Goal: Task Accomplishment & Management: Use online tool/utility

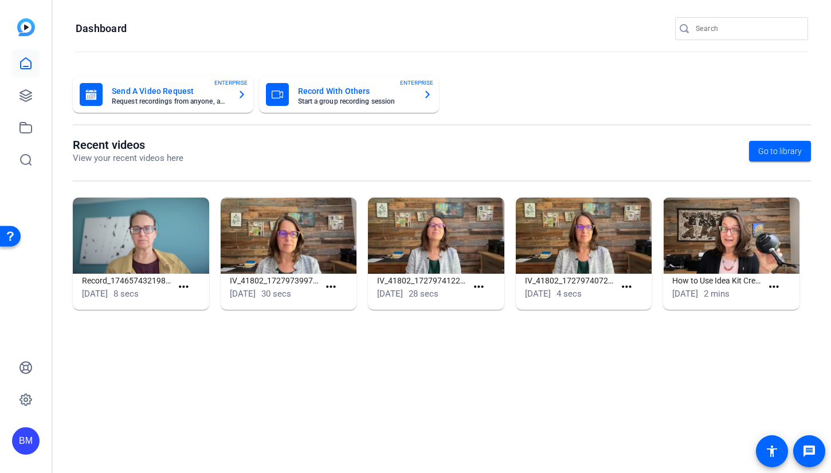
click at [739, 26] on input "Search" at bounding box center [746, 29] width 103 height 14
click at [792, 29] on input "Search" at bounding box center [746, 29] width 103 height 14
click at [33, 104] on link at bounding box center [25, 95] width 27 height 27
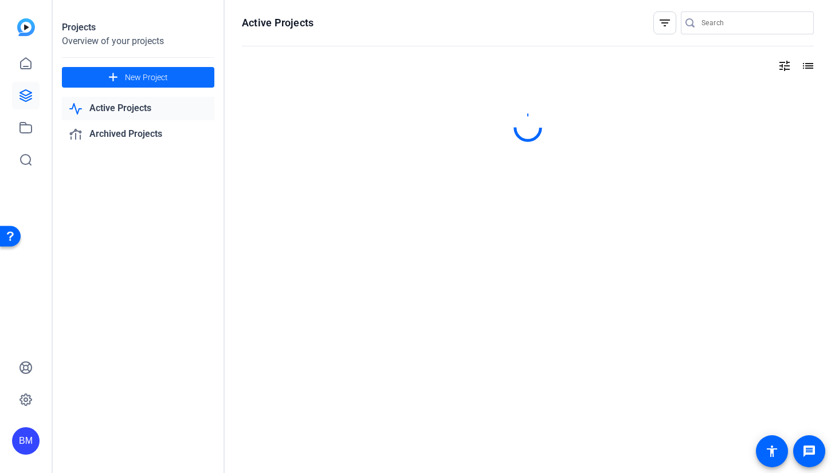
click at [115, 80] on mat-icon "add" at bounding box center [113, 77] width 14 height 14
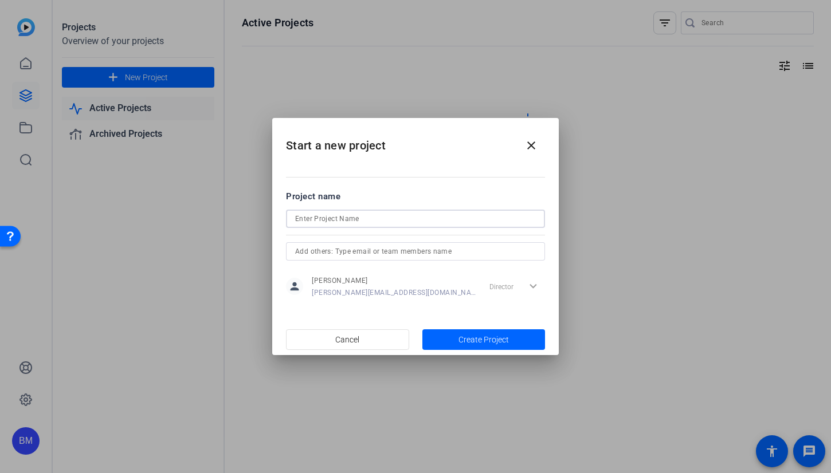
click at [351, 215] on input at bounding box center [415, 219] width 241 height 14
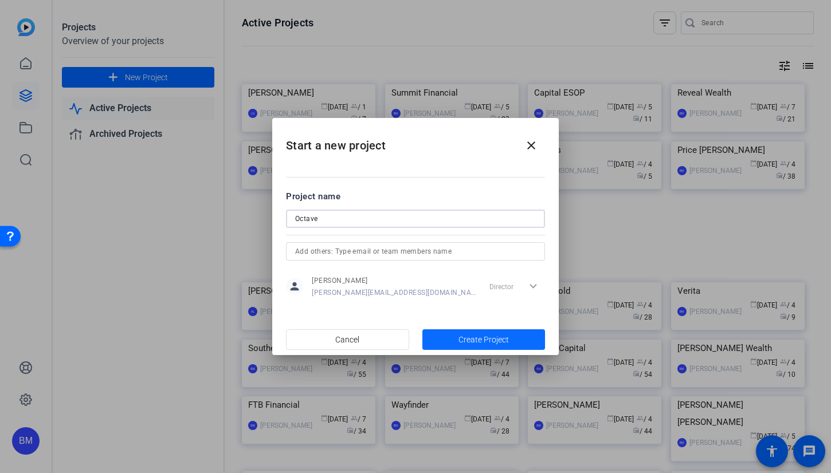
type input "Octave"
click at [498, 343] on span "Create Project" at bounding box center [483, 340] width 50 height 12
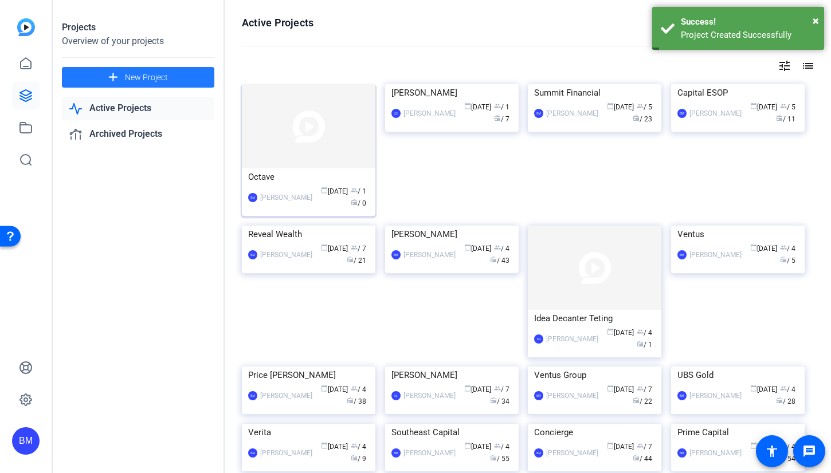
click at [281, 129] on img at bounding box center [308, 126] width 133 height 84
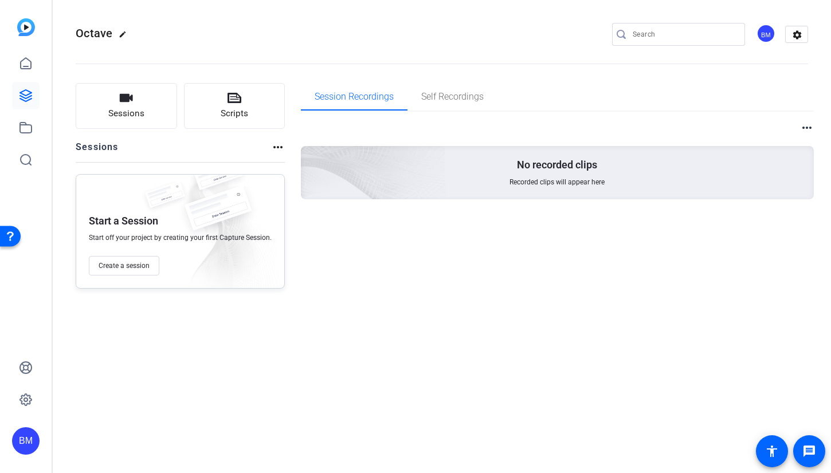
click at [805, 136] on div "more_horiz No recorded clips Recorded clips will appear here" at bounding box center [557, 159] width 513 height 79
click at [806, 129] on mat-icon "more_horiz" at bounding box center [807, 128] width 14 height 14
click at [688, 107] on div at bounding box center [415, 236] width 831 height 473
click at [761, 36] on div "BM" at bounding box center [765, 33] width 19 height 19
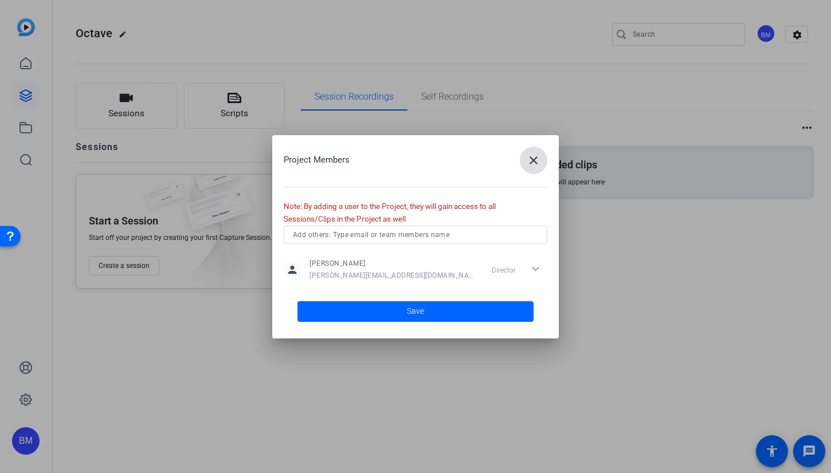
click at [444, 231] on input "text" at bounding box center [415, 235] width 245 height 14
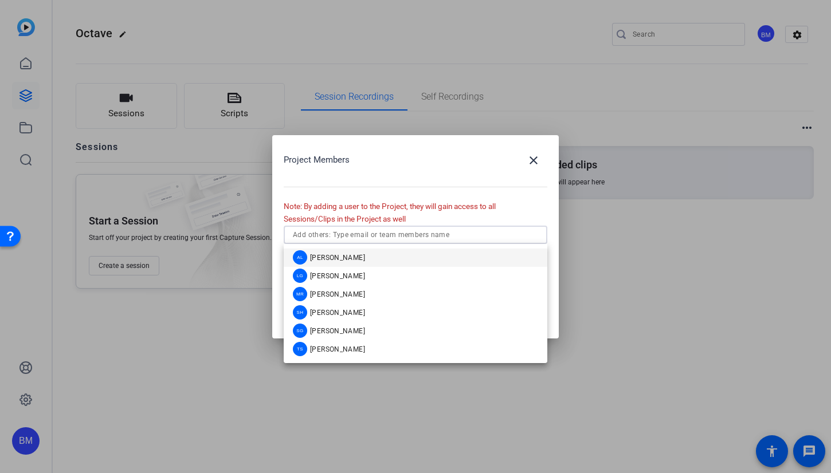
click at [436, 259] on mat-option "AL Audrey Lee" at bounding box center [415, 258] width 263 height 18
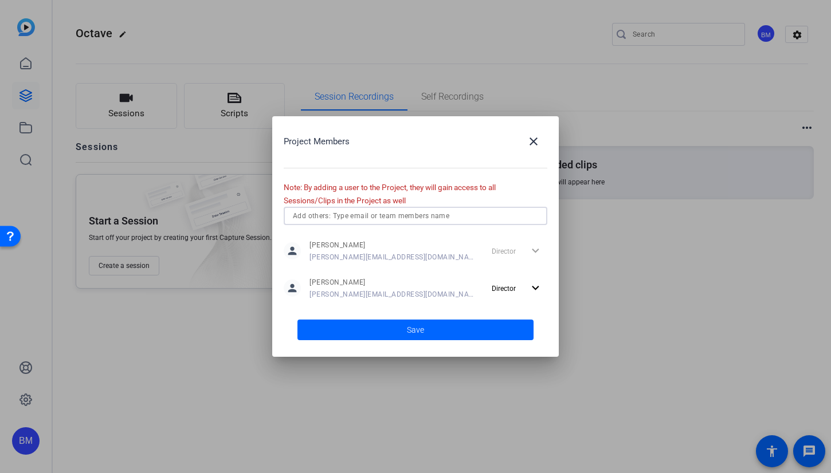
click at [445, 217] on input "text" at bounding box center [415, 216] width 245 height 14
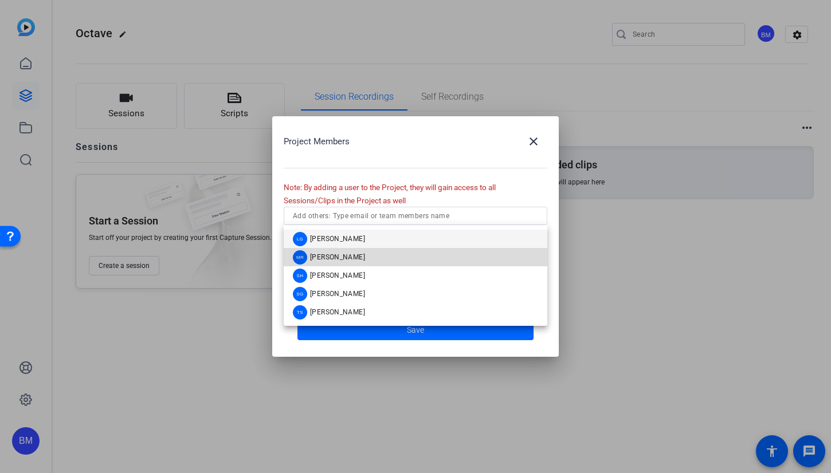
click at [409, 257] on mat-option "MR Molly Roland" at bounding box center [415, 257] width 263 height 18
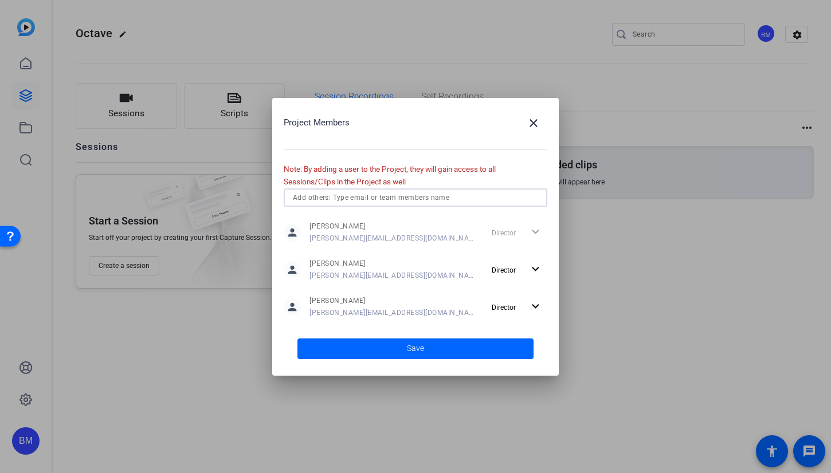
click at [412, 200] on input "text" at bounding box center [415, 198] width 245 height 14
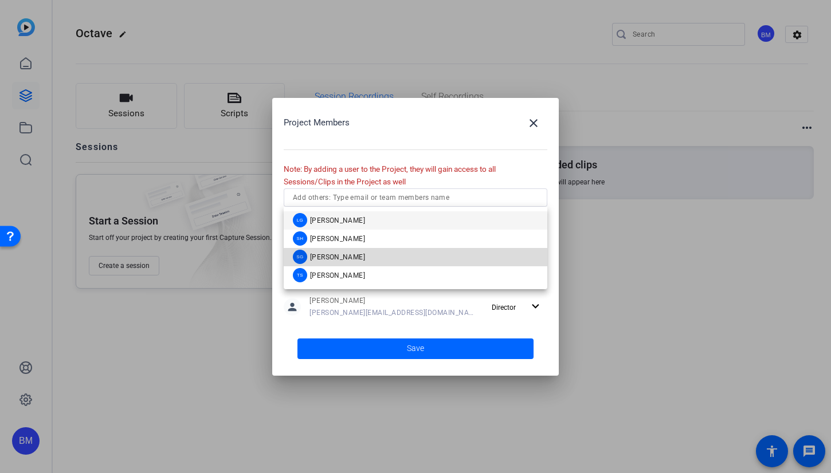
click at [397, 258] on mat-option "SG Sharon Gottula" at bounding box center [415, 257] width 263 height 18
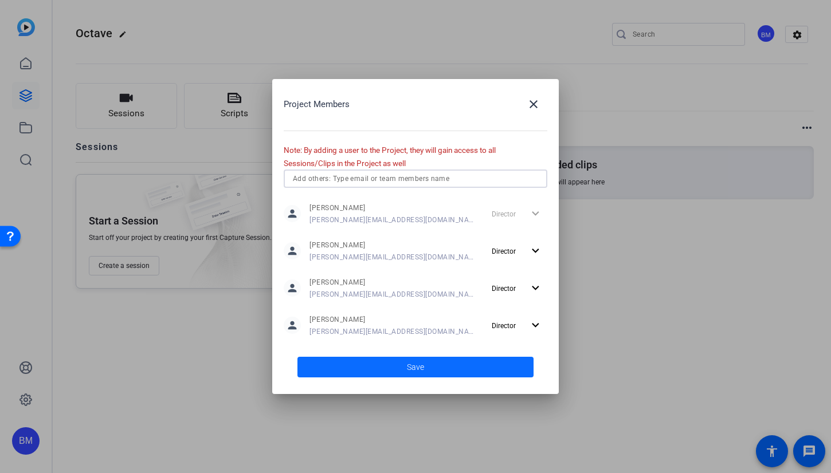
click at [412, 371] on span "Save" at bounding box center [415, 367] width 17 height 12
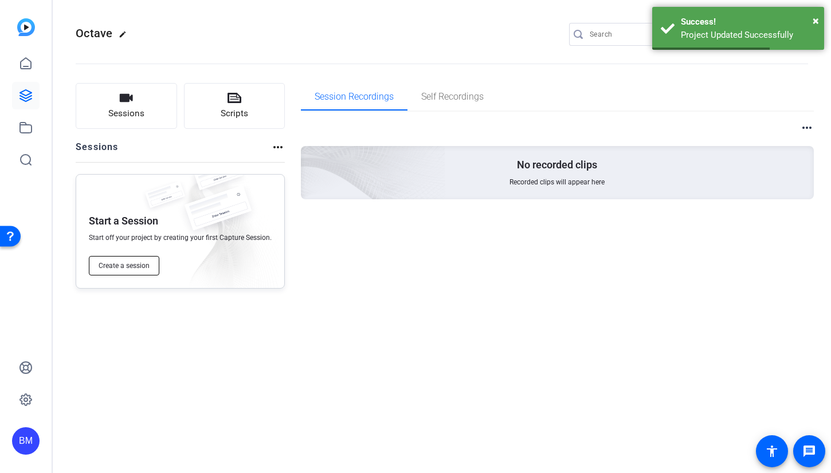
click at [123, 262] on span "Create a session" at bounding box center [124, 265] width 51 height 9
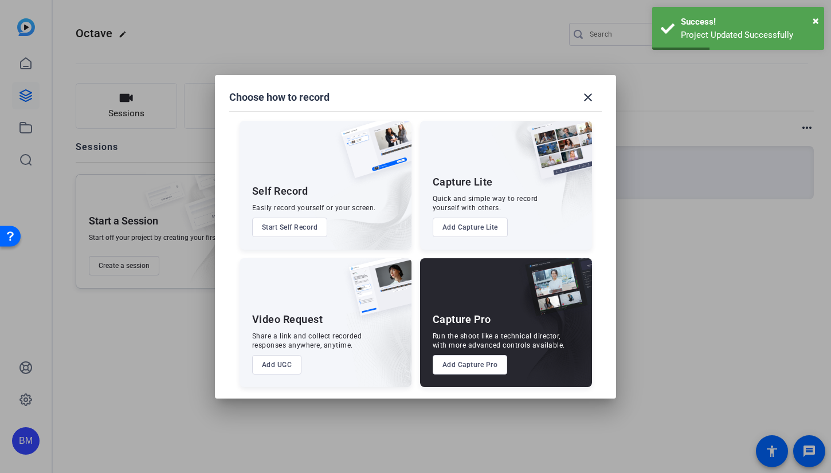
click at [466, 363] on button "Add Capture Pro" at bounding box center [469, 364] width 75 height 19
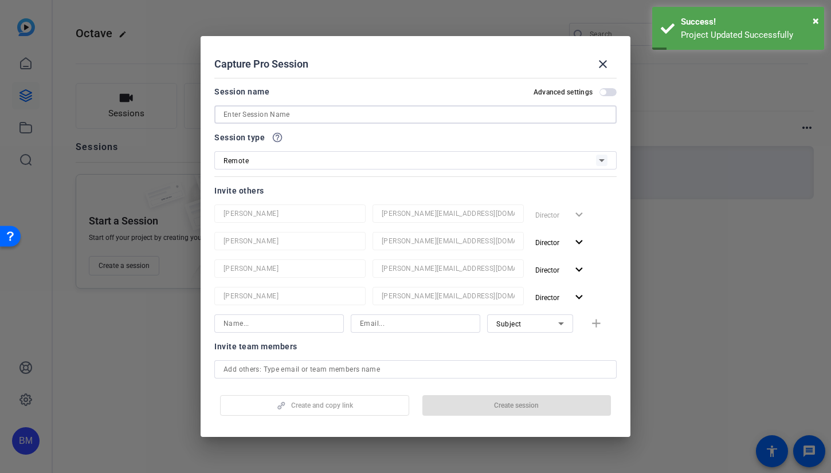
click at [334, 120] on input at bounding box center [415, 115] width 384 height 14
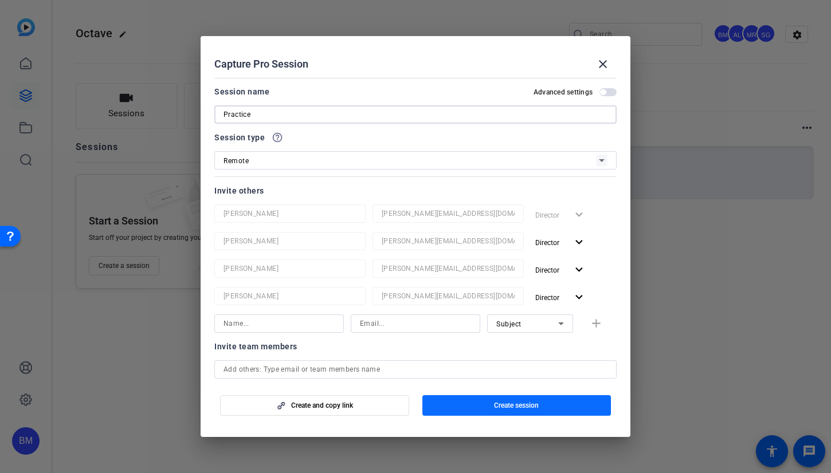
type input "Practice"
click at [490, 404] on span "button" at bounding box center [516, 405] width 189 height 27
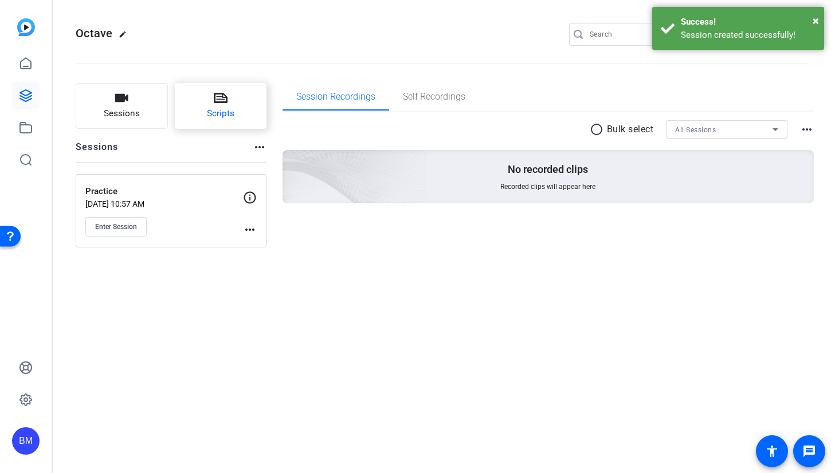
click at [238, 124] on button "Scripts" at bounding box center [221, 106] width 92 height 46
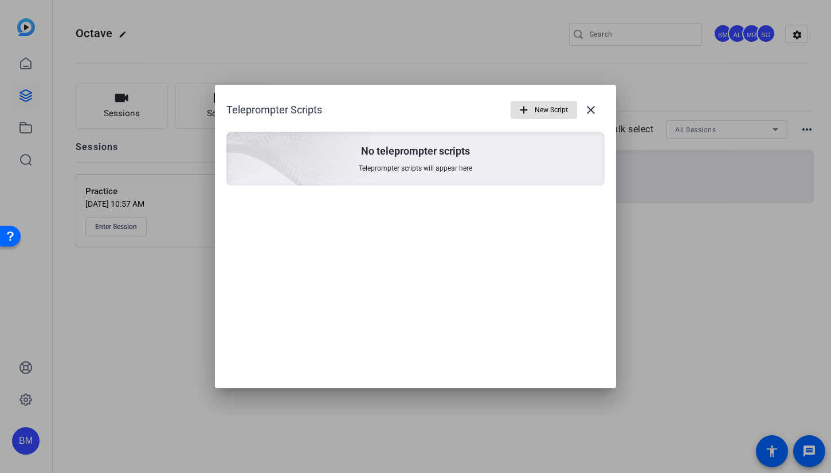
click at [551, 109] on span "New Script" at bounding box center [550, 110] width 33 height 22
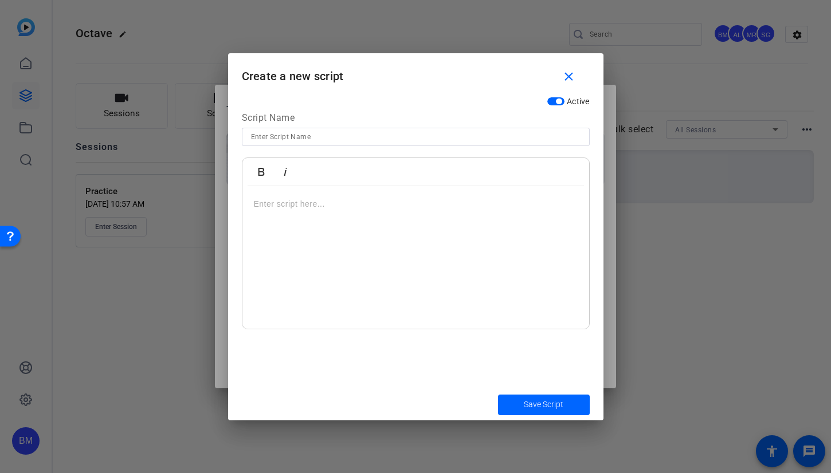
click at [408, 220] on div at bounding box center [415, 257] width 347 height 143
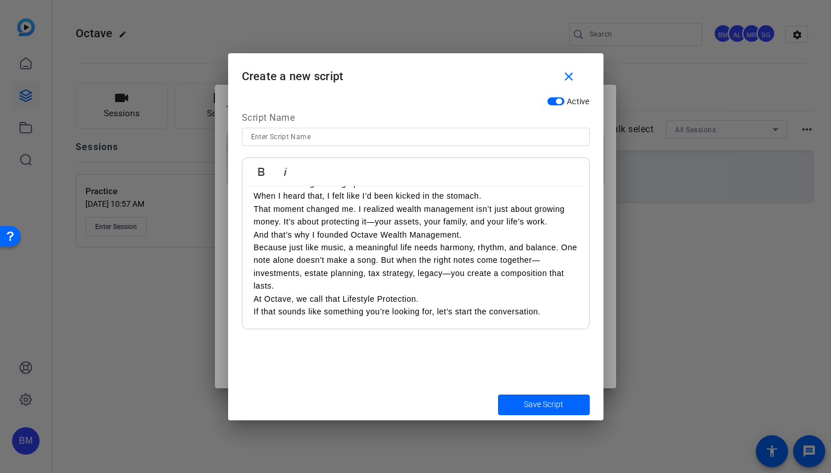
scroll to position [21284, 0]
click at [289, 137] on input at bounding box center [415, 137] width 329 height 14
type input "Practice"
click at [267, 203] on p "That moment changed me. I realized wealth management isn’t just about growing m…" at bounding box center [416, 216] width 324 height 26
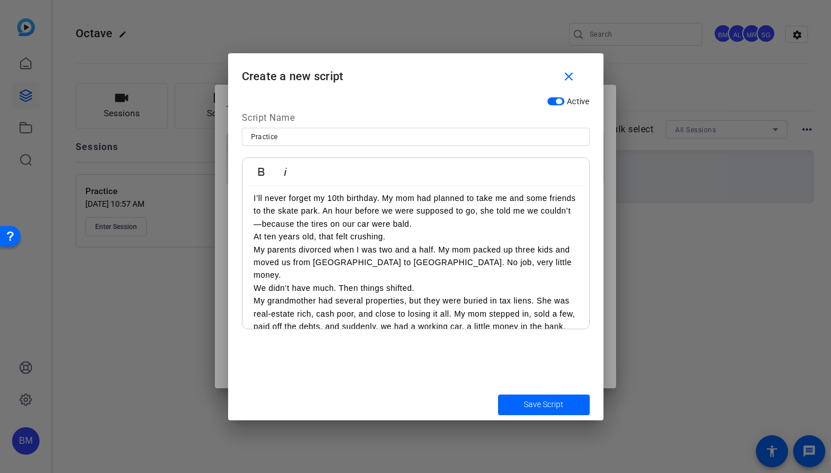
scroll to position [0, 0]
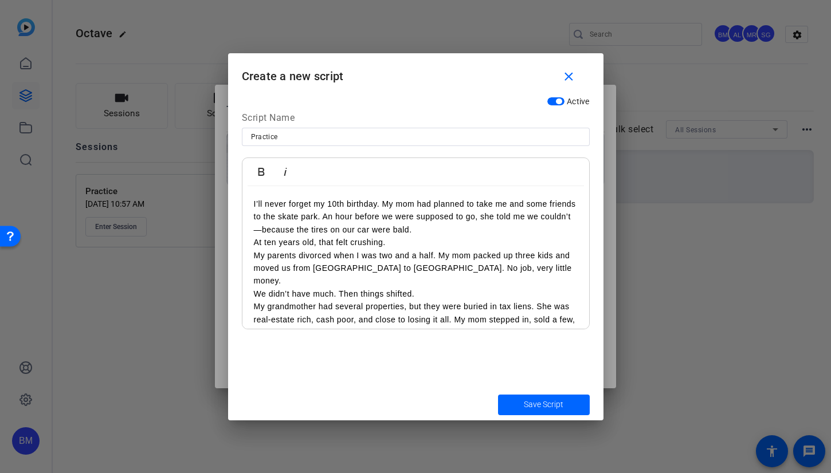
click at [252, 200] on div "I’ll never forget my 10th birthday. My mom had planned to take me and some frie…" at bounding box center [415, 422] width 347 height 472
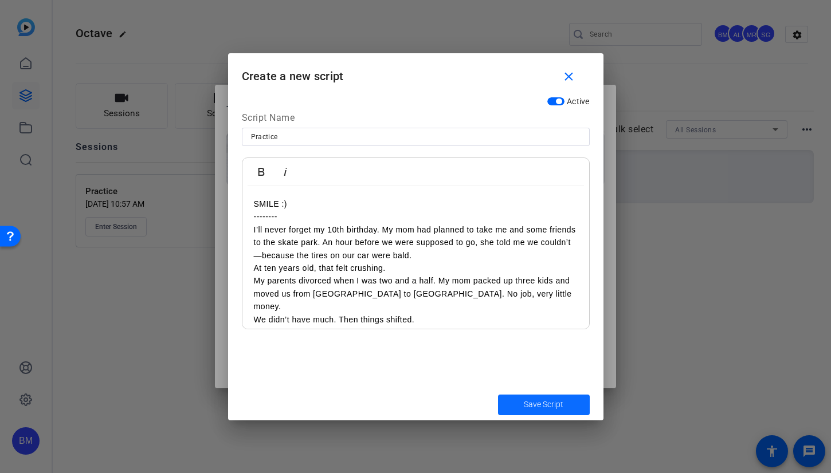
click at [526, 405] on span "Save Script" at bounding box center [544, 405] width 40 height 12
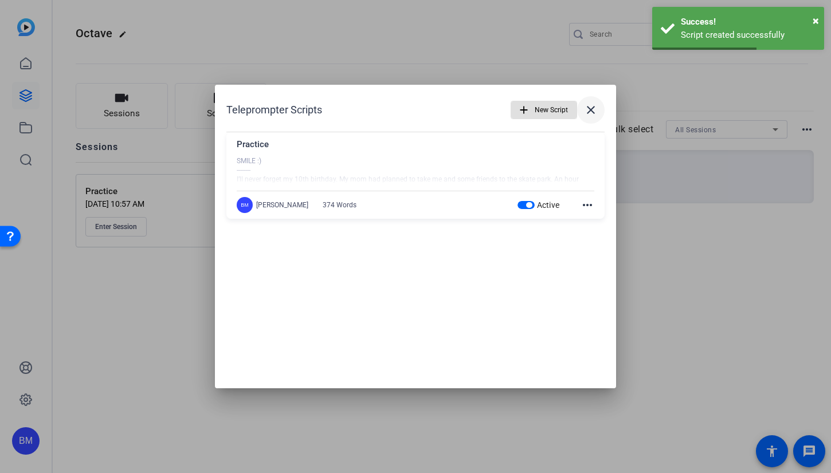
click at [590, 115] on mat-icon "close" at bounding box center [591, 110] width 14 height 14
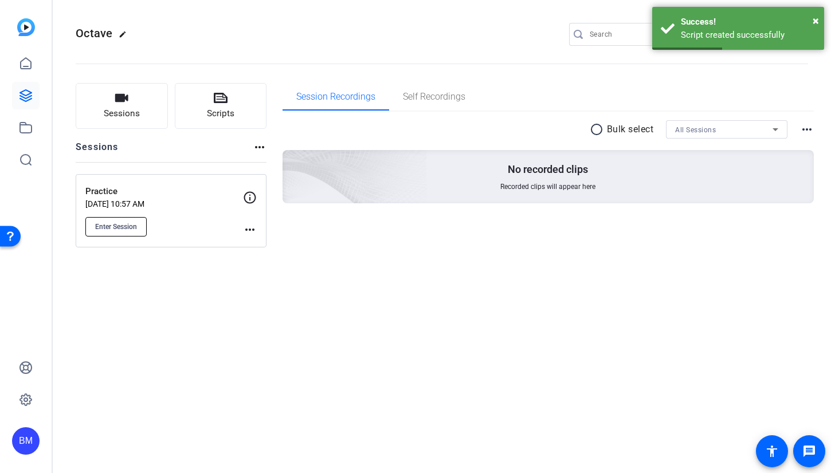
click at [117, 229] on span "Enter Session" at bounding box center [116, 226] width 42 height 9
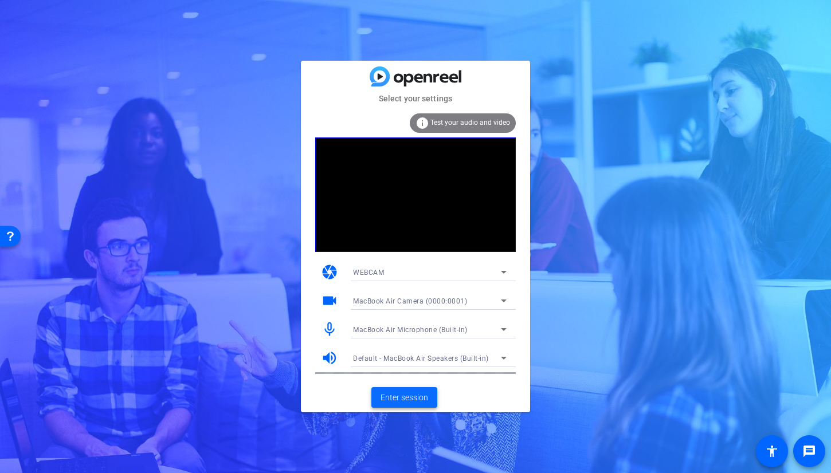
click at [396, 395] on span "Enter session" at bounding box center [404, 398] width 48 height 12
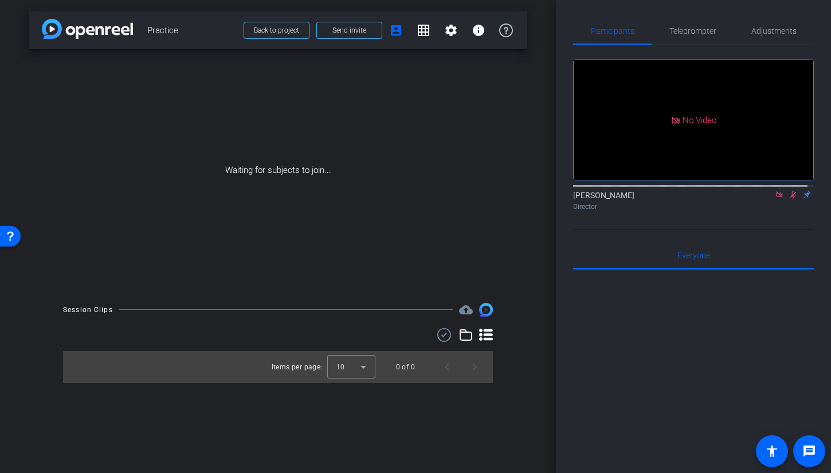
click at [788, 199] on icon at bounding box center [792, 195] width 9 height 8
click at [774, 199] on icon at bounding box center [778, 195] width 9 height 8
click at [341, 29] on span "Send invite" at bounding box center [349, 30] width 34 height 9
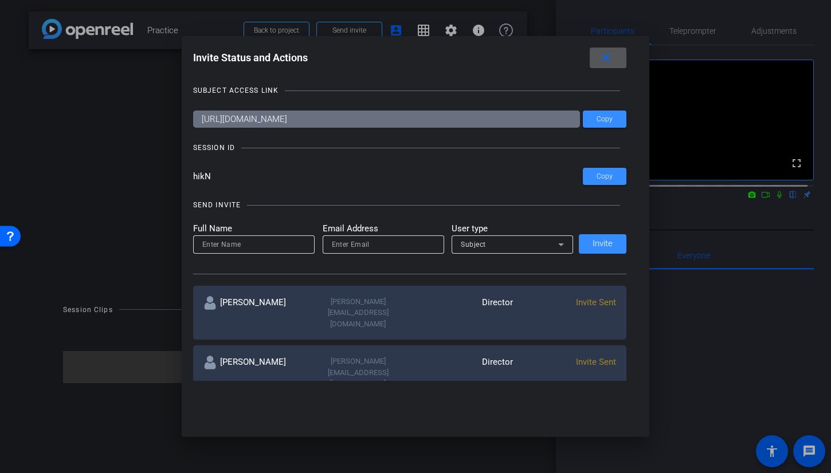
click at [609, 58] on mat-icon "close" at bounding box center [606, 58] width 14 height 14
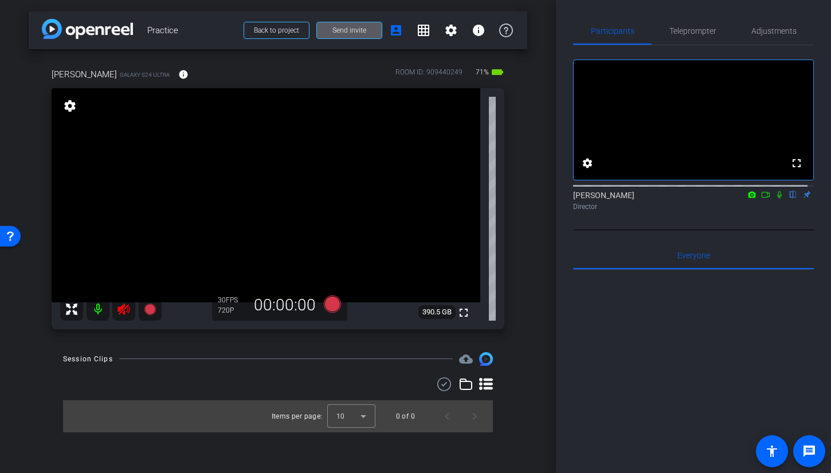
click at [125, 304] on icon at bounding box center [124, 309] width 14 height 14
click at [755, 38] on span "Adjustments" at bounding box center [773, 30] width 45 height 27
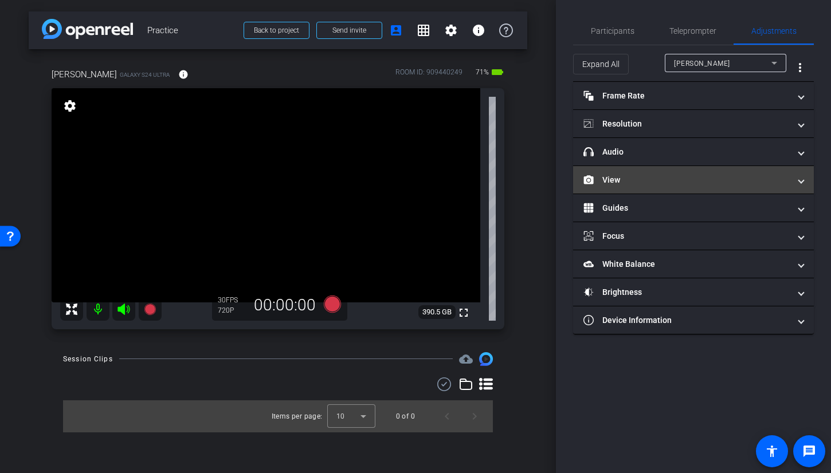
click at [625, 184] on mat-panel-title "View" at bounding box center [686, 180] width 206 height 12
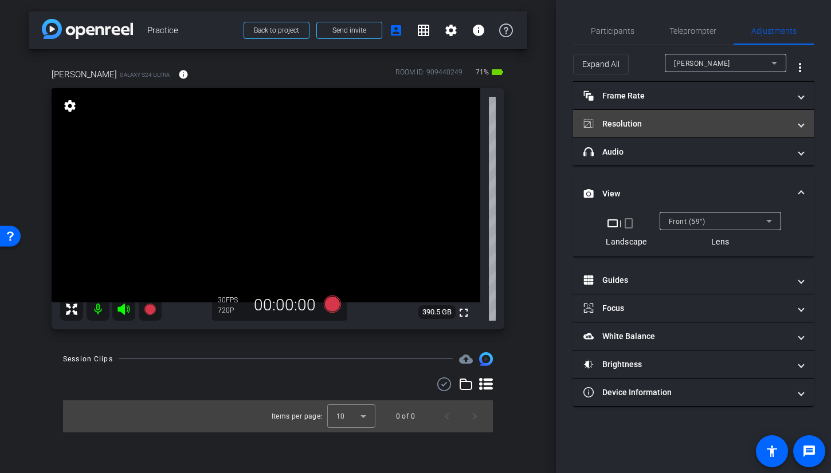
click at [659, 125] on mat-panel-title "Resolution" at bounding box center [686, 124] width 206 height 12
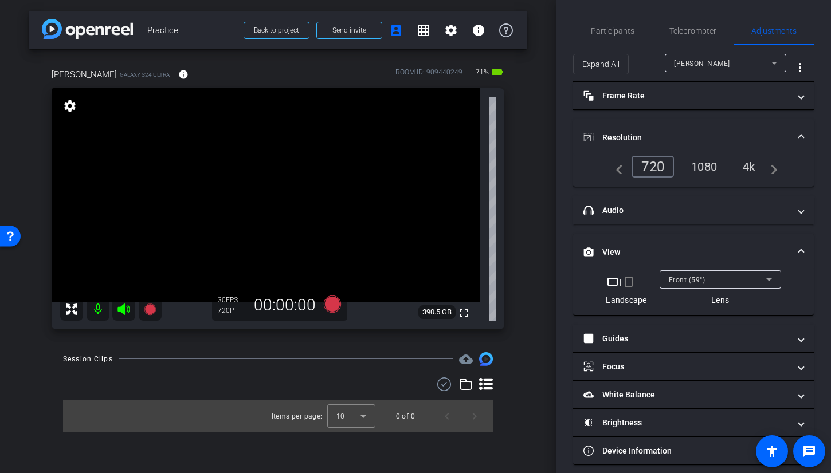
click at [702, 168] on div "1080" at bounding box center [703, 166] width 43 height 19
click at [715, 278] on div "Front (59°)" at bounding box center [716, 280] width 97 height 14
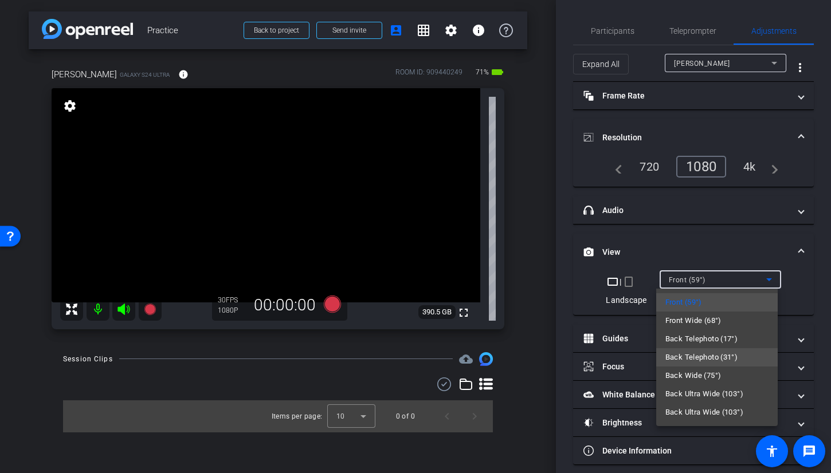
click at [688, 358] on span "Back Telephoto (31°)" at bounding box center [701, 358] width 73 height 14
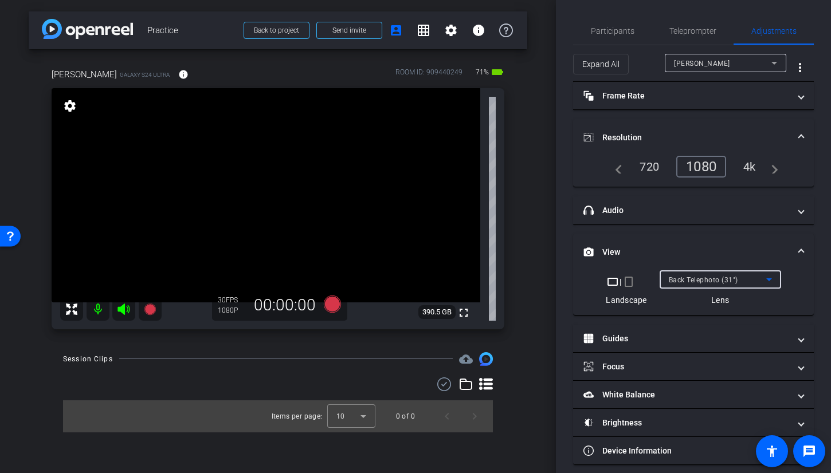
click at [625, 281] on mat-icon "crop_portrait" at bounding box center [628, 282] width 14 height 14
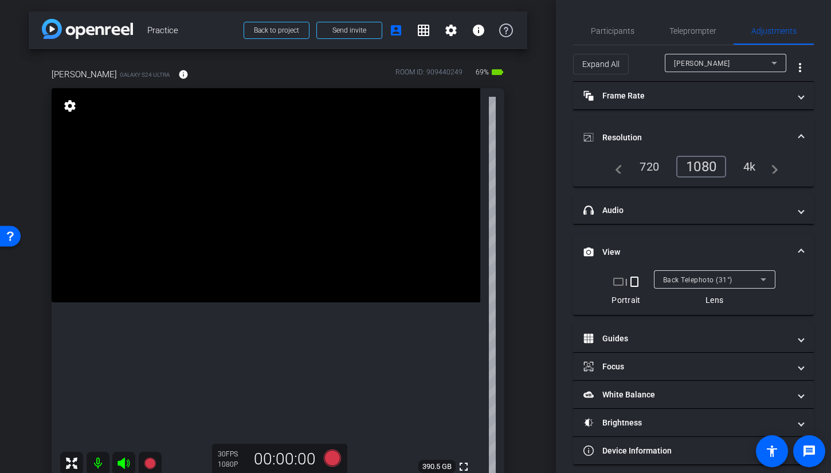
click at [616, 284] on mat-icon "crop_landscape" at bounding box center [618, 282] width 14 height 14
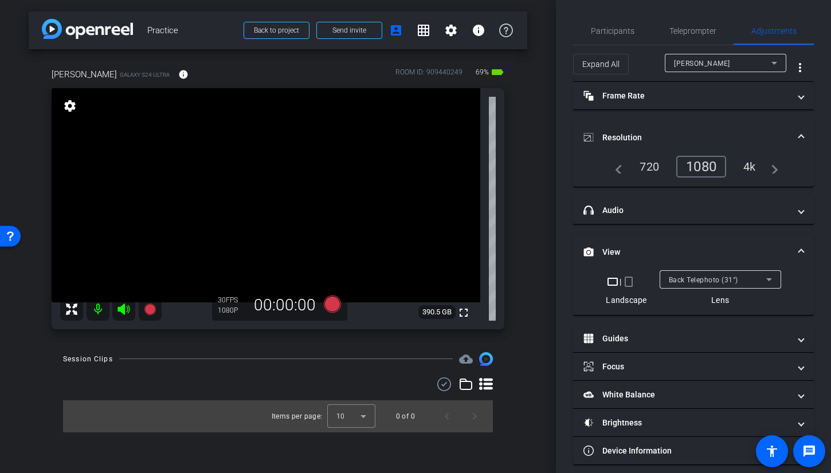
click at [703, 278] on span "Back Telephoto (31°)" at bounding box center [702, 280] width 69 height 8
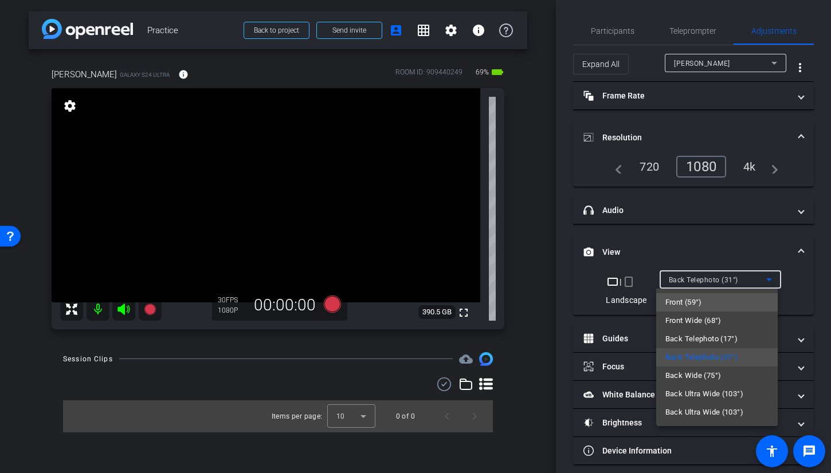
click at [699, 304] on span "Front (59°)" at bounding box center [683, 303] width 37 height 14
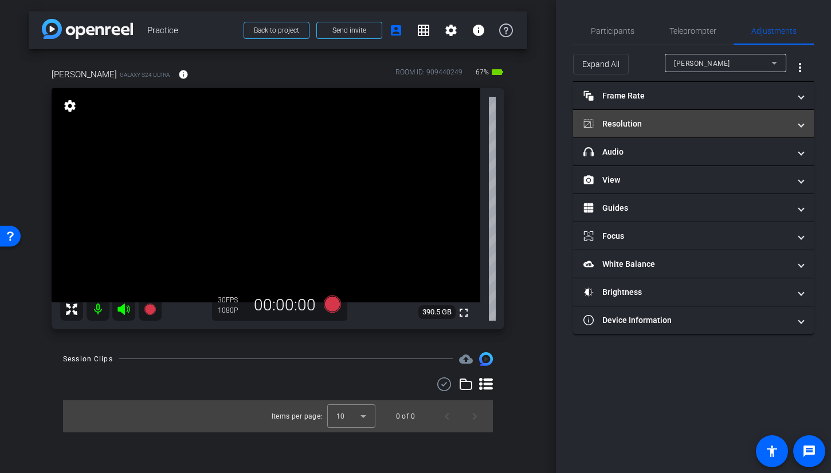
click at [707, 123] on mat-panel-title "Resolution" at bounding box center [686, 124] width 206 height 12
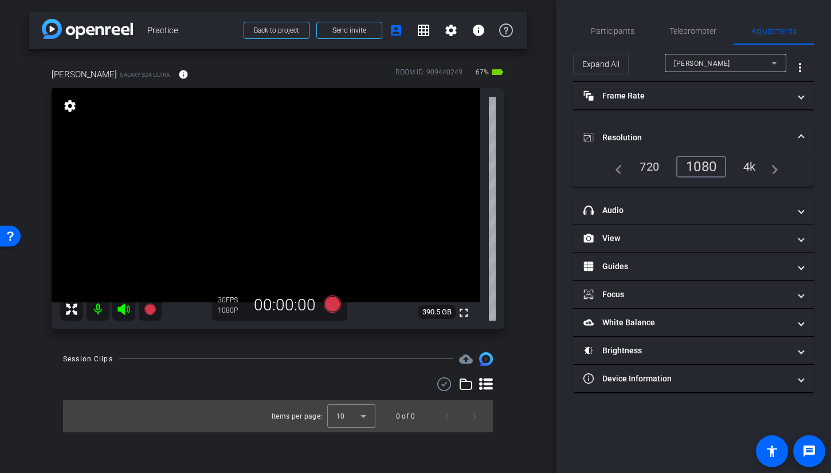
click at [706, 162] on div "1080" at bounding box center [701, 167] width 50 height 22
click at [528, 150] on div "arrow_back Practice Back to project Send invite account_box grid_on settings in…" at bounding box center [278, 236] width 556 height 473
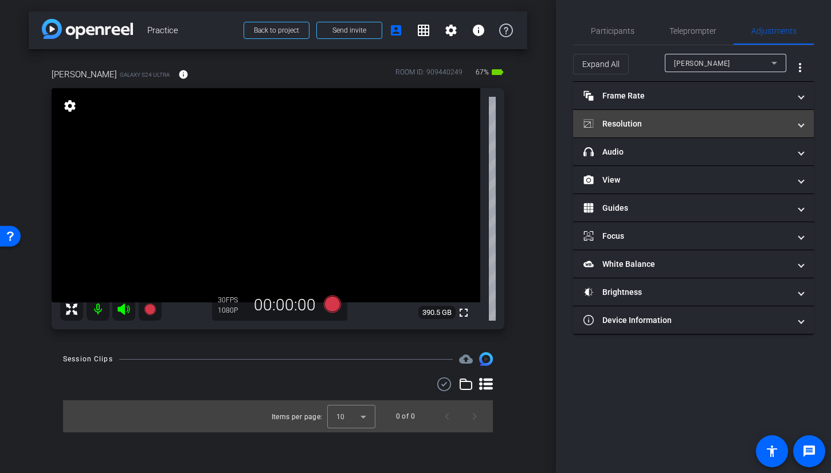
click at [691, 120] on mat-panel-title "Resolution" at bounding box center [686, 124] width 206 height 12
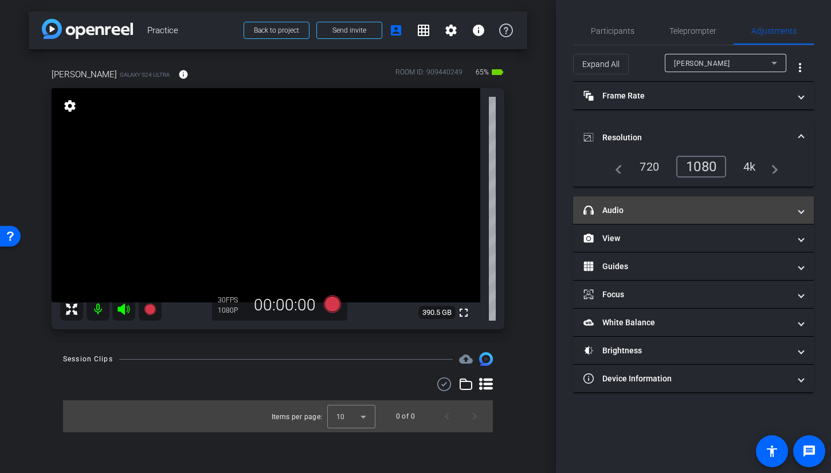
click at [645, 213] on mat-panel-title "headphone icon Audio" at bounding box center [686, 210] width 206 height 12
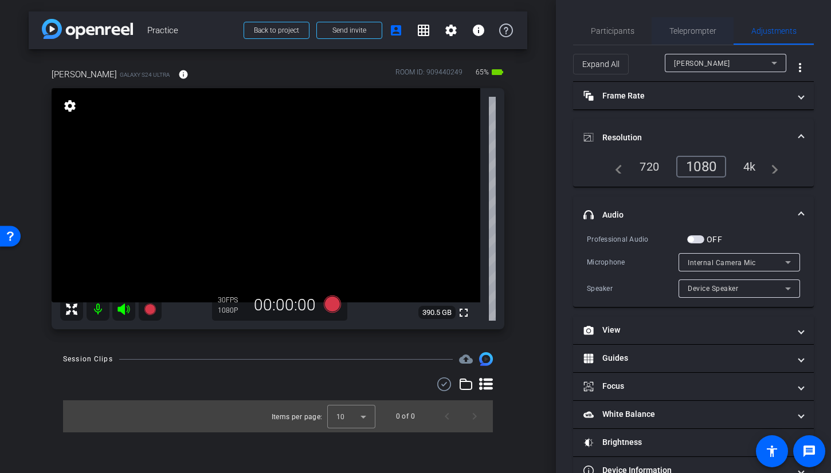
click at [696, 32] on span "Teleprompter" at bounding box center [692, 31] width 47 height 8
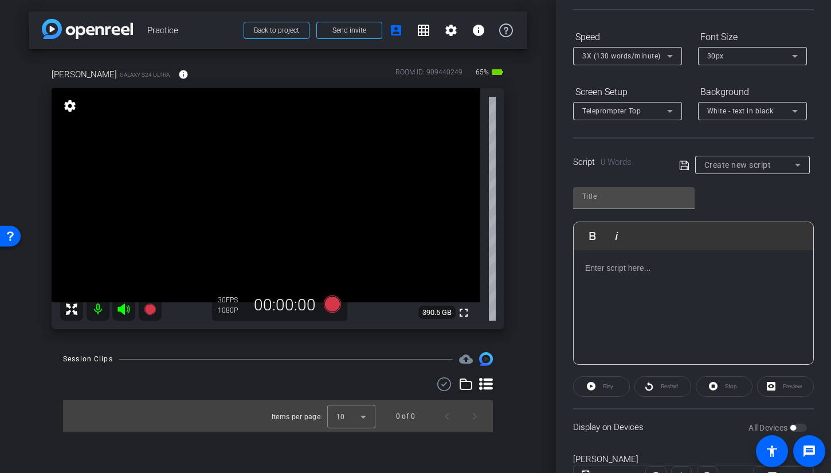
scroll to position [153, 0]
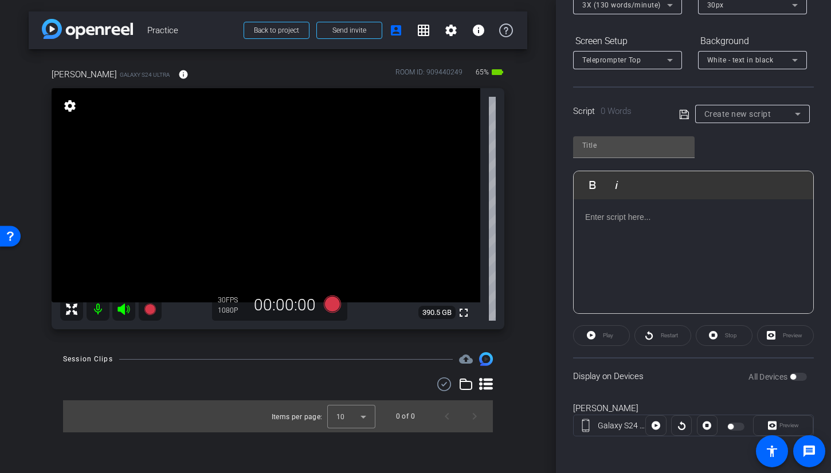
click at [791, 375] on div "All Devices" at bounding box center [777, 376] width 58 height 11
click at [596, 68] on div "Teleprompter Top" at bounding box center [627, 60] width 90 height 18
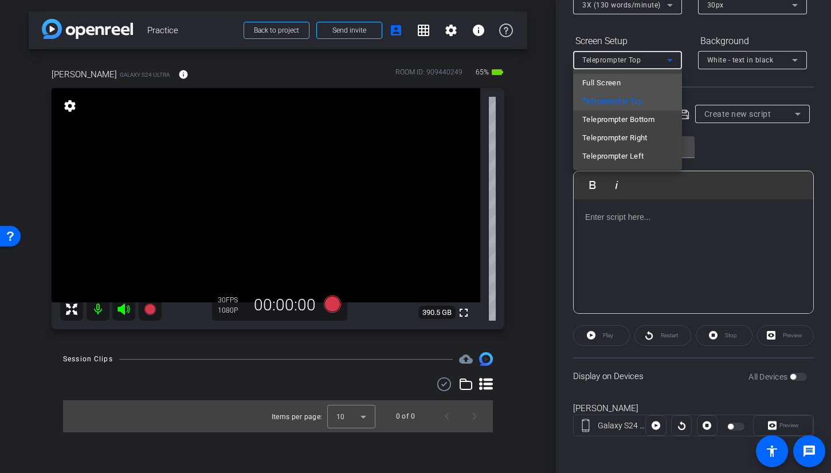
click at [607, 82] on span "Full Screen" at bounding box center [601, 83] width 38 height 14
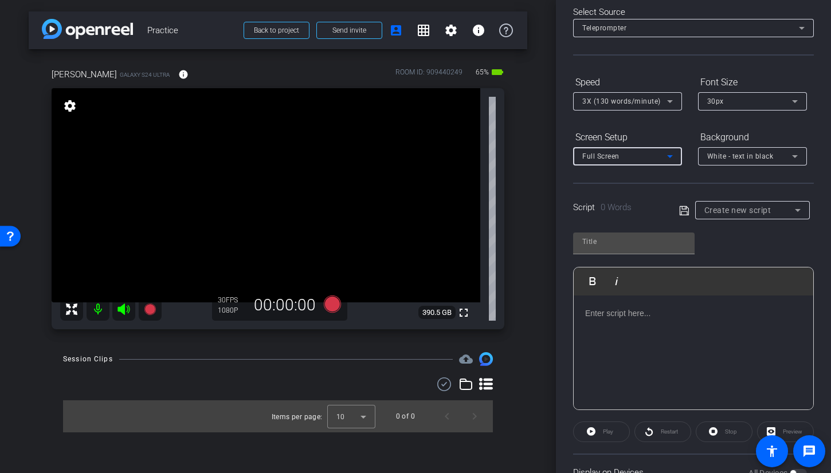
scroll to position [0, 0]
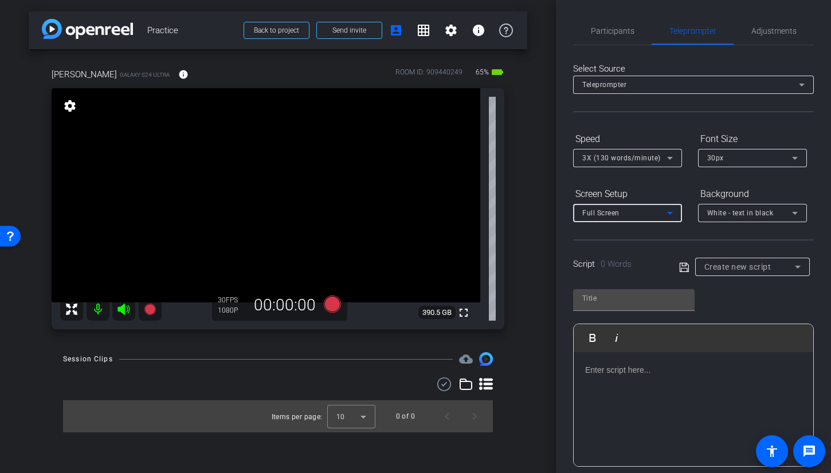
click at [616, 163] on div "3X (130 words/minute)" at bounding box center [624, 158] width 85 height 14
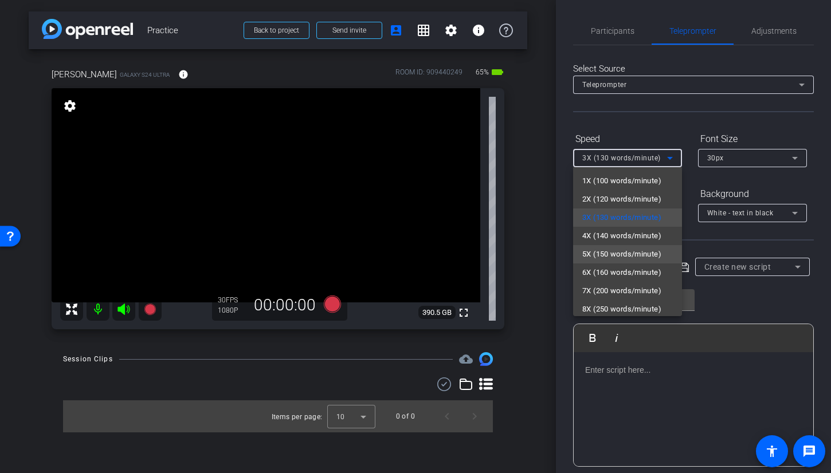
click at [625, 254] on span "5X (150 words/minute)" at bounding box center [621, 254] width 79 height 14
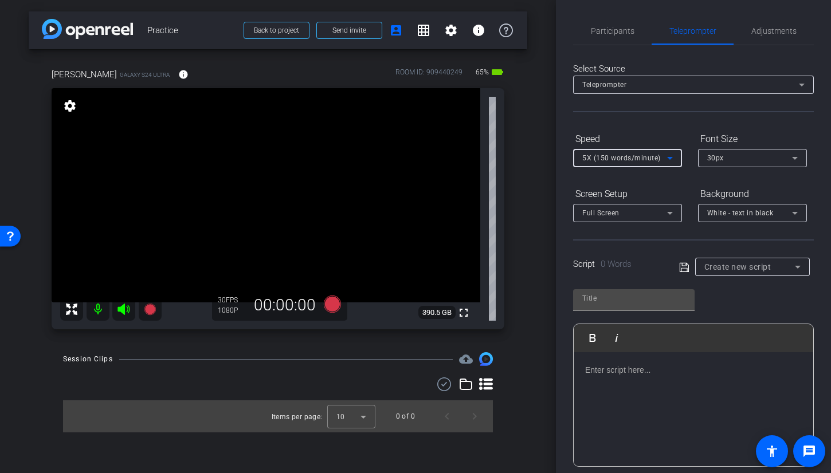
click at [737, 219] on div "White - text in black" at bounding box center [749, 213] width 85 height 14
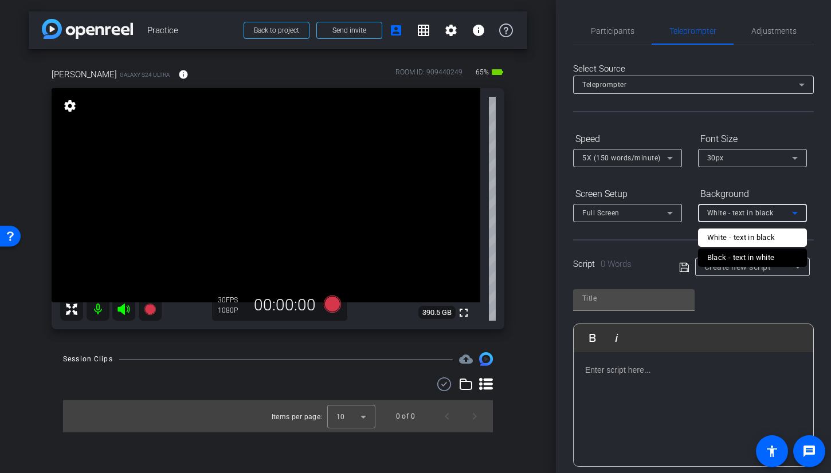
click at [735, 256] on div "Black - text in white" at bounding box center [741, 258] width 68 height 14
click at [538, 164] on div "arrow_back Practice Back to project Send invite account_box grid_on settings in…" at bounding box center [278, 236] width 556 height 473
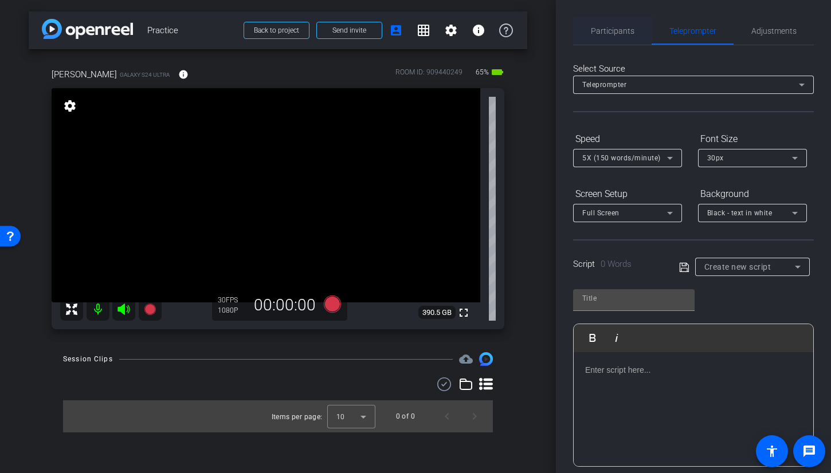
click at [611, 25] on span "Participants" at bounding box center [613, 30] width 44 height 27
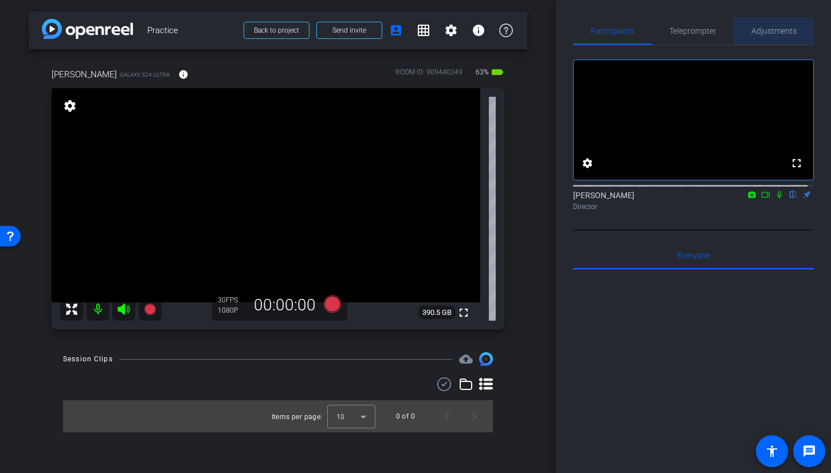
click at [787, 33] on span "Adjustments" at bounding box center [773, 31] width 45 height 8
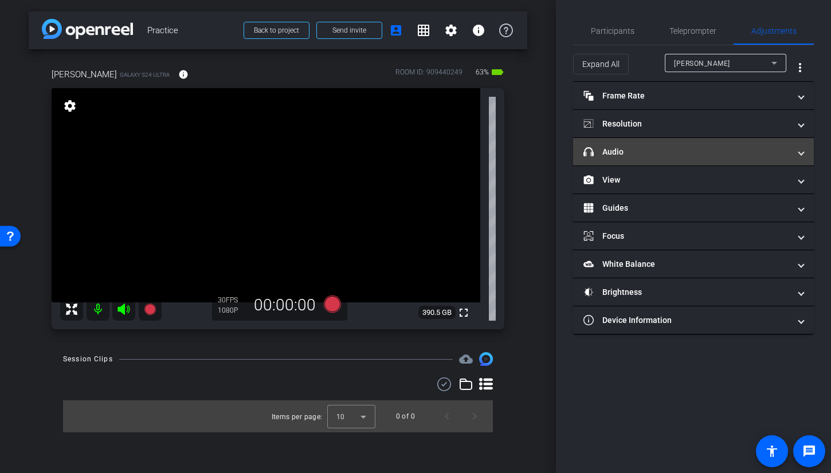
click at [663, 151] on mat-panel-title "headphone icon Audio" at bounding box center [686, 152] width 206 height 12
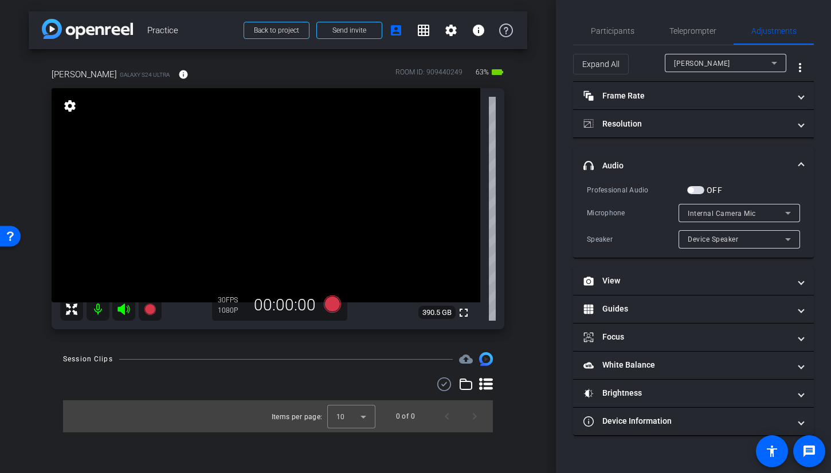
click at [694, 192] on span "button" at bounding box center [695, 190] width 17 height 8
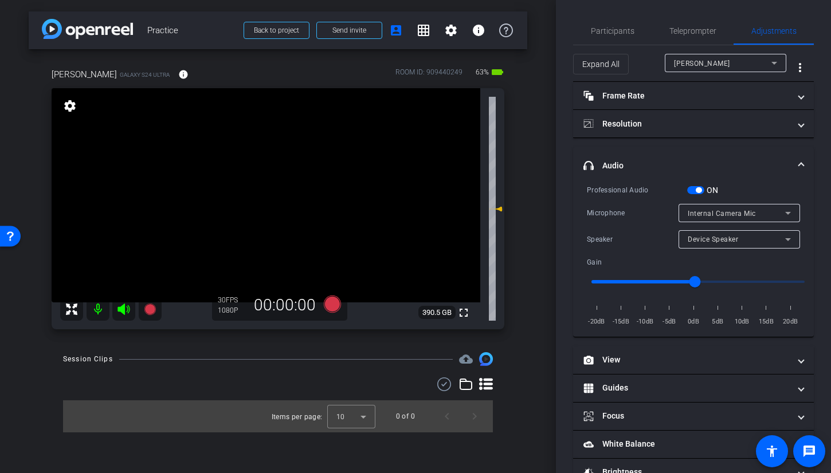
click at [700, 217] on div "Internal Camera Mic" at bounding box center [735, 213] width 97 height 14
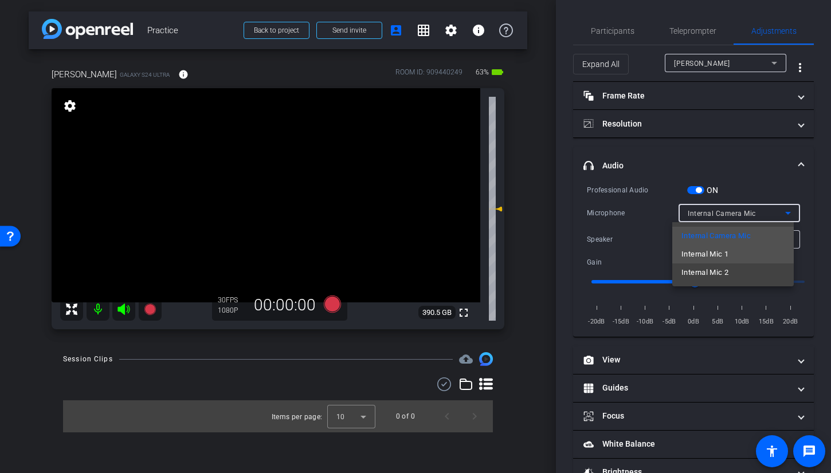
click at [709, 255] on span "Internal Mic 1" at bounding box center [704, 254] width 47 height 14
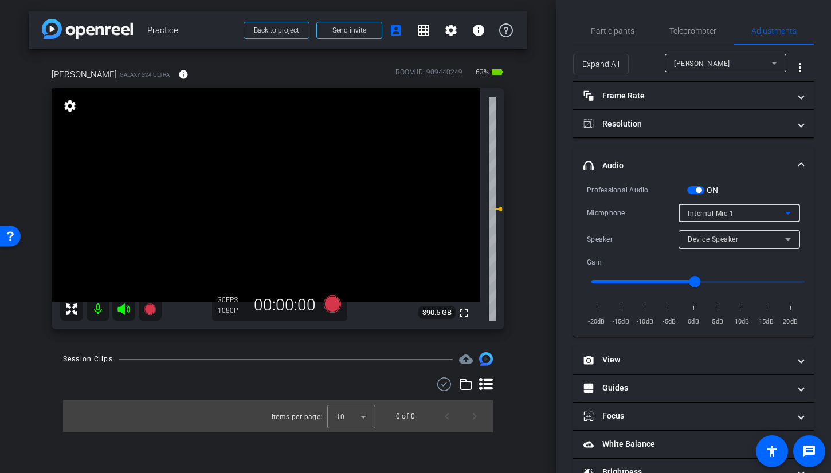
click at [702, 215] on span "Internal Mic 1" at bounding box center [710, 214] width 46 height 8
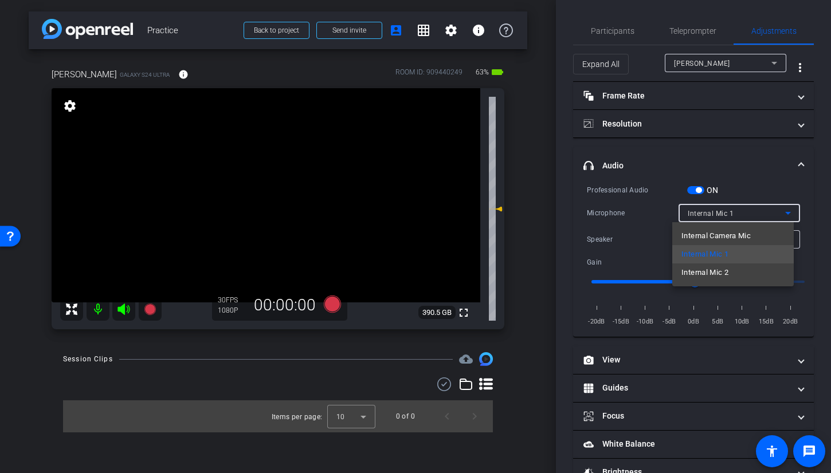
click at [702, 215] on div at bounding box center [415, 236] width 831 height 473
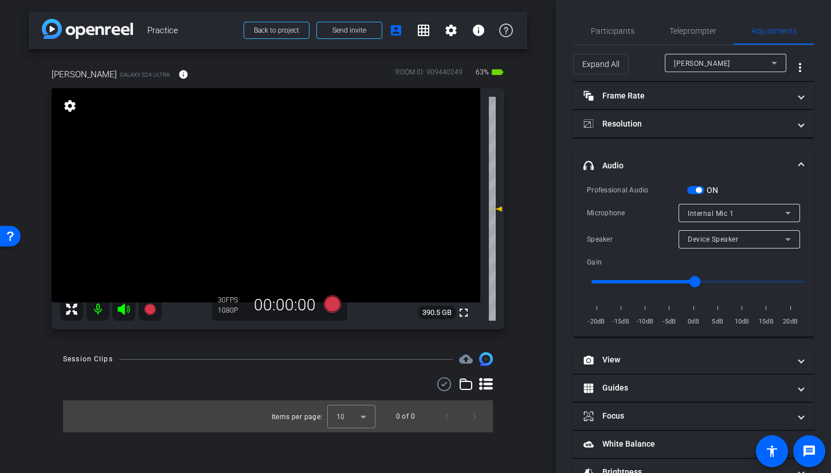
click at [706, 243] on div "Device Speaker" at bounding box center [735, 239] width 97 height 14
click at [707, 237] on div at bounding box center [415, 236] width 831 height 473
click at [691, 192] on span "button" at bounding box center [695, 190] width 17 height 8
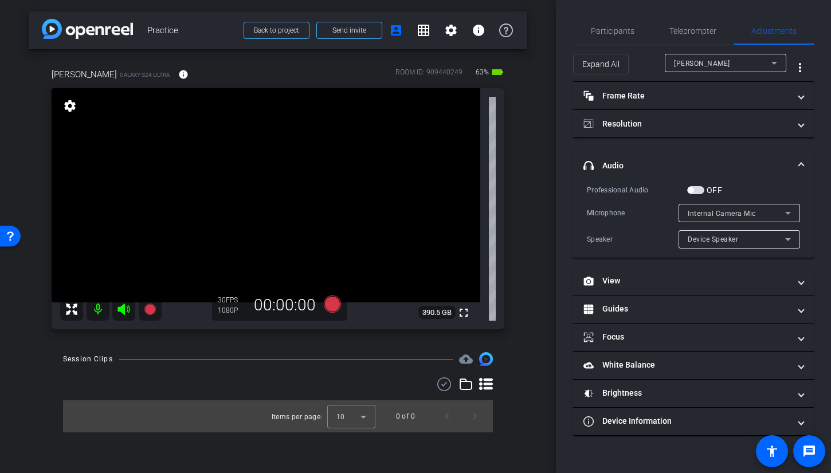
click at [701, 214] on span "Internal Camera Mic" at bounding box center [721, 214] width 68 height 8
click at [697, 186] on div at bounding box center [415, 236] width 831 height 473
click at [699, 190] on span "button" at bounding box center [695, 190] width 17 height 8
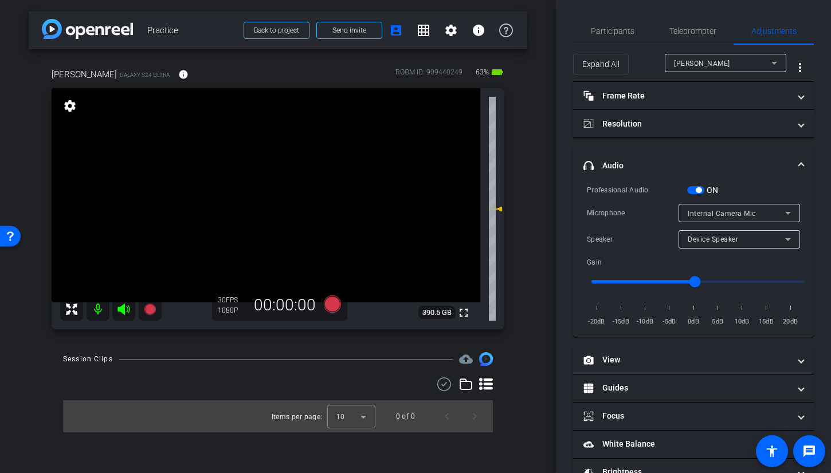
click at [731, 215] on span "Internal Camera Mic" at bounding box center [721, 214] width 68 height 8
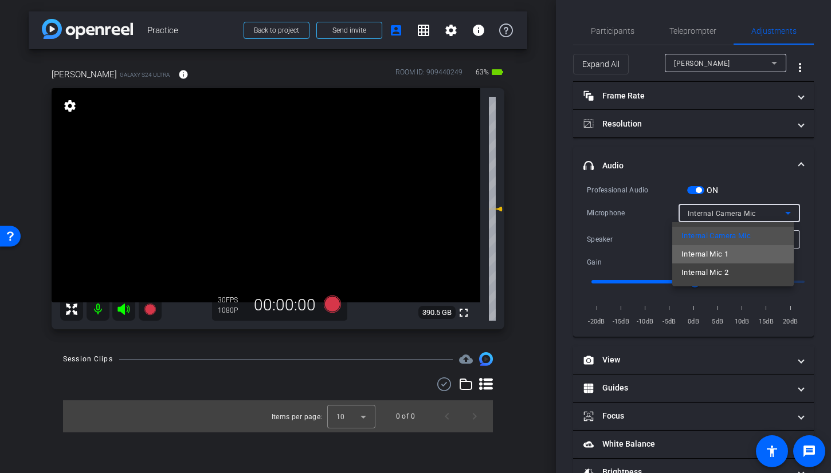
click at [732, 254] on mat-option "Internal Mic 1" at bounding box center [732, 254] width 121 height 18
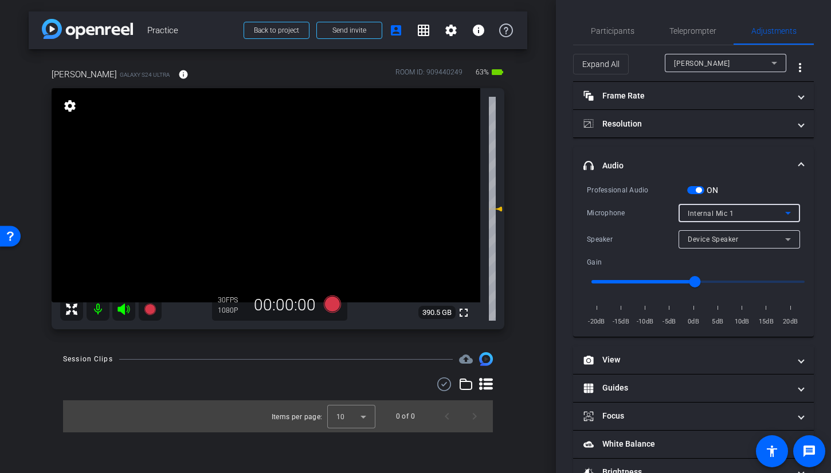
click at [691, 189] on span "button" at bounding box center [695, 190] width 17 height 8
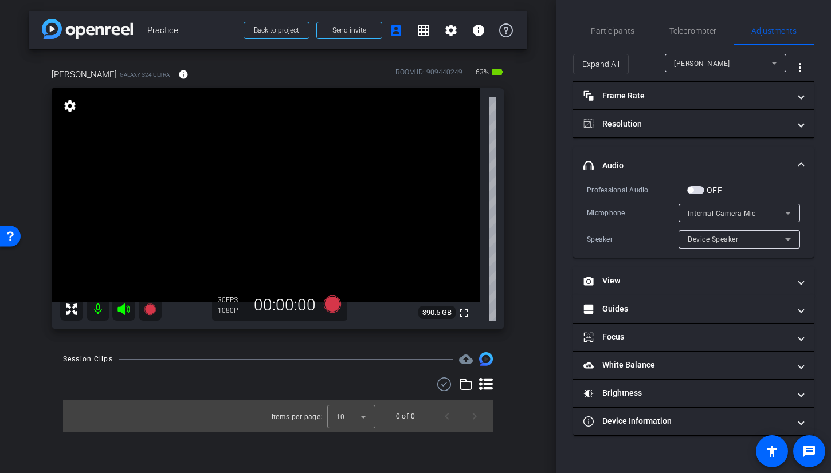
click at [698, 190] on span "button" at bounding box center [695, 190] width 17 height 8
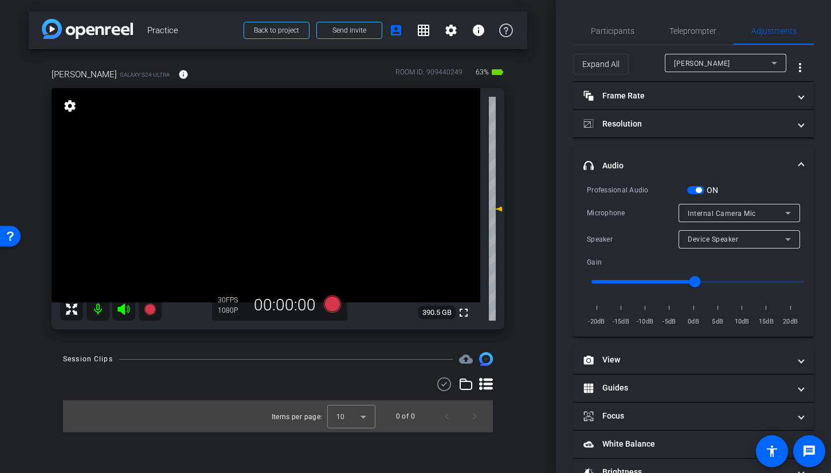
click at [704, 210] on span "Internal Camera Mic" at bounding box center [721, 214] width 68 height 8
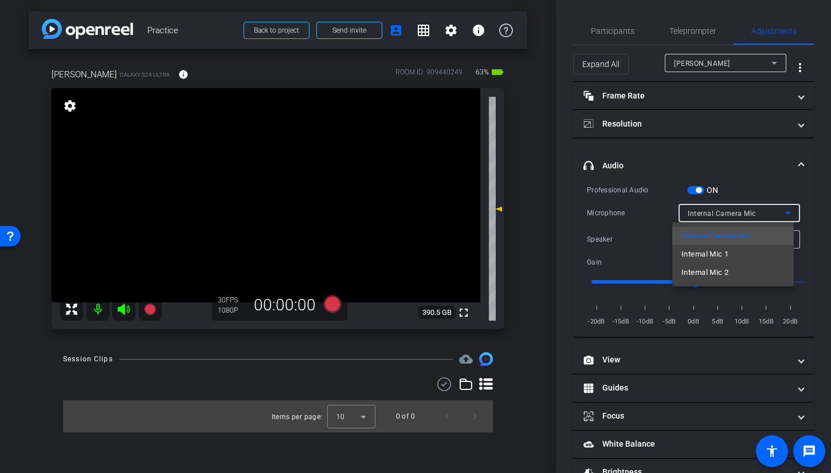
click at [737, 173] on div at bounding box center [415, 236] width 831 height 473
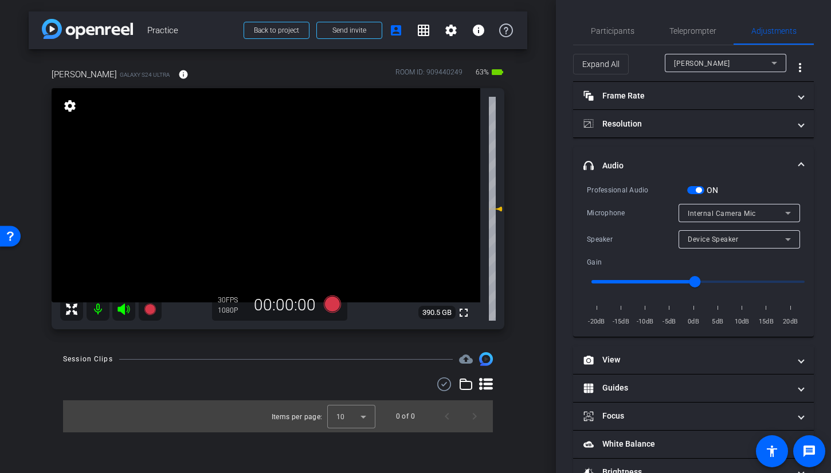
click at [722, 208] on div "Internal Camera Mic" at bounding box center [735, 213] width 97 height 14
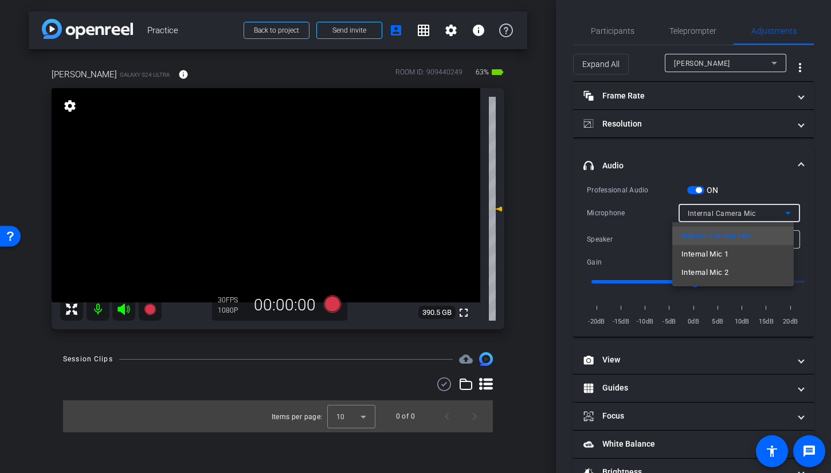
click at [722, 208] on div at bounding box center [415, 236] width 831 height 473
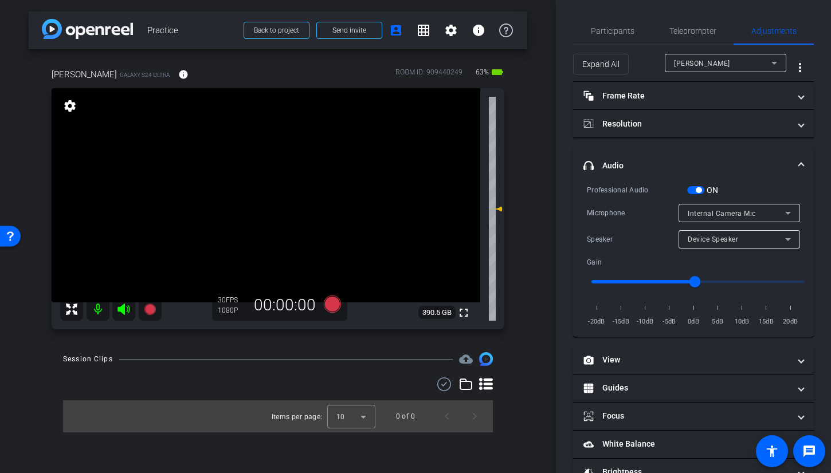
click at [717, 235] on span "Device Speaker" at bounding box center [712, 239] width 50 height 8
click at [717, 235] on div at bounding box center [415, 236] width 831 height 473
click at [694, 191] on span "button" at bounding box center [695, 190] width 17 height 8
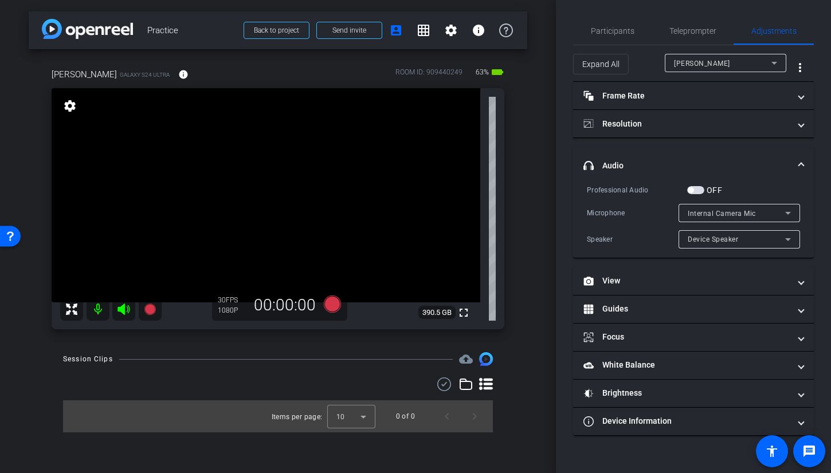
click at [701, 191] on span "button" at bounding box center [695, 190] width 17 height 8
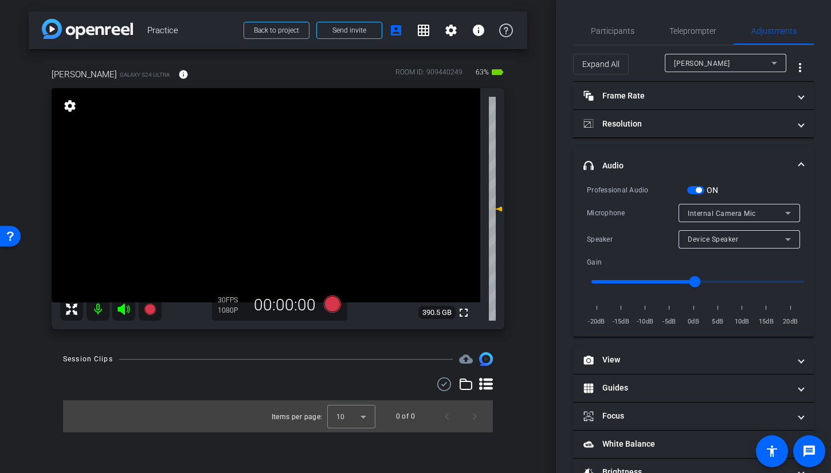
click at [717, 212] on span "Internal Camera Mic" at bounding box center [721, 214] width 68 height 8
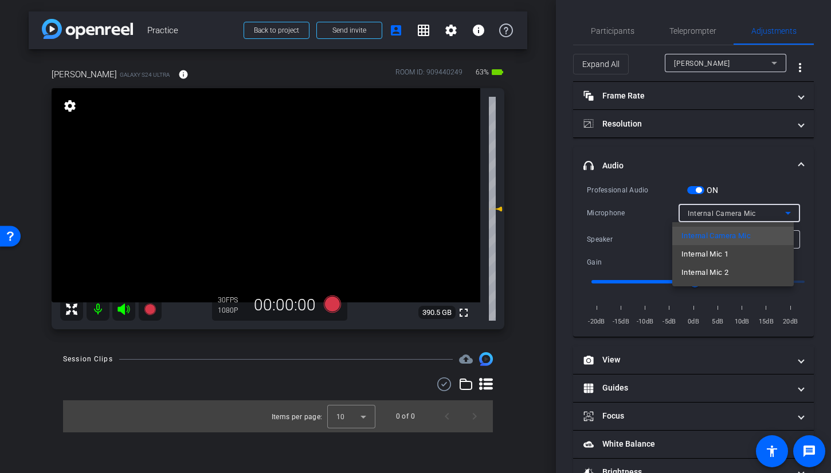
click at [694, 190] on div at bounding box center [415, 236] width 831 height 473
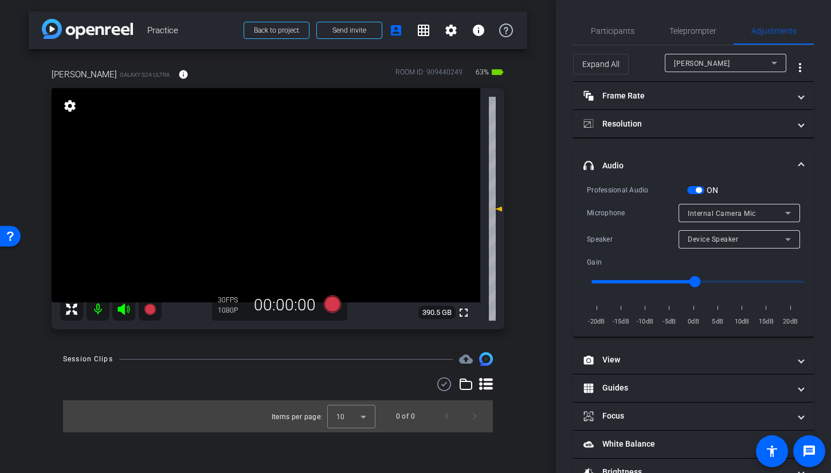
click at [690, 192] on span "button" at bounding box center [695, 190] width 17 height 8
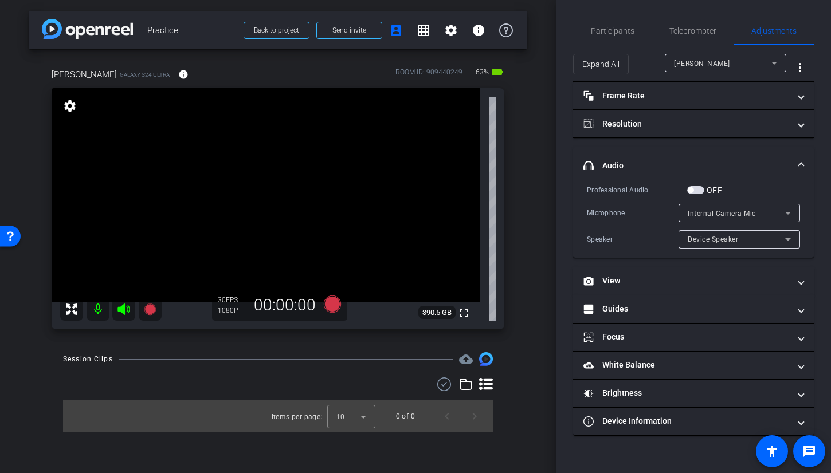
click at [727, 217] on span "Internal Camera Mic" at bounding box center [721, 214] width 68 height 8
click at [727, 217] on div at bounding box center [415, 236] width 831 height 473
click at [686, 36] on span "Teleprompter" at bounding box center [692, 30] width 47 height 27
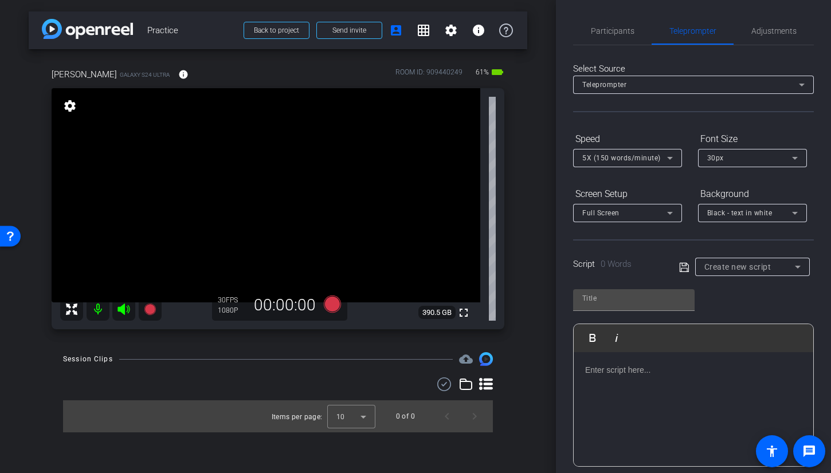
click at [643, 132] on div "Speed" at bounding box center [627, 138] width 109 height 19
click at [648, 129] on div "Speed" at bounding box center [627, 138] width 109 height 19
click at [753, 190] on div "Background" at bounding box center [752, 193] width 109 height 19
click at [748, 268] on span "Create new script" at bounding box center [737, 266] width 67 height 9
click at [742, 305] on mat-option "Practice" at bounding box center [748, 308] width 112 height 18
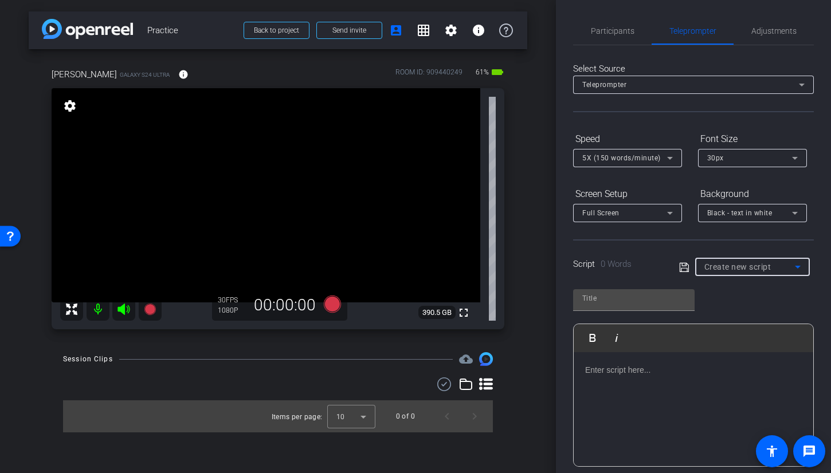
type input "Practice"
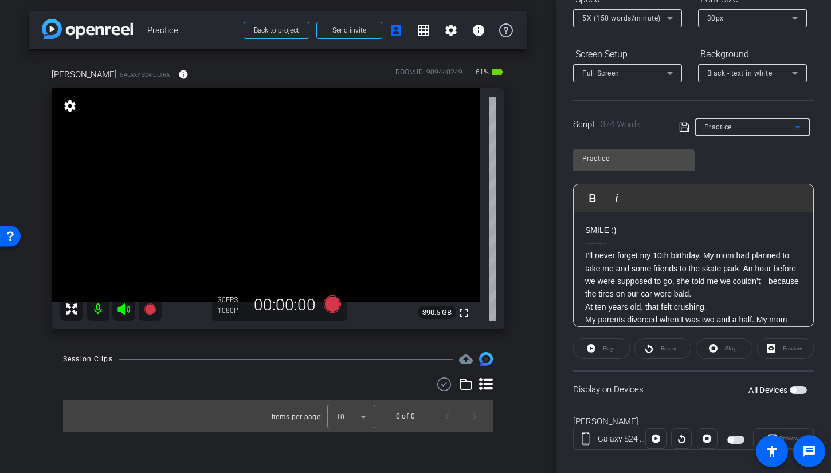
scroll to position [153, 0]
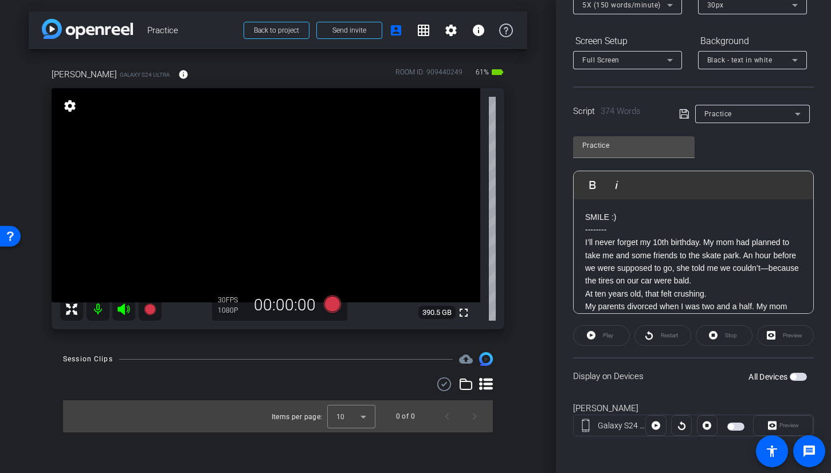
click at [794, 379] on span "button" at bounding box center [797, 377] width 17 height 8
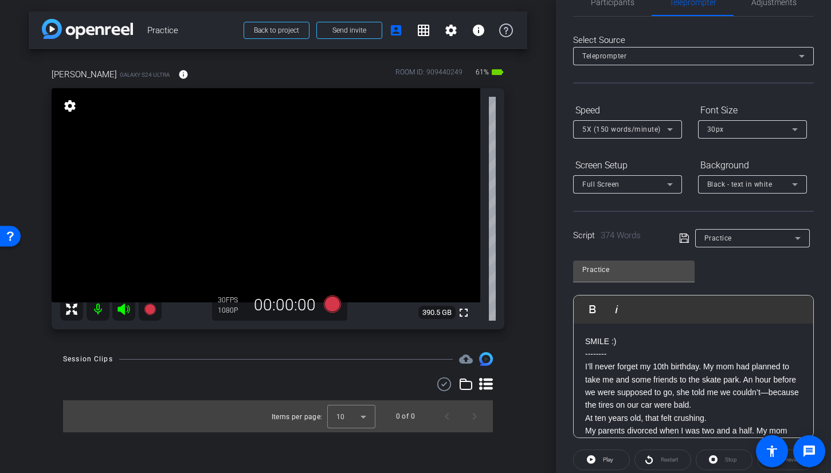
scroll to position [0, 0]
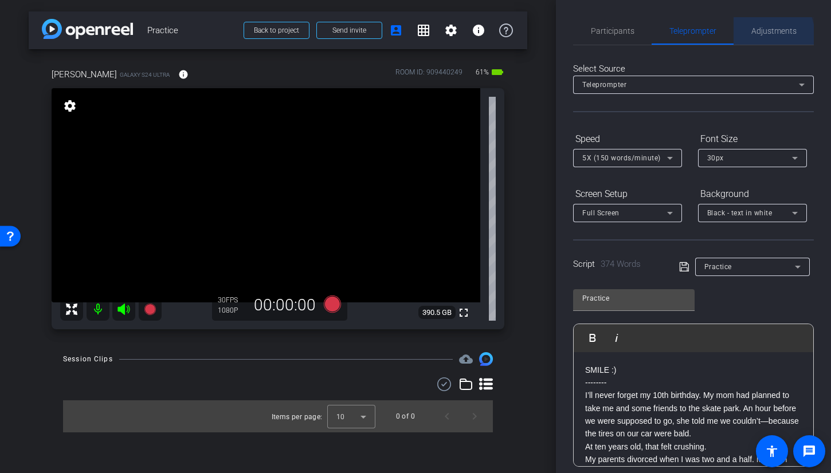
click at [751, 36] on span "Adjustments" at bounding box center [773, 30] width 45 height 27
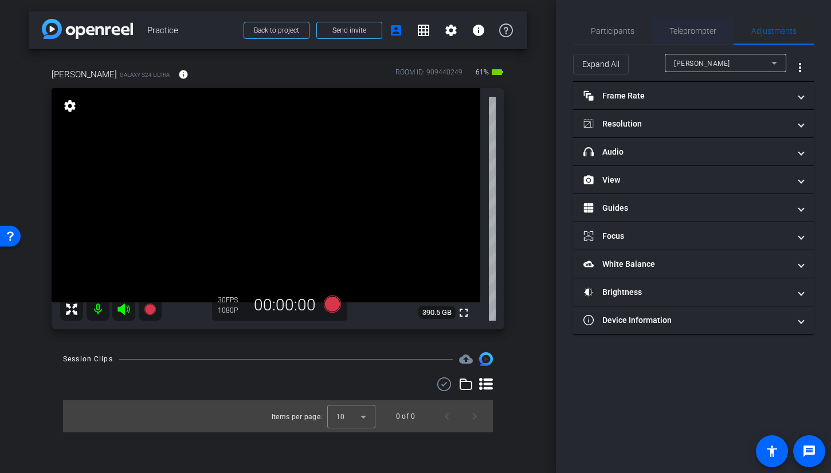
click at [684, 29] on span "Teleprompter" at bounding box center [692, 31] width 47 height 8
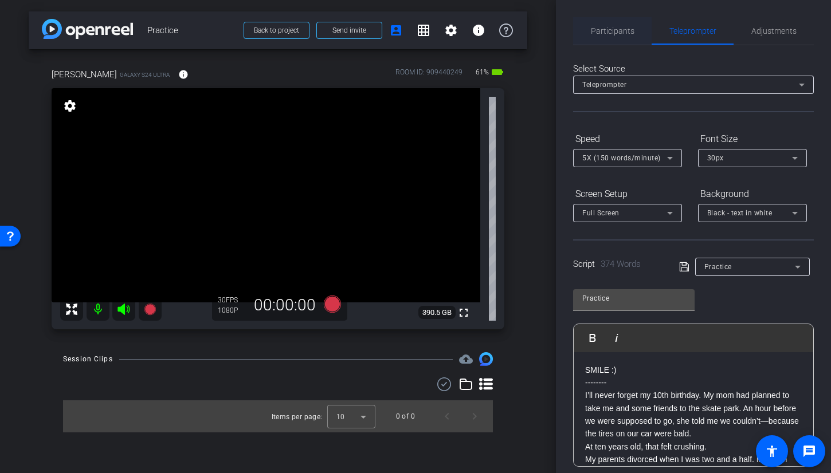
click at [613, 35] on span "Participants" at bounding box center [613, 31] width 44 height 8
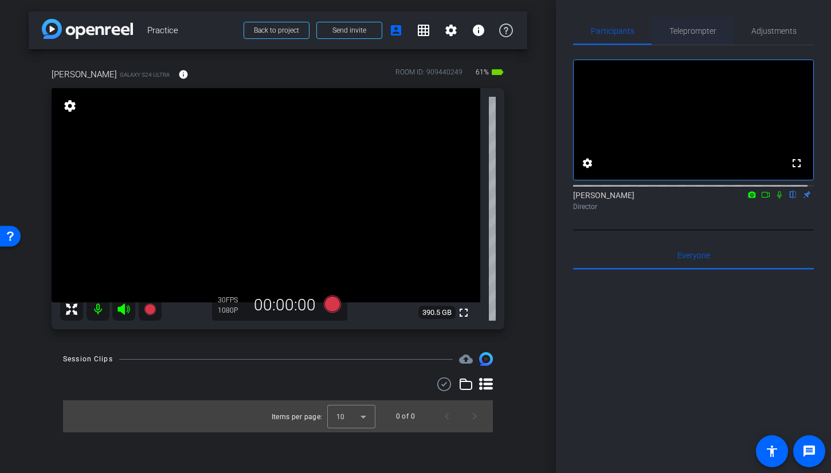
click at [702, 38] on span "Teleprompter" at bounding box center [692, 30] width 47 height 27
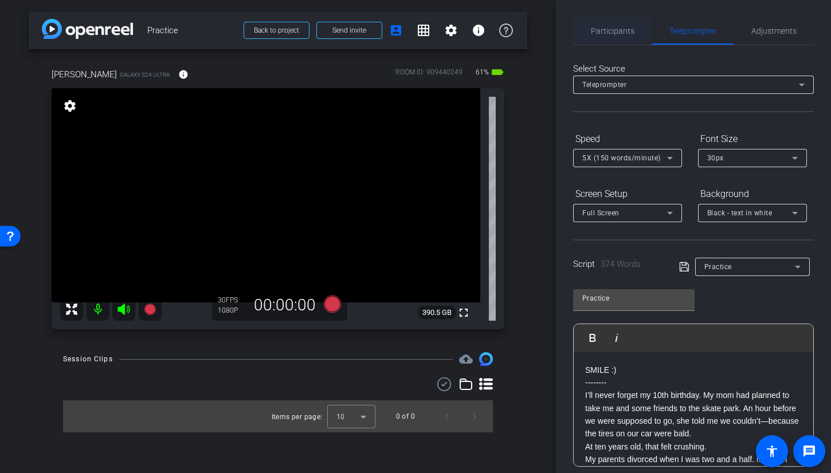
click at [620, 37] on span "Participants" at bounding box center [613, 30] width 44 height 27
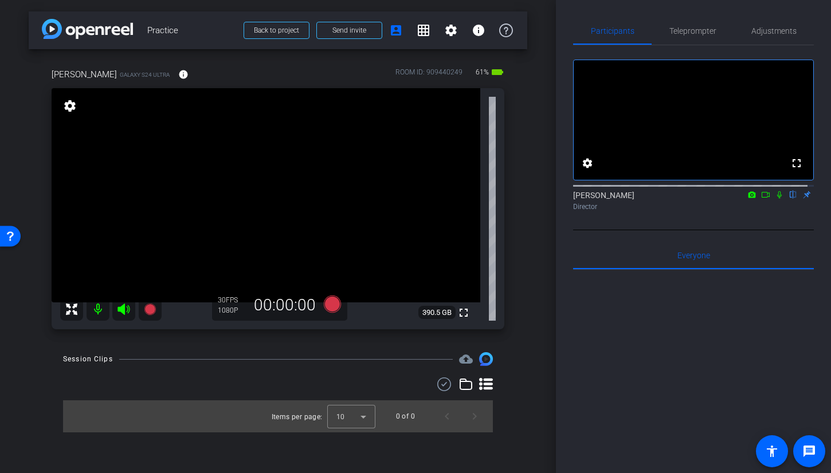
click at [761, 199] on icon at bounding box center [765, 195] width 9 height 8
click at [774, 199] on icon at bounding box center [778, 195] width 9 height 8
click at [775, 31] on span "Adjustments" at bounding box center [773, 31] width 45 height 8
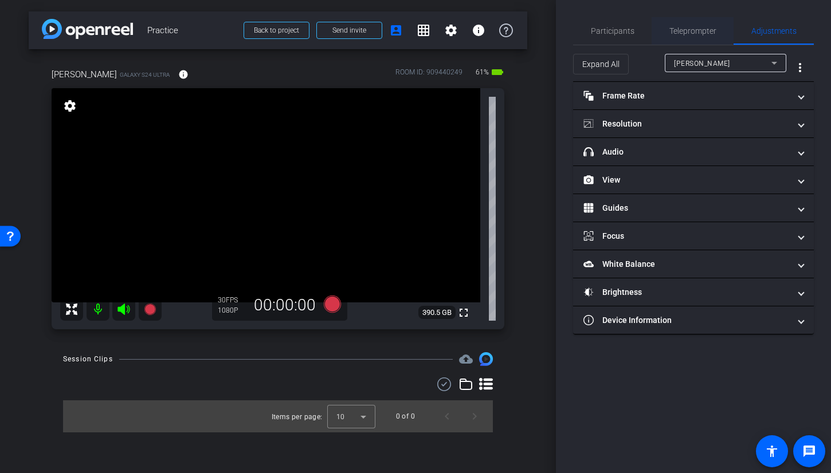
click at [704, 35] on span "Teleprompter" at bounding box center [692, 31] width 47 height 8
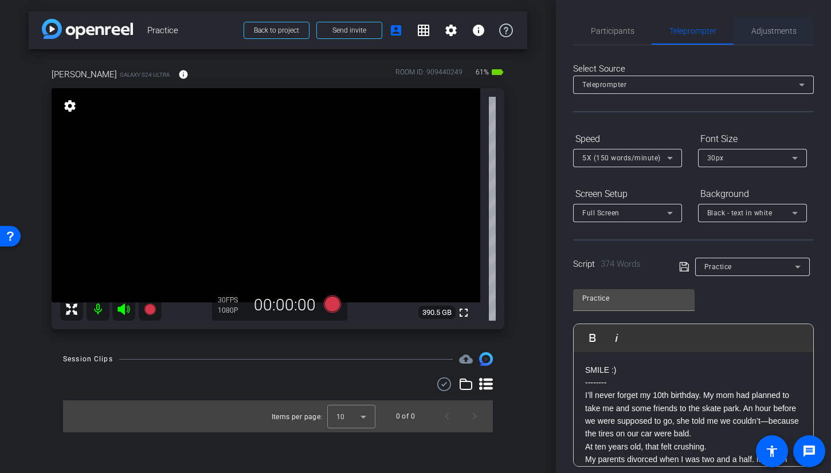
click at [765, 30] on span "Adjustments" at bounding box center [773, 31] width 45 height 8
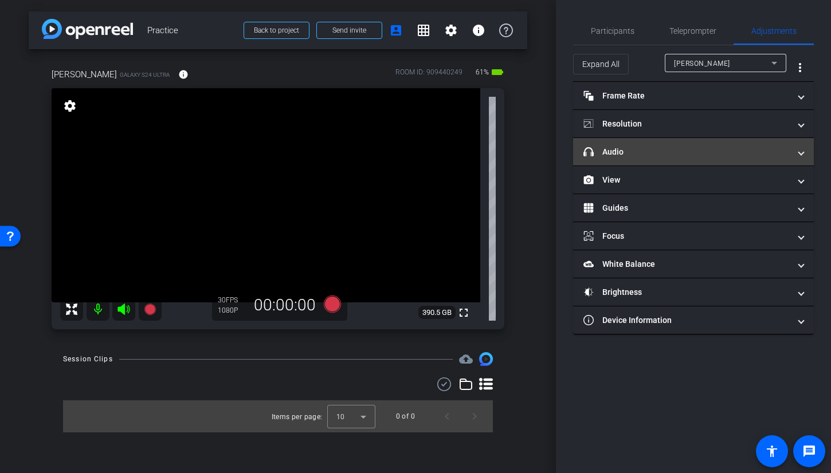
click at [690, 156] on mat-panel-title "headphone icon Audio" at bounding box center [686, 152] width 206 height 12
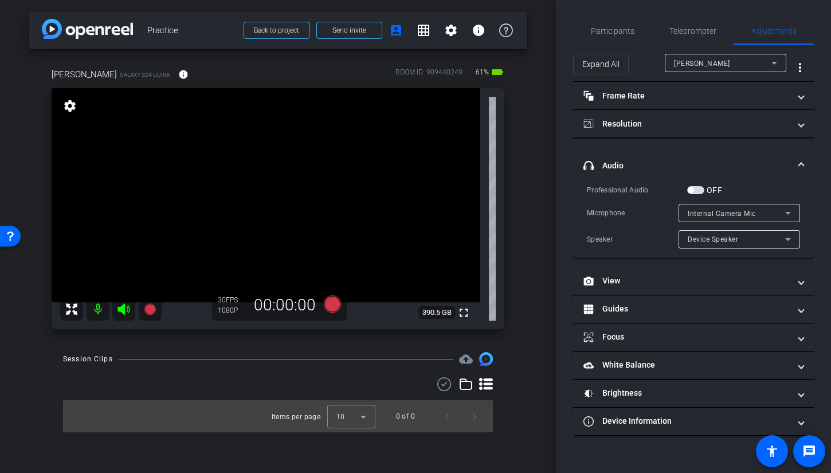
click at [701, 187] on span "button" at bounding box center [695, 190] width 17 height 8
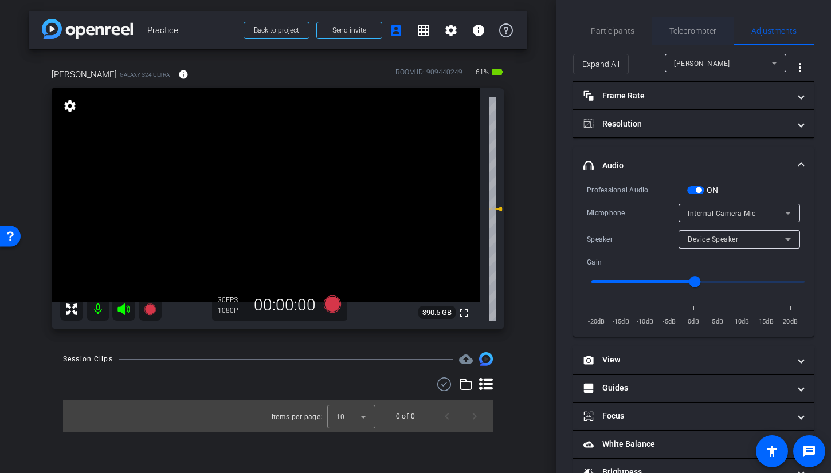
click at [680, 33] on span "Teleprompter" at bounding box center [692, 31] width 47 height 8
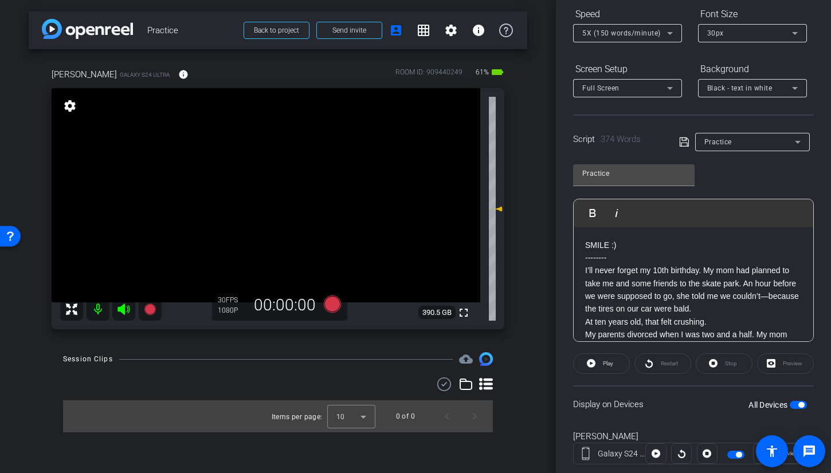
scroll to position [153, 0]
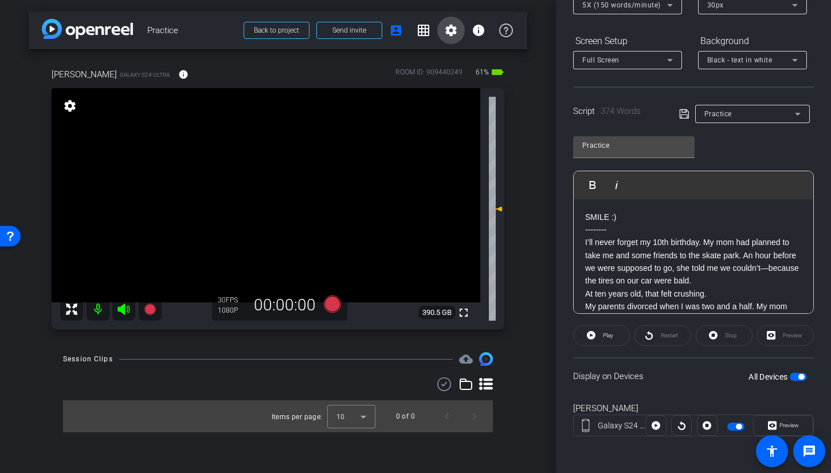
click at [446, 33] on mat-icon "settings" at bounding box center [451, 30] width 14 height 14
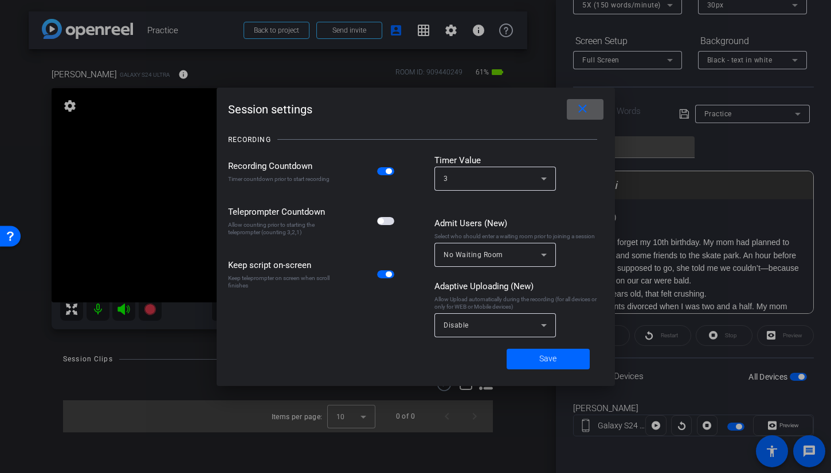
click at [386, 223] on span "button" at bounding box center [385, 221] width 17 height 8
click at [549, 362] on span "Save" at bounding box center [547, 359] width 17 height 12
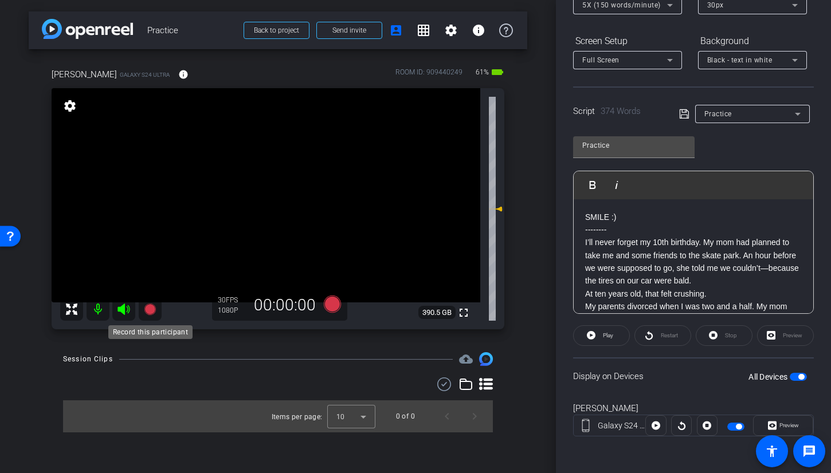
click at [151, 314] on icon at bounding box center [150, 309] width 14 height 14
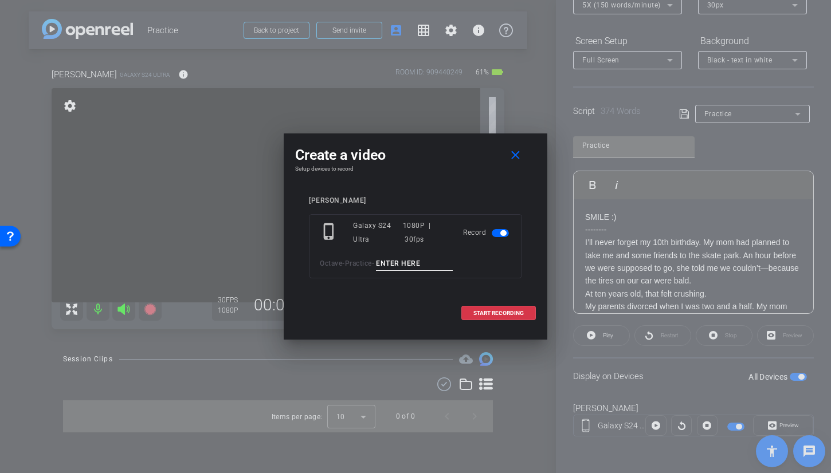
click at [388, 264] on input at bounding box center [414, 264] width 77 height 14
type input "TA1"
click at [501, 312] on span "START RECORDING" at bounding box center [498, 313] width 50 height 6
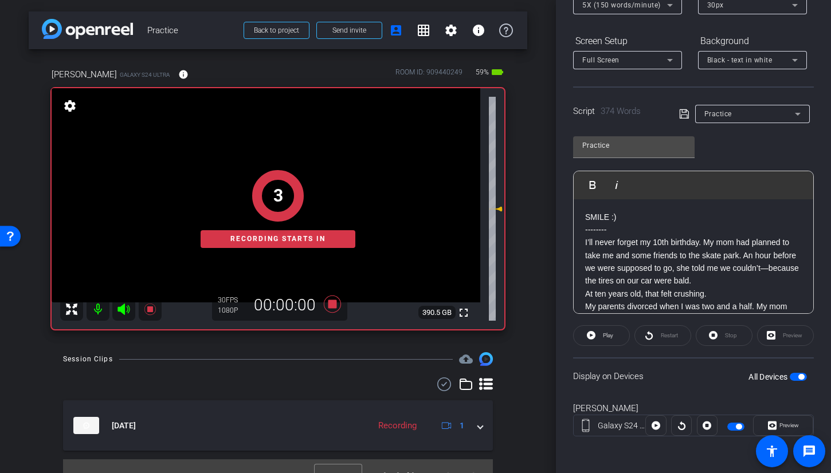
click at [127, 306] on icon at bounding box center [124, 309] width 14 height 14
click at [608, 340] on span "Play" at bounding box center [606, 336] width 13 height 16
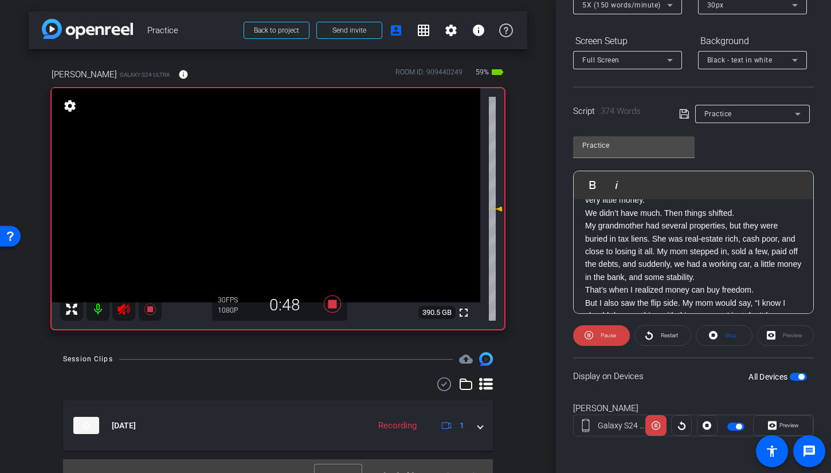
scroll to position [160, 0]
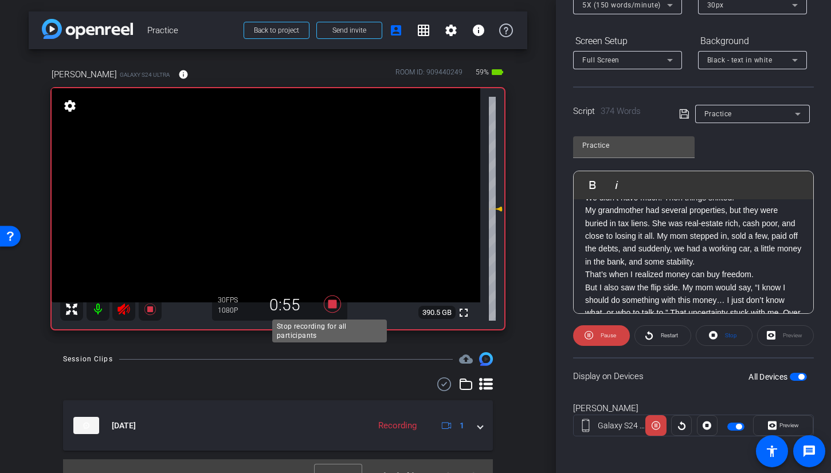
click at [332, 305] on icon at bounding box center [332, 304] width 17 height 17
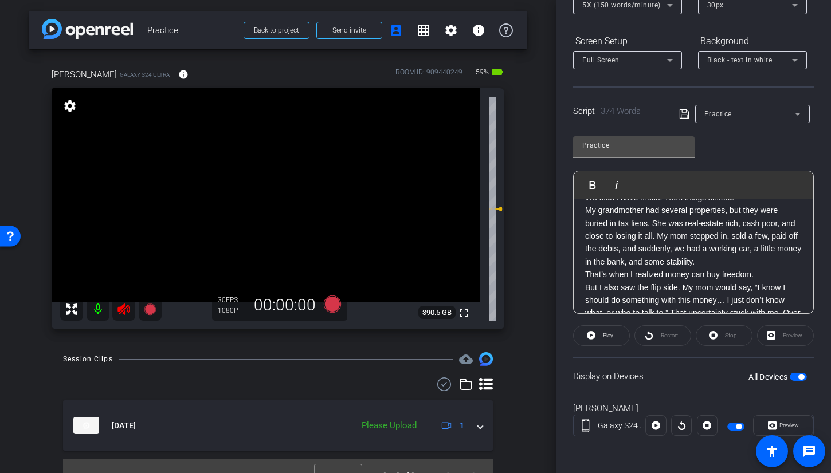
click at [121, 314] on icon at bounding box center [124, 309] width 14 height 14
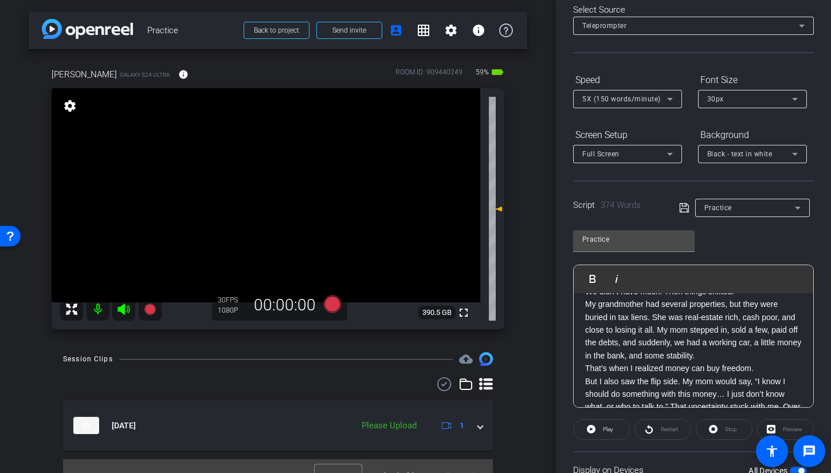
scroll to position [0, 0]
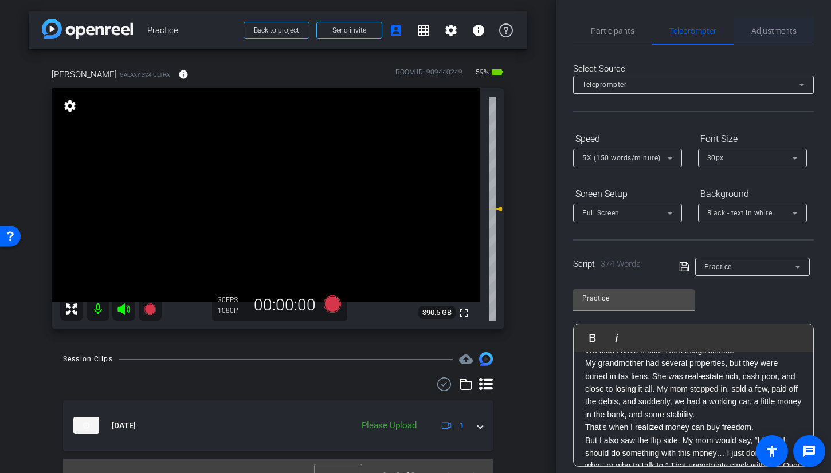
click at [776, 37] on span "Adjustments" at bounding box center [773, 30] width 45 height 27
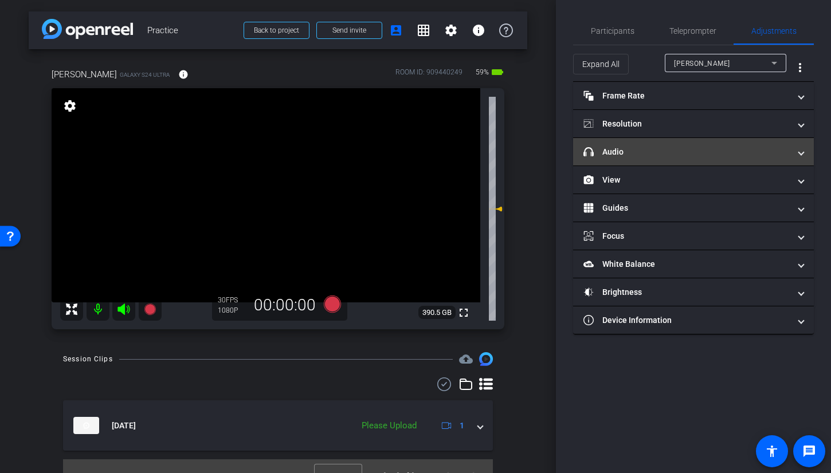
click at [660, 153] on mat-panel-title "headphone icon Audio" at bounding box center [686, 152] width 206 height 12
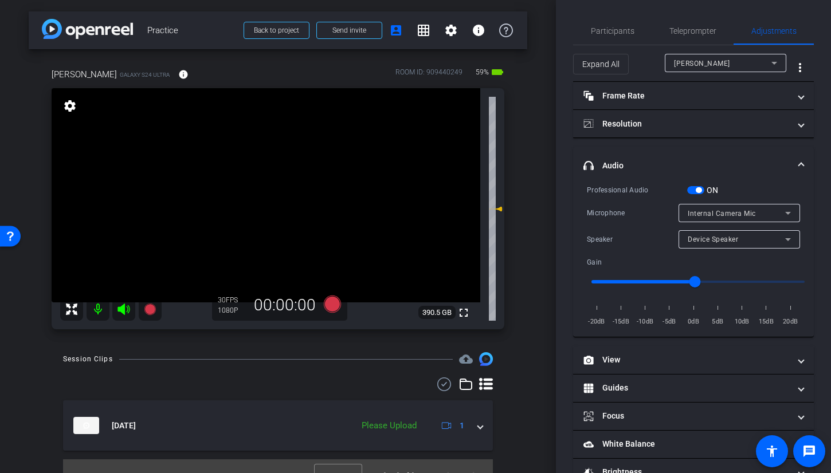
click at [692, 186] on span "button" at bounding box center [695, 190] width 17 height 8
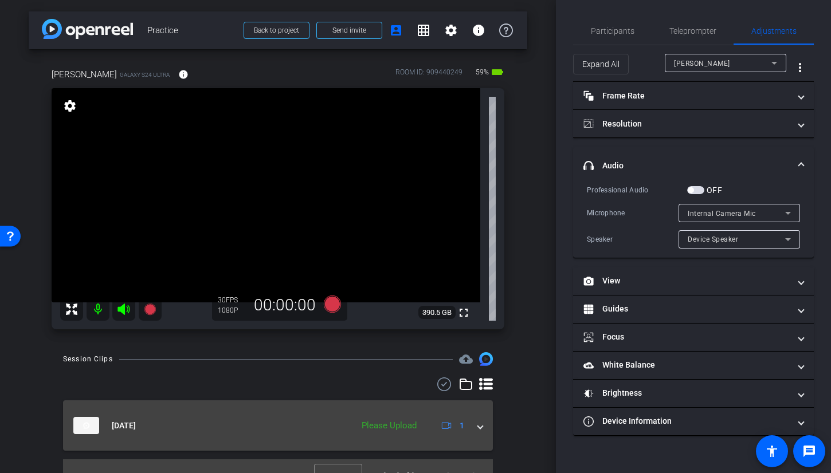
click at [478, 427] on span at bounding box center [480, 426] width 5 height 12
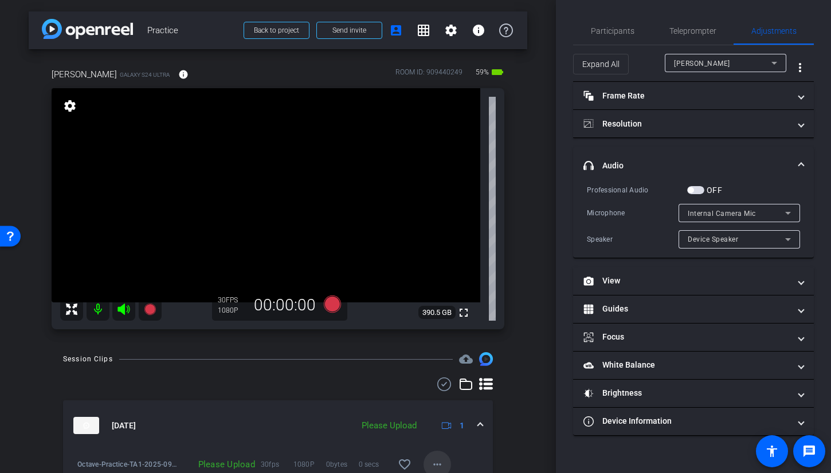
click at [434, 465] on mat-icon "more_horiz" at bounding box center [437, 465] width 14 height 14
click at [431, 413] on span "Upload" at bounding box center [450, 413] width 46 height 14
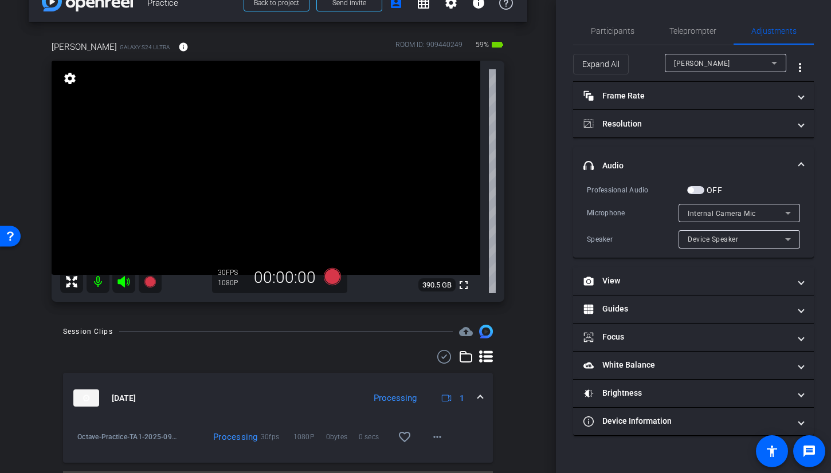
scroll to position [26, 0]
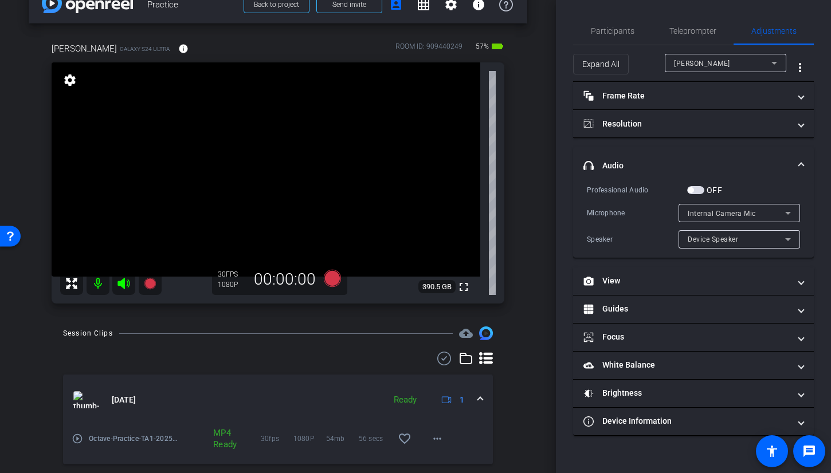
click at [699, 189] on span "button" at bounding box center [695, 190] width 17 height 8
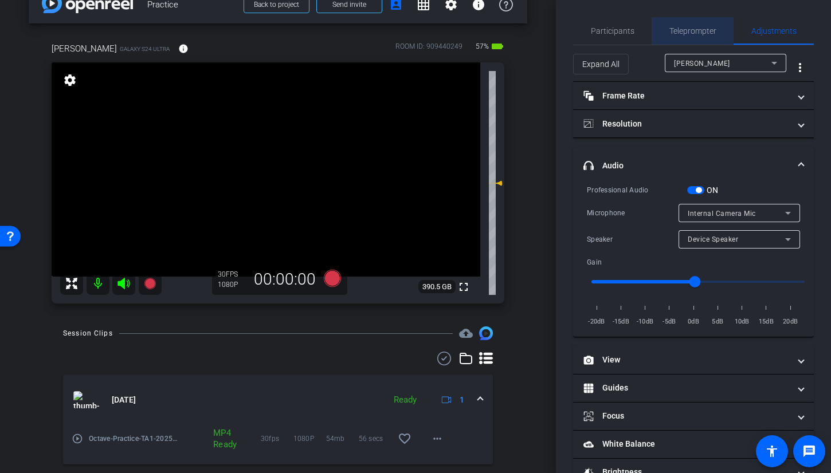
click at [700, 27] on span "Teleprompter" at bounding box center [692, 31] width 47 height 8
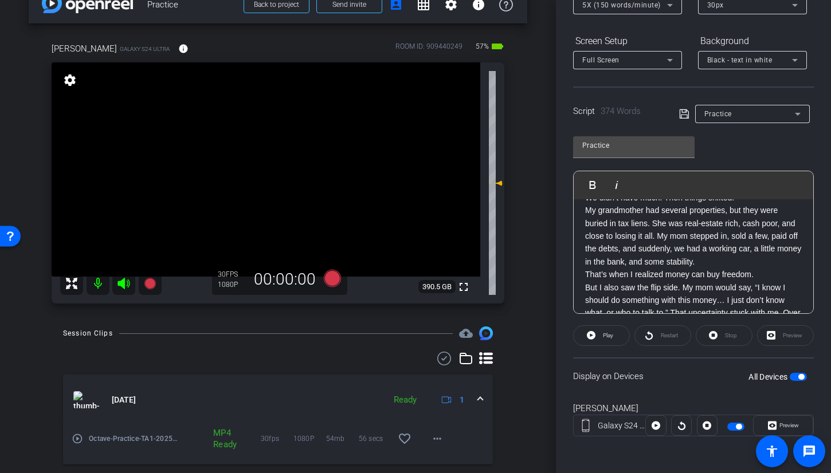
scroll to position [0, 0]
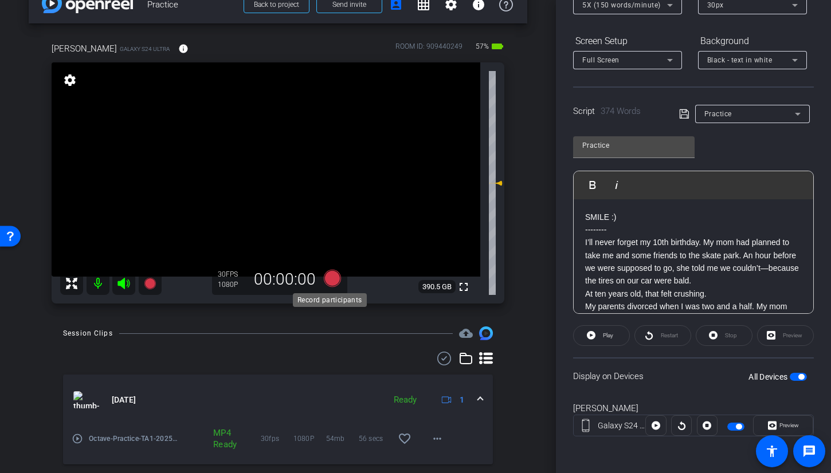
click at [332, 279] on icon at bounding box center [332, 278] width 17 height 17
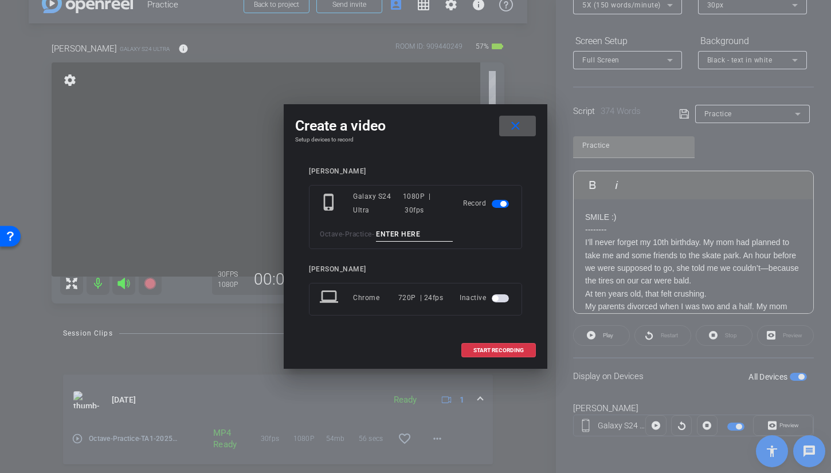
click at [414, 235] on input at bounding box center [414, 234] width 77 height 14
type input "Ta2"
click at [528, 345] on span at bounding box center [498, 350] width 73 height 27
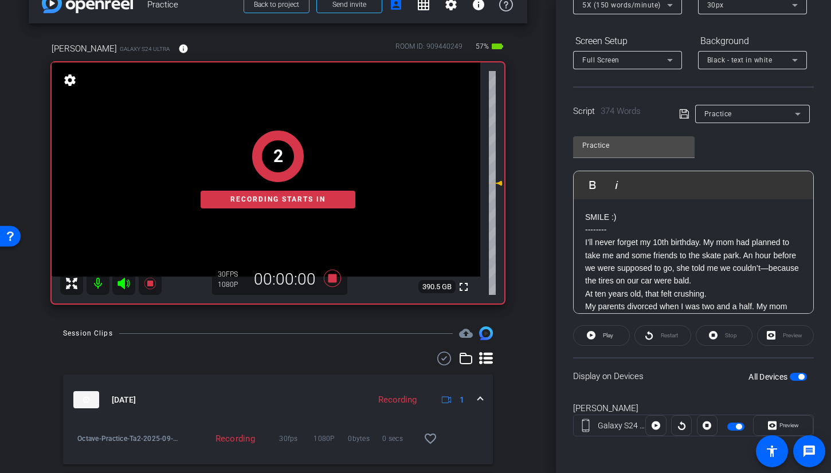
click at [123, 286] on div "2 Recording starts in" at bounding box center [278, 169] width 452 height 269
click at [611, 337] on span "Play" at bounding box center [608, 335] width 10 height 6
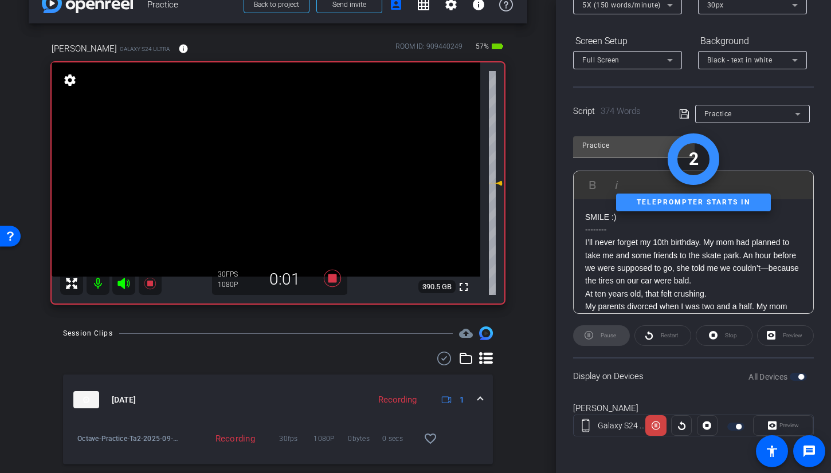
click at [123, 282] on icon at bounding box center [123, 283] width 12 height 11
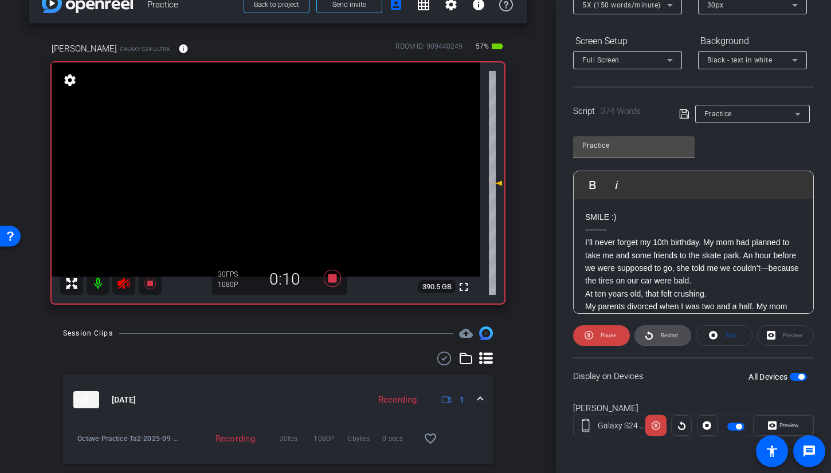
click at [658, 334] on span "Restart" at bounding box center [668, 336] width 20 height 16
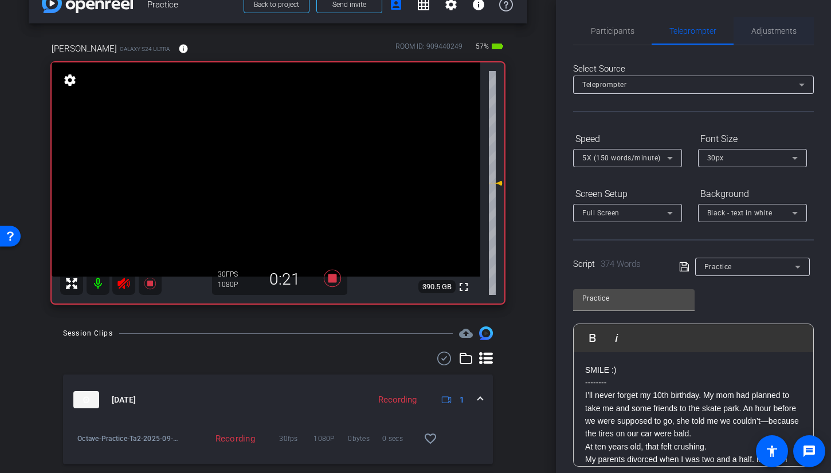
click at [775, 30] on span "Adjustments" at bounding box center [773, 31] width 45 height 8
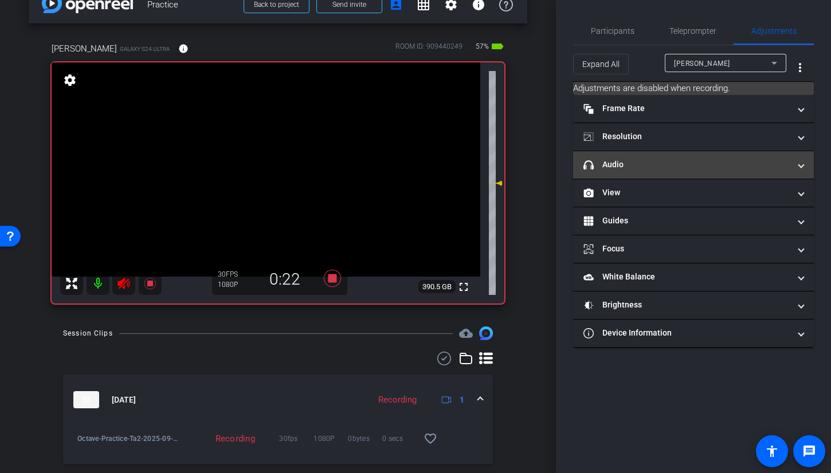
click at [680, 174] on mat-expansion-panel-header "headphone icon Audio" at bounding box center [693, 164] width 241 height 27
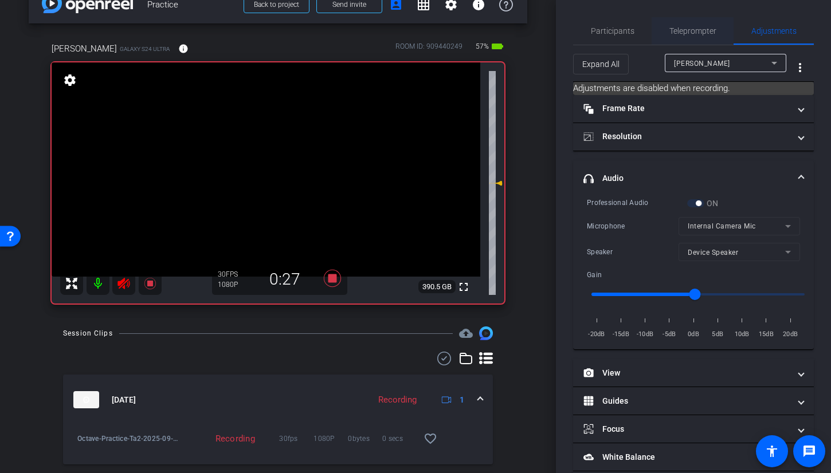
click at [696, 30] on span "Teleprompter" at bounding box center [692, 31] width 47 height 8
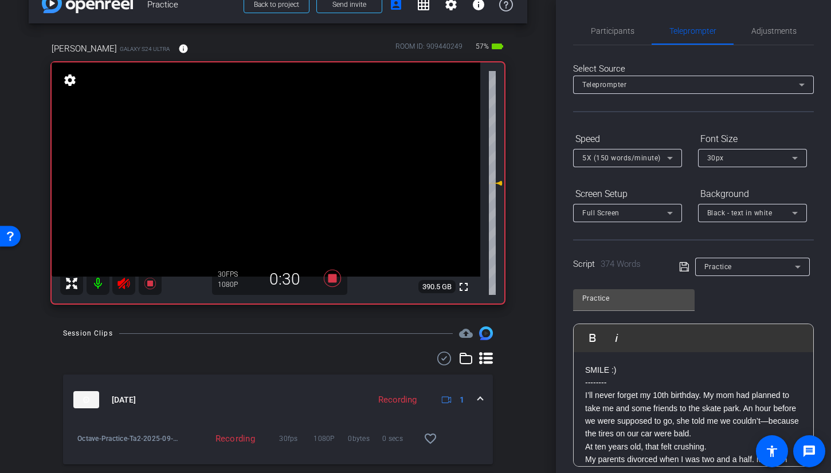
click at [124, 278] on icon at bounding box center [123, 283] width 12 height 11
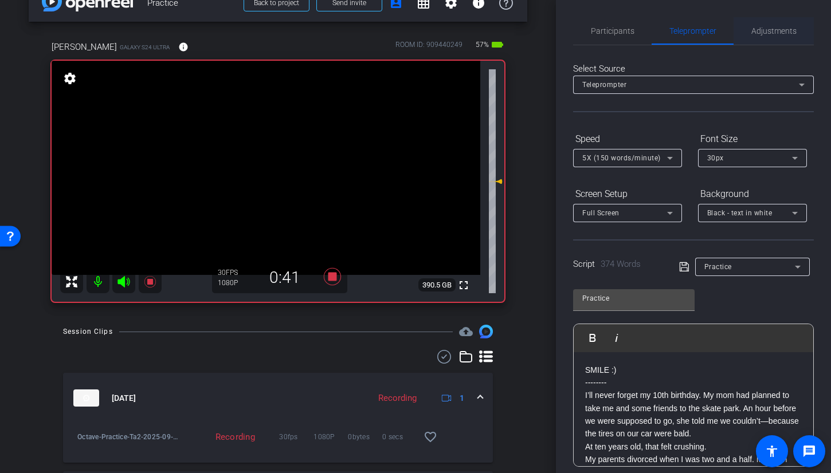
click at [770, 32] on span "Adjustments" at bounding box center [773, 31] width 45 height 8
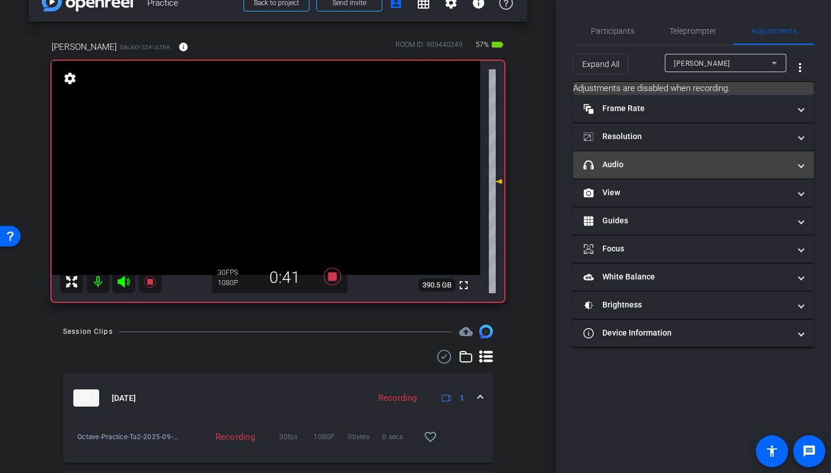
click at [680, 175] on mat-expansion-panel-header "headphone icon Audio" at bounding box center [693, 164] width 241 height 27
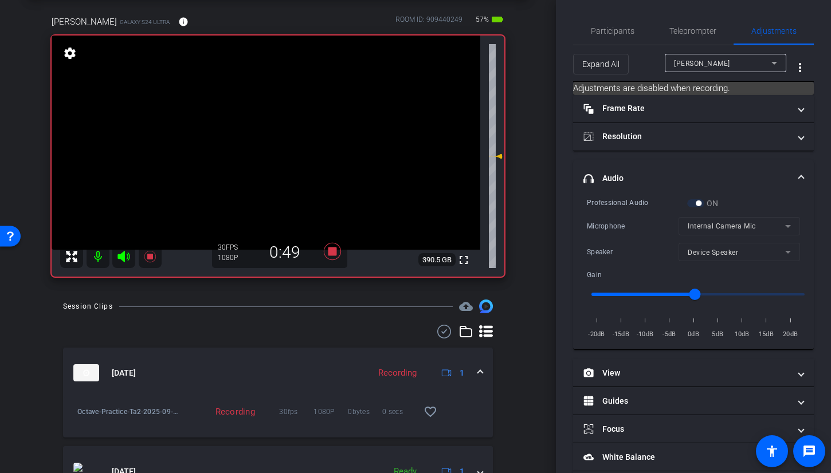
scroll to position [117, 0]
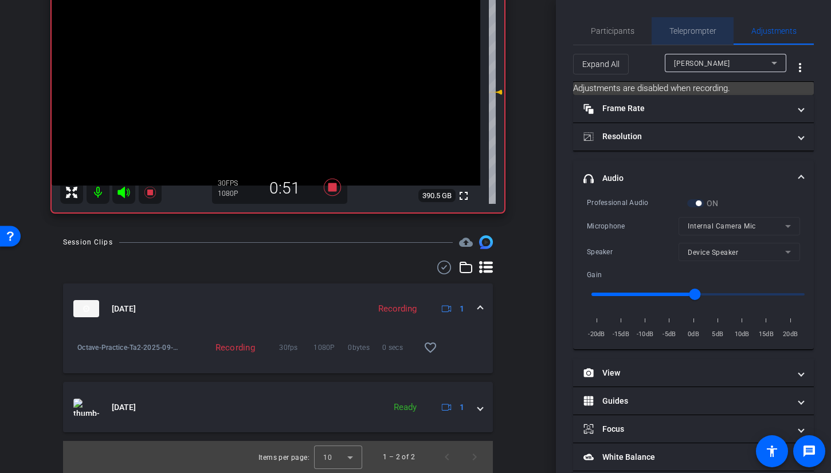
click at [697, 27] on span "Teleprompter" at bounding box center [692, 31] width 47 height 8
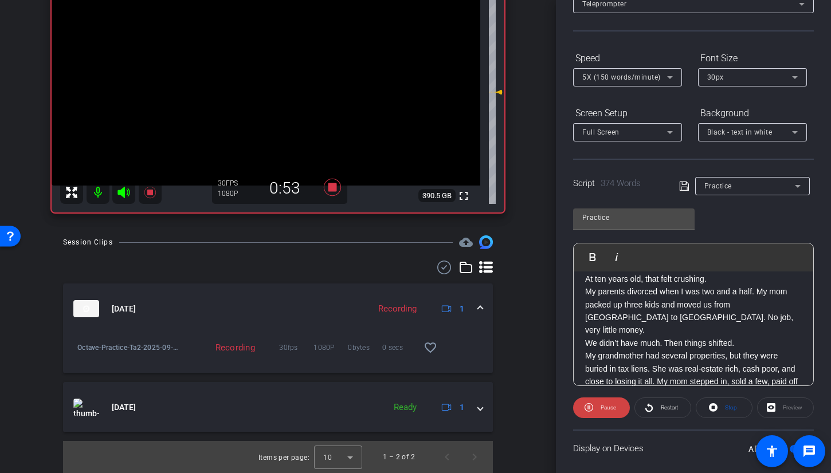
scroll to position [137, 0]
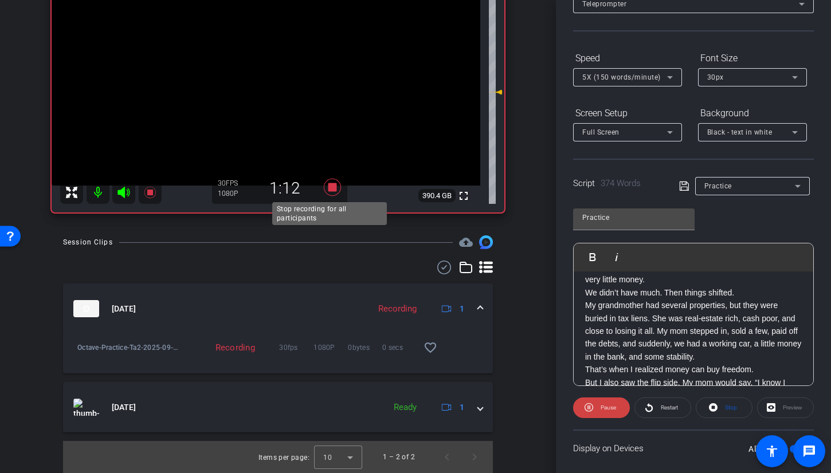
click at [328, 186] on icon at bounding box center [332, 187] width 17 height 17
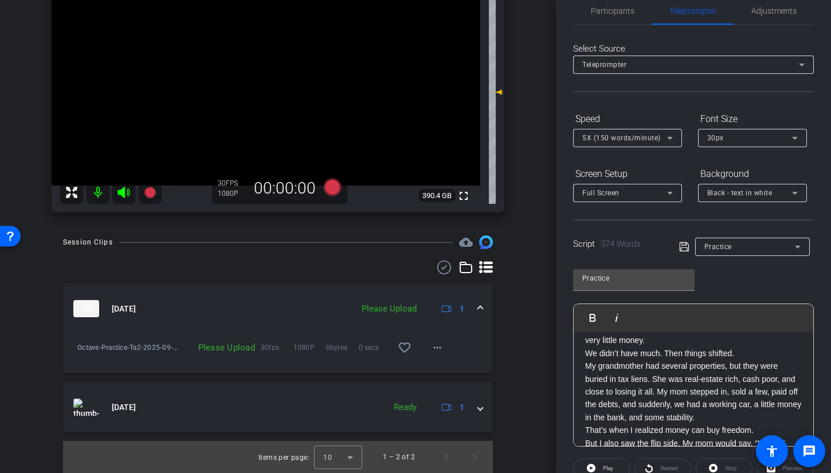
scroll to position [0, 0]
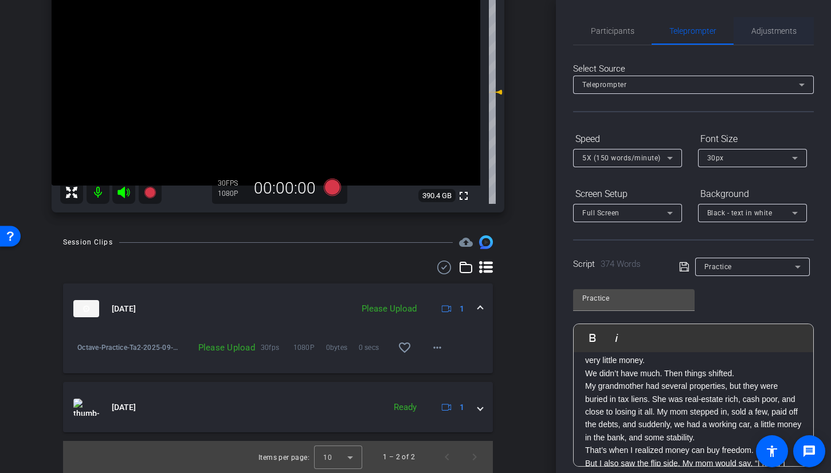
click at [787, 33] on span "Adjustments" at bounding box center [773, 31] width 45 height 8
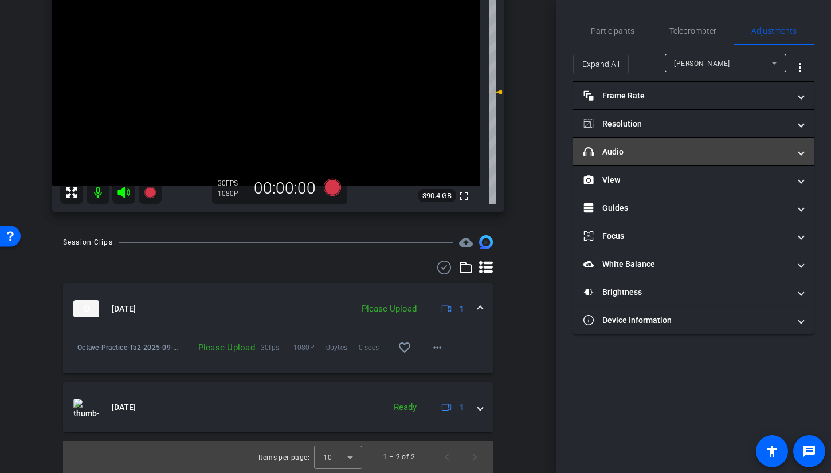
click at [653, 148] on mat-panel-title "headphone icon Audio" at bounding box center [686, 152] width 206 height 12
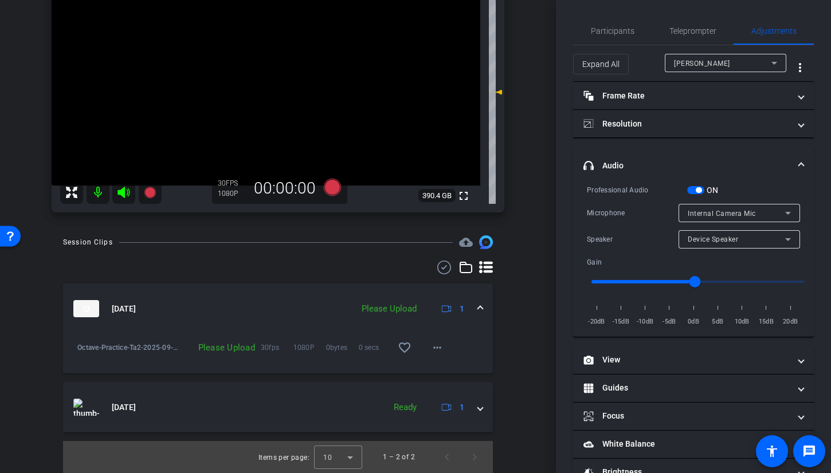
click at [700, 195] on div "ON" at bounding box center [703, 189] width 32 height 11
click at [690, 188] on span "button" at bounding box center [695, 190] width 17 height 8
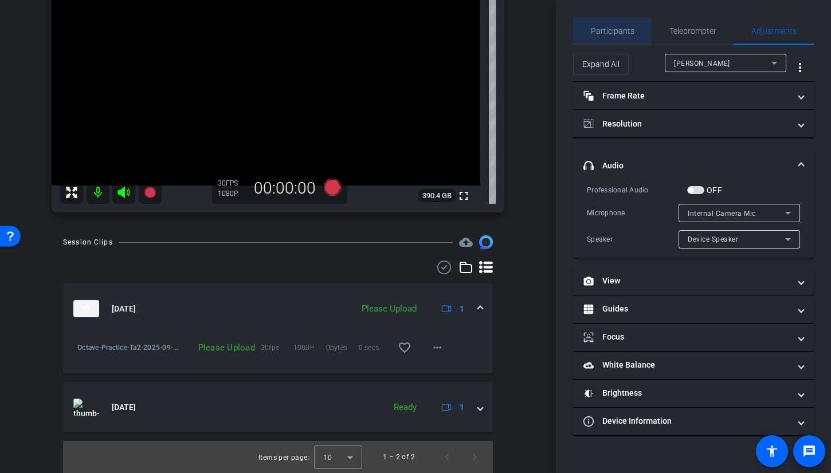
click at [613, 28] on span "Participants" at bounding box center [613, 31] width 44 height 8
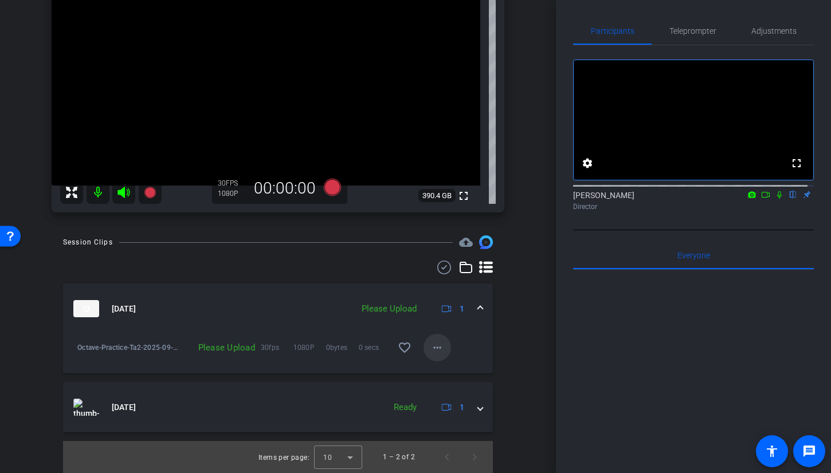
click at [435, 343] on mat-icon "more_horiz" at bounding box center [437, 348] width 14 height 14
click at [442, 370] on span "Upload" at bounding box center [450, 372] width 46 height 14
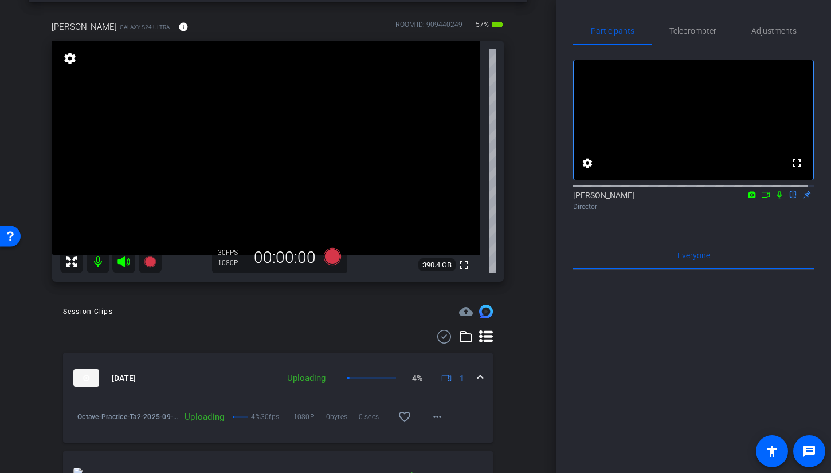
scroll to position [46, 0]
click at [781, 37] on span "Adjustments" at bounding box center [773, 30] width 45 height 27
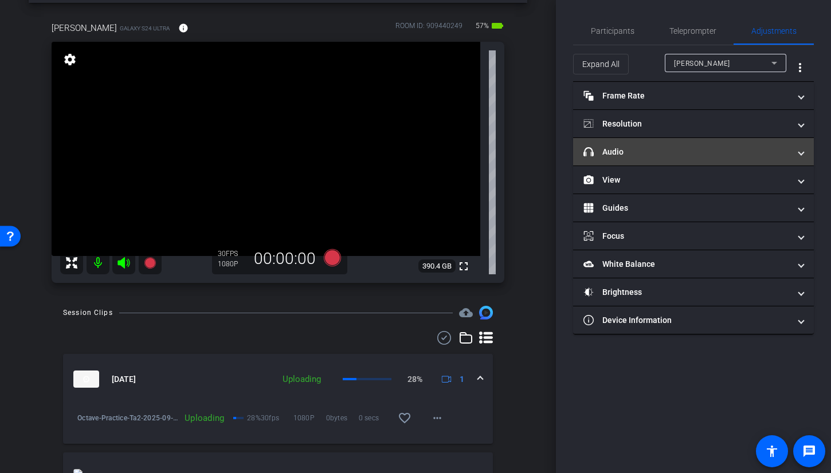
click at [631, 150] on mat-panel-title "headphone icon Audio" at bounding box center [686, 152] width 206 height 12
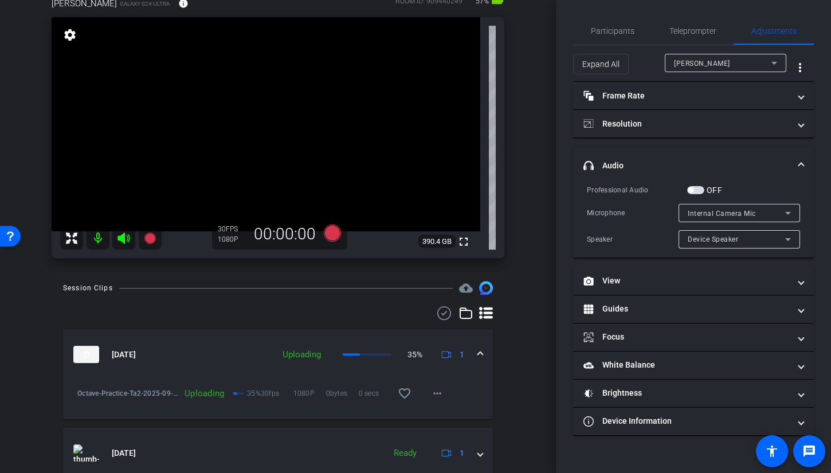
scroll to position [117, 0]
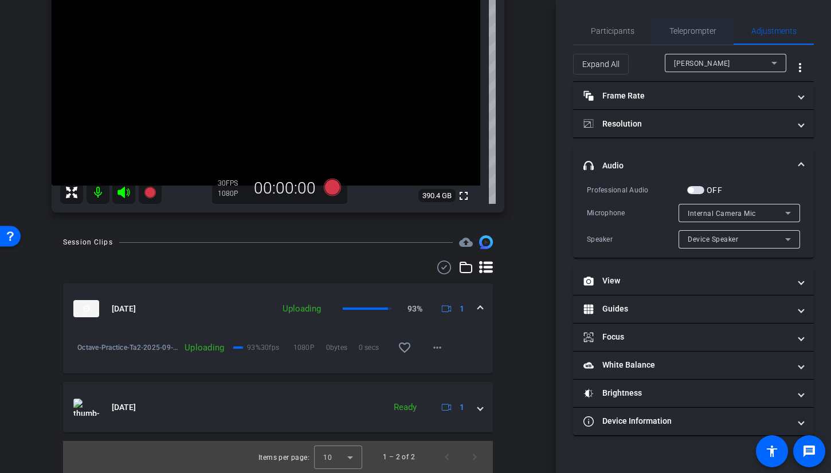
click at [700, 33] on span "Teleprompter" at bounding box center [692, 31] width 47 height 8
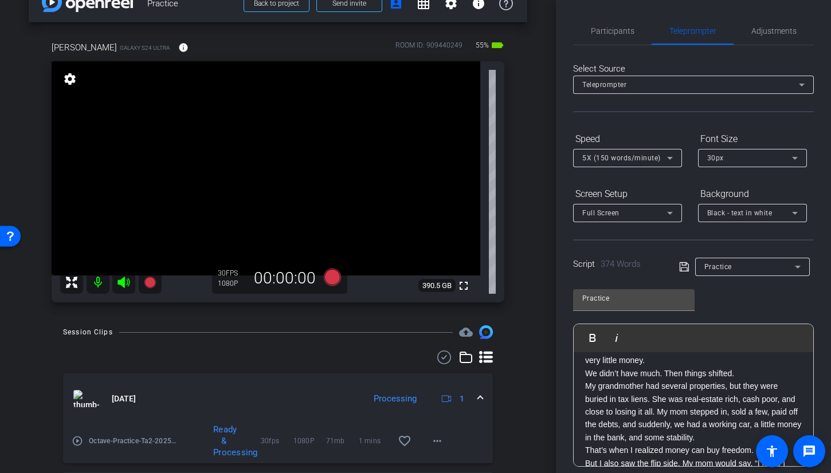
scroll to position [83, 0]
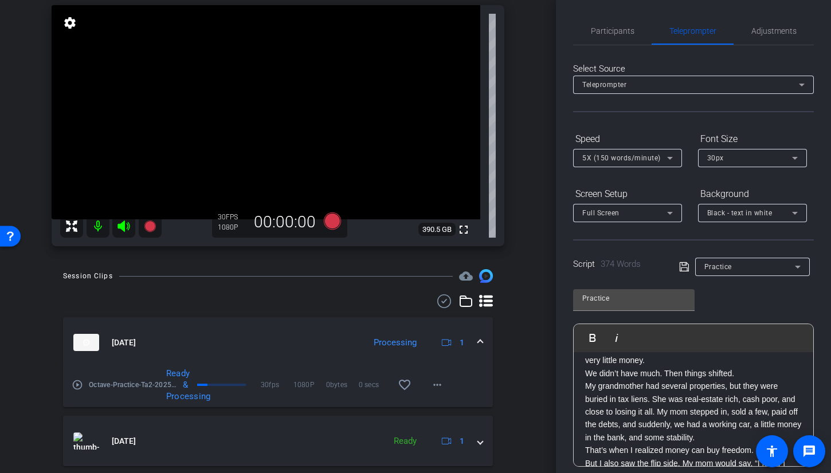
click at [80, 386] on mat-icon "play_circle_outline" at bounding box center [77, 384] width 11 height 11
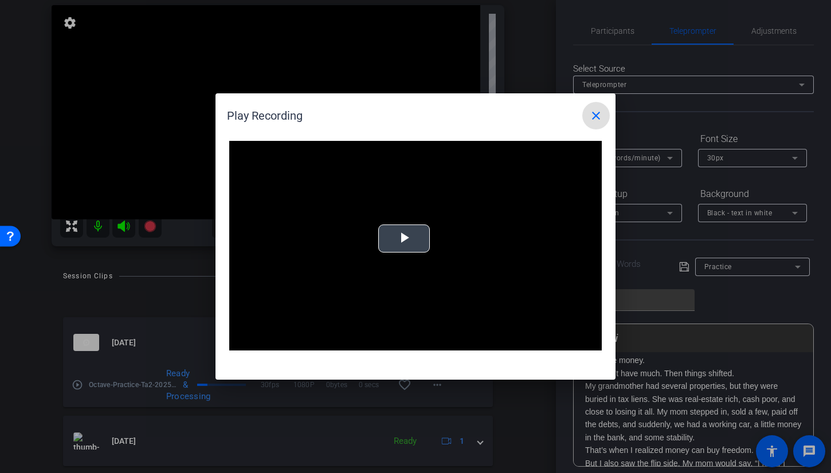
click at [404, 239] on span "Video Player" at bounding box center [404, 239] width 0 height 0
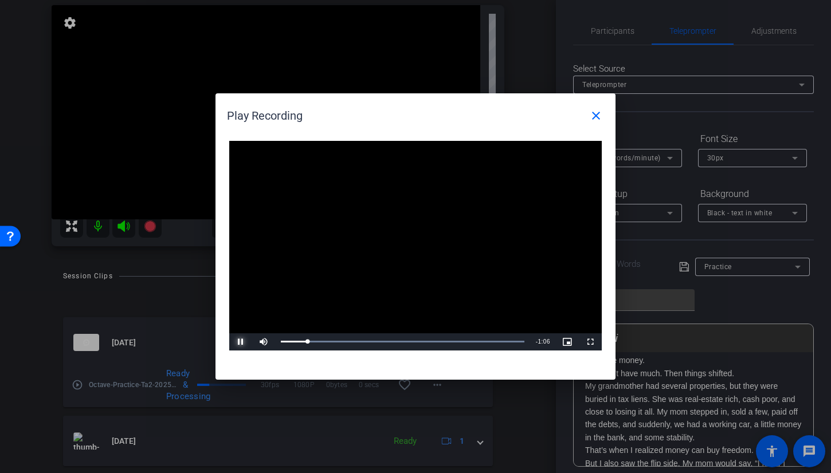
click at [240, 342] on span "Video Player" at bounding box center [240, 342] width 23 height 0
click at [601, 115] on mat-icon "close" at bounding box center [596, 116] width 14 height 14
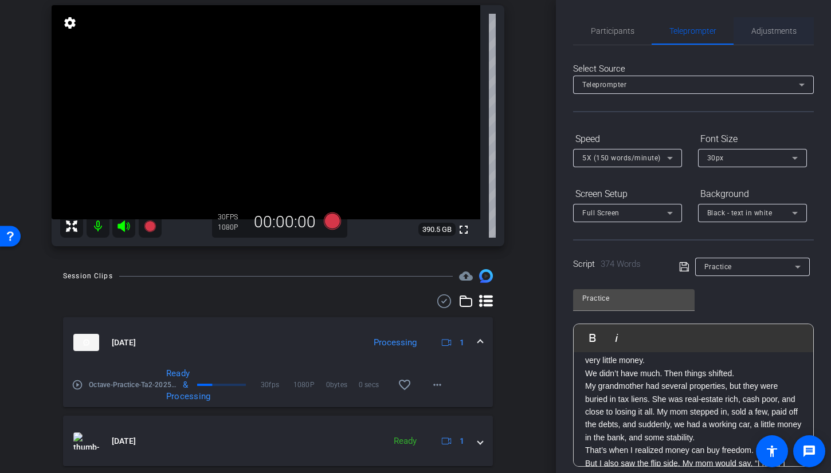
click at [769, 37] on span "Adjustments" at bounding box center [773, 30] width 45 height 27
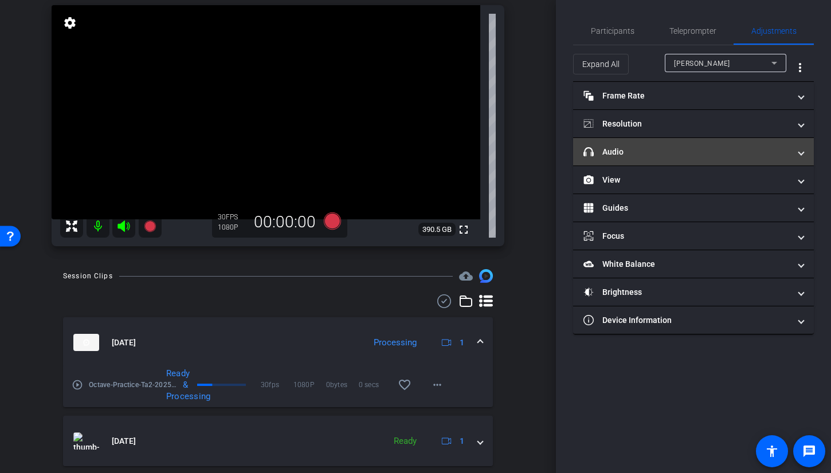
click at [678, 159] on mat-expansion-panel-header "headphone icon Audio" at bounding box center [693, 151] width 241 height 27
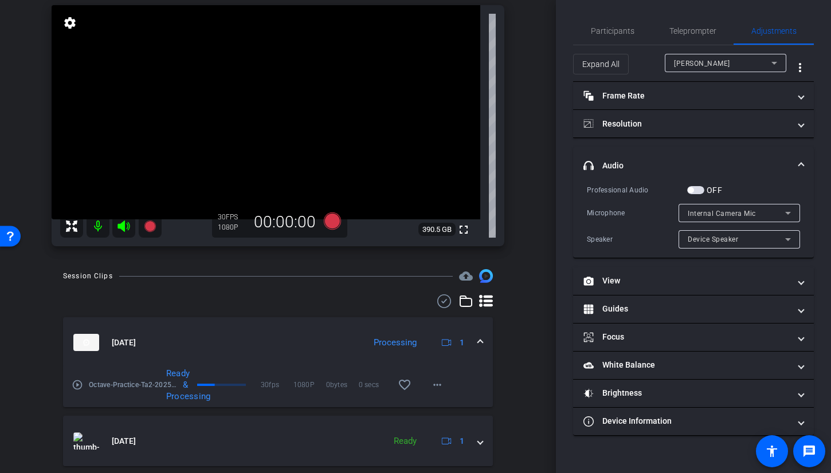
click at [704, 192] on label "OFF" at bounding box center [713, 189] width 18 height 11
click at [704, 192] on button "OFF" at bounding box center [695, 190] width 17 height 8
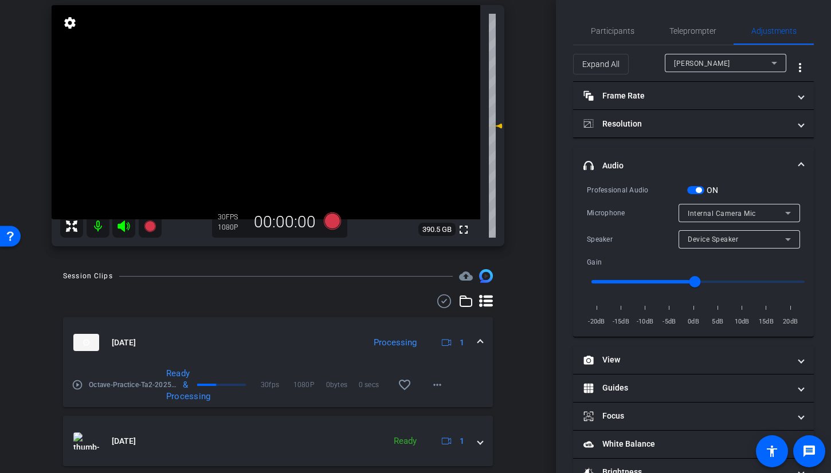
click at [741, 217] on span "Internal Camera Mic" at bounding box center [721, 214] width 68 height 8
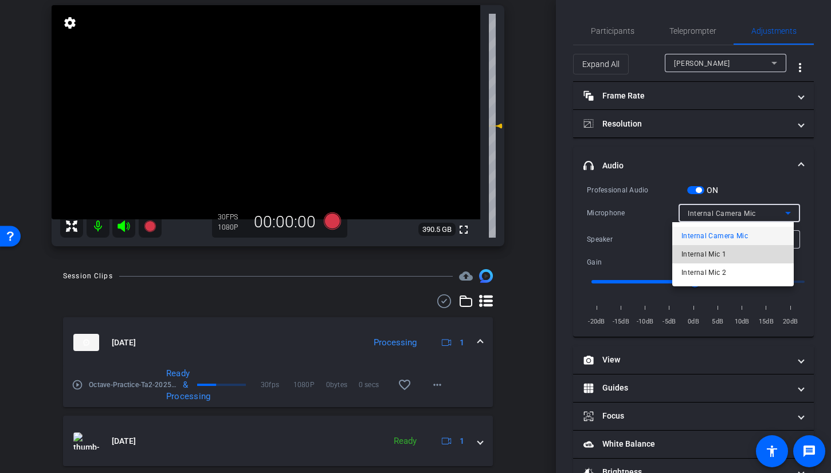
click at [735, 258] on mat-option "Internal Mic 1" at bounding box center [732, 254] width 121 height 18
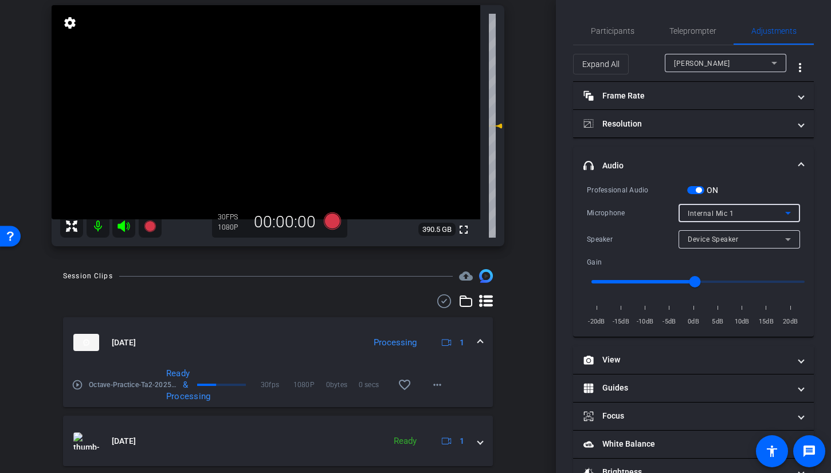
click at [742, 238] on div "Device Speaker" at bounding box center [735, 239] width 97 height 14
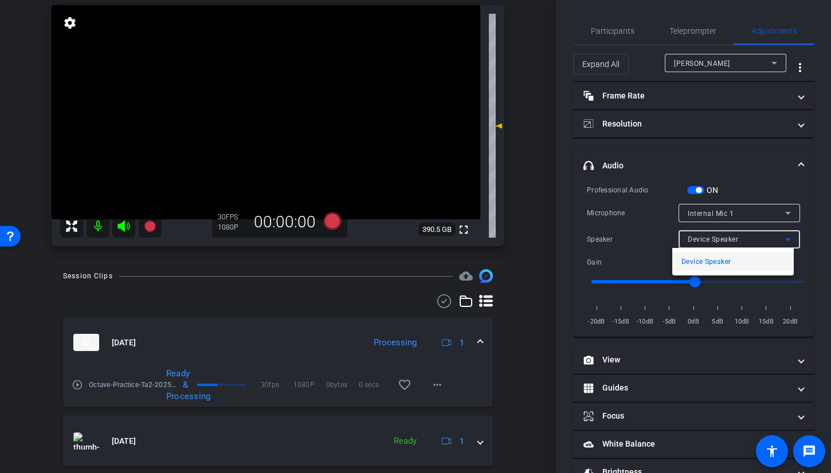
click at [741, 167] on div at bounding box center [415, 236] width 831 height 473
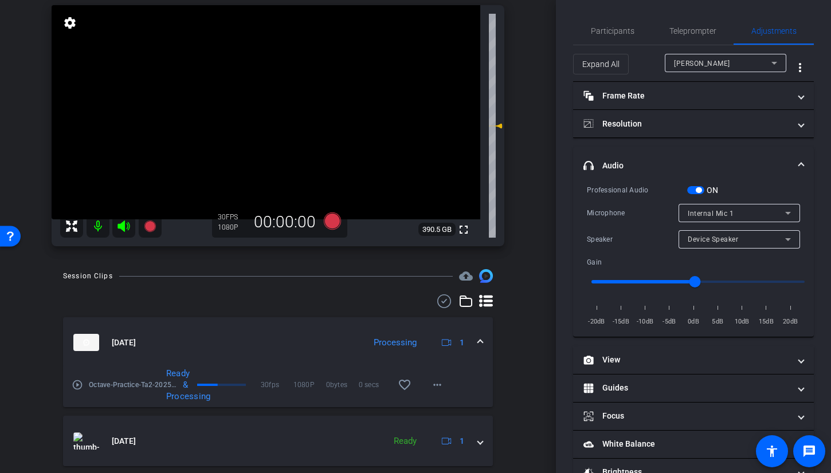
click at [695, 190] on span "button" at bounding box center [695, 190] width 17 height 8
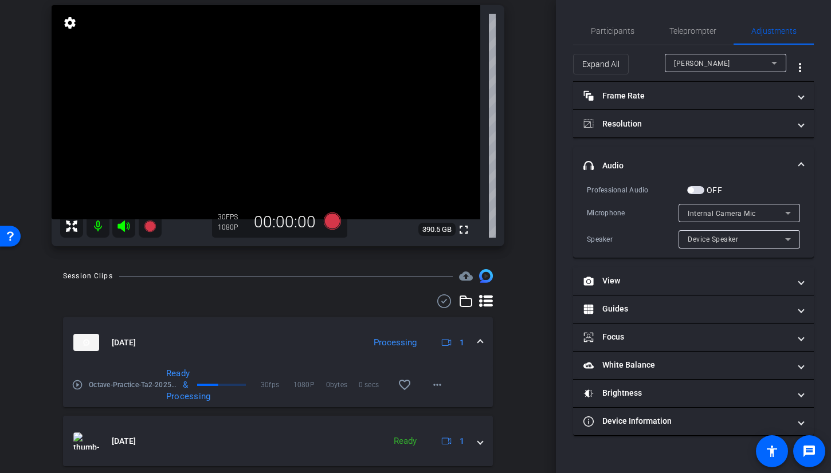
click at [712, 212] on span "Internal Camera Mic" at bounding box center [721, 214] width 68 height 8
click at [716, 234] on span "Internal Camera Mic" at bounding box center [720, 236] width 66 height 14
click at [703, 188] on span "button" at bounding box center [695, 190] width 17 height 8
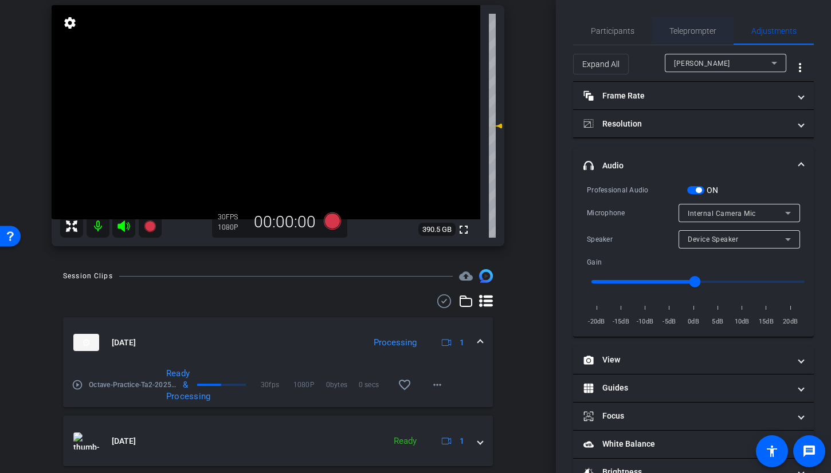
click at [698, 29] on span "Teleprompter" at bounding box center [692, 31] width 47 height 8
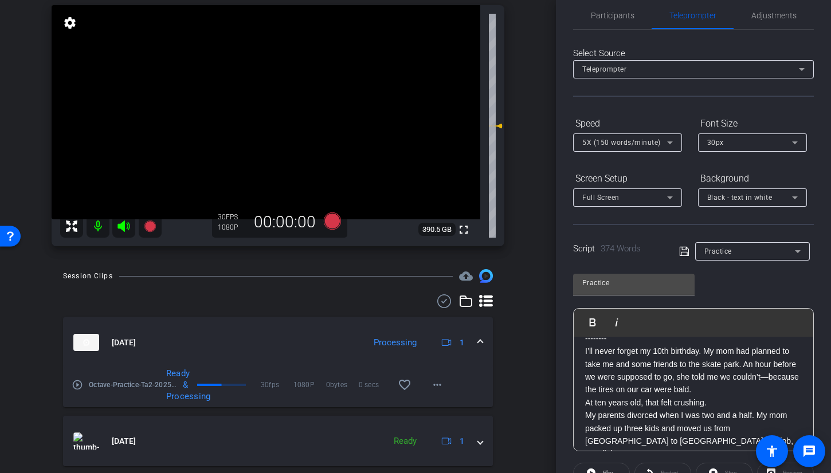
scroll to position [0, 0]
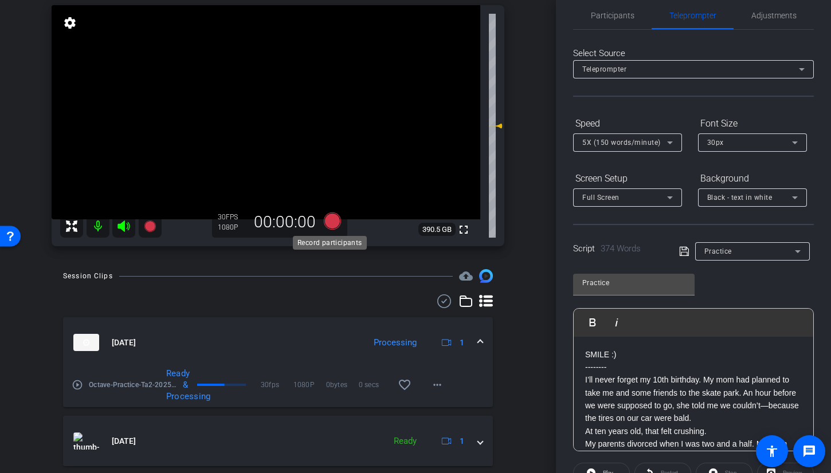
click at [330, 223] on icon at bounding box center [332, 220] width 17 height 17
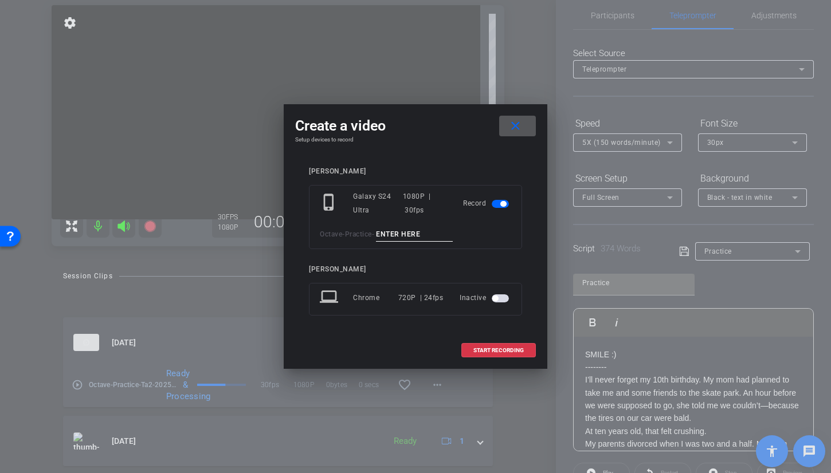
click at [429, 233] on input at bounding box center [414, 234] width 77 height 14
type input "TA3"
click at [503, 355] on span at bounding box center [498, 350] width 73 height 27
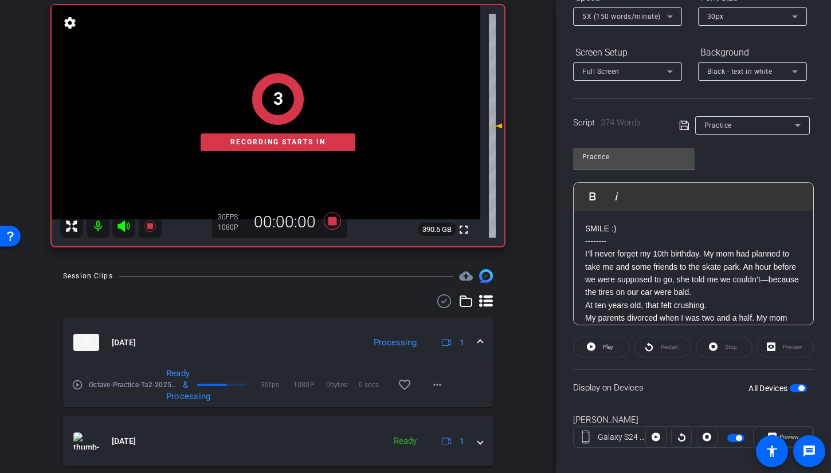
scroll to position [153, 0]
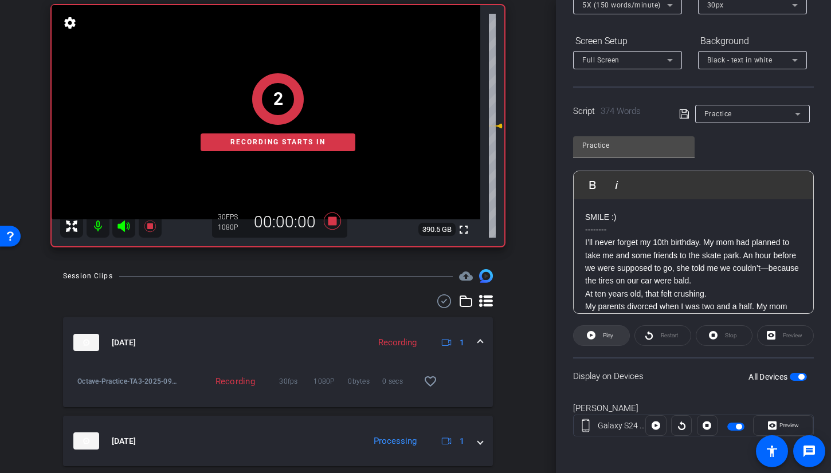
click at [600, 332] on span "Play" at bounding box center [606, 336] width 13 height 16
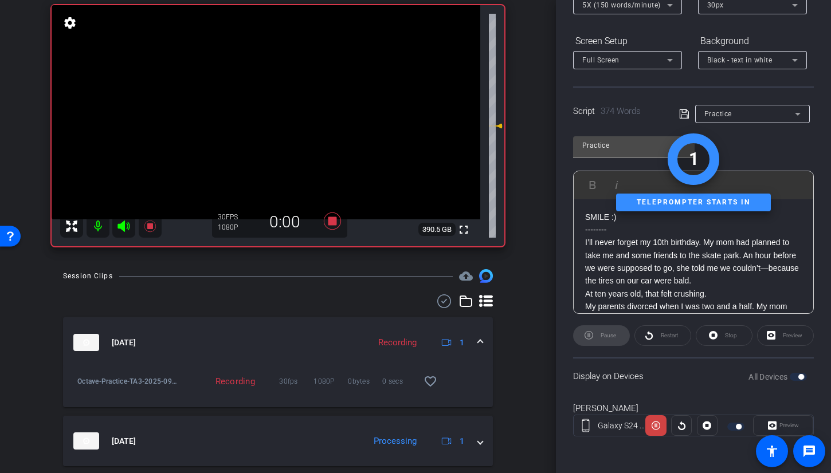
click at [127, 227] on icon at bounding box center [124, 226] width 14 height 14
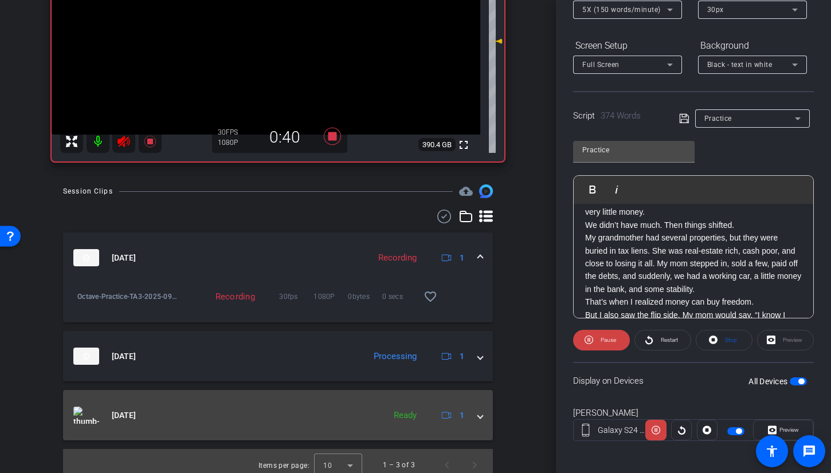
scroll to position [176, 0]
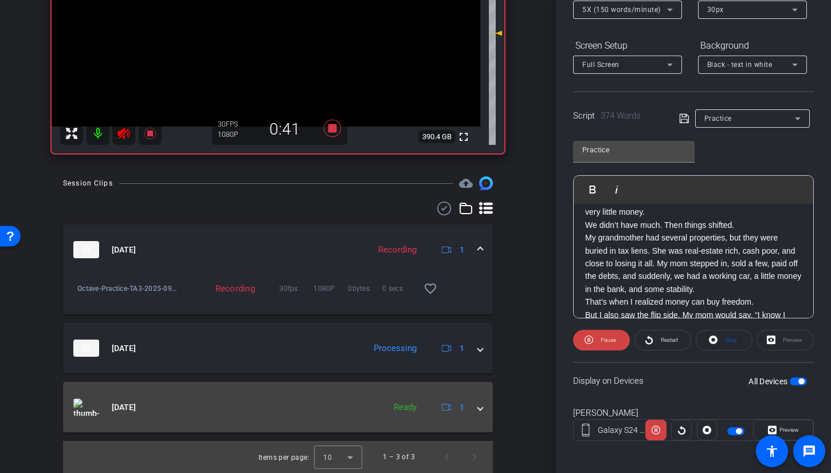
click at [478, 411] on span at bounding box center [480, 408] width 5 height 12
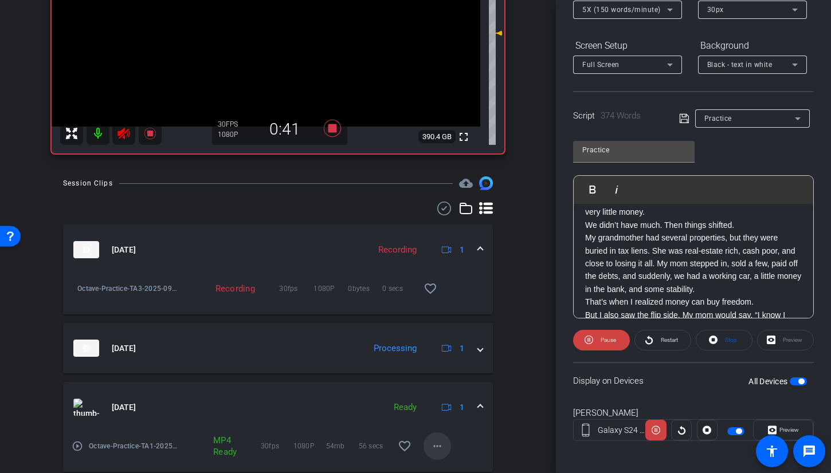
click at [430, 452] on mat-icon "more_horiz" at bounding box center [437, 446] width 14 height 14
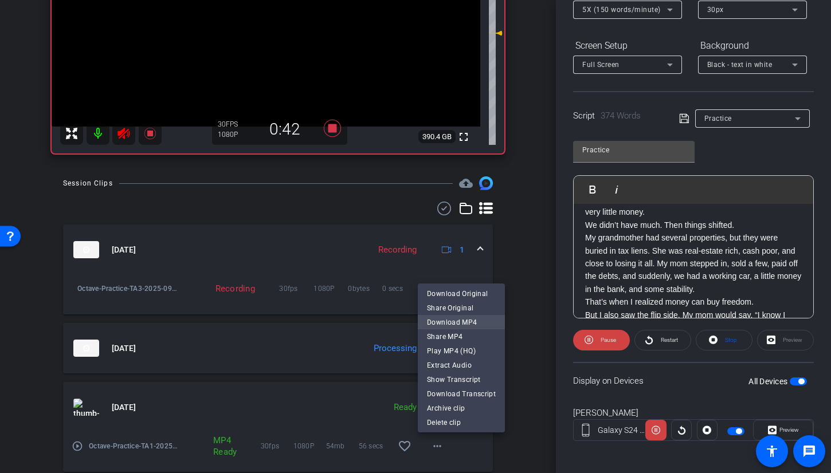
click at [469, 322] on span "Download MP4" at bounding box center [461, 323] width 69 height 14
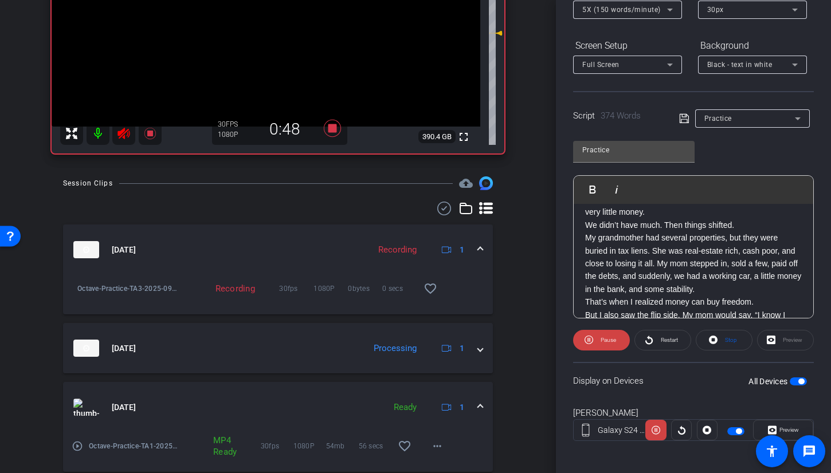
click at [737, 280] on p "My grandmother had several properties, but they were buried in tax liens. She w…" at bounding box center [693, 263] width 217 height 64
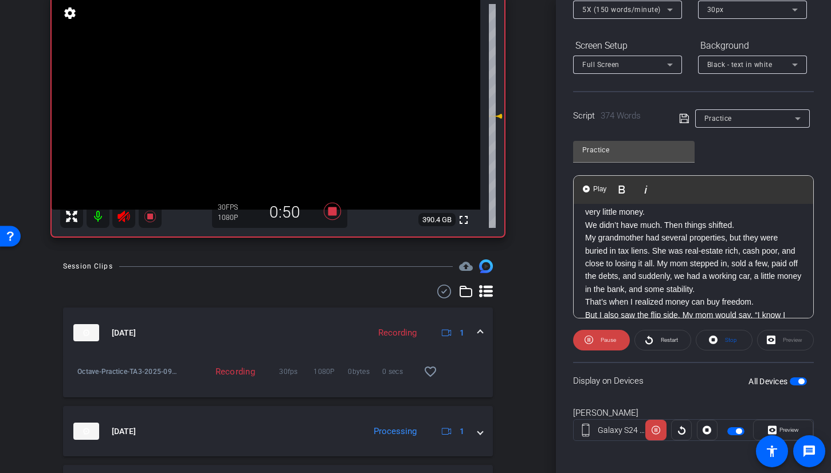
scroll to position [91, 0]
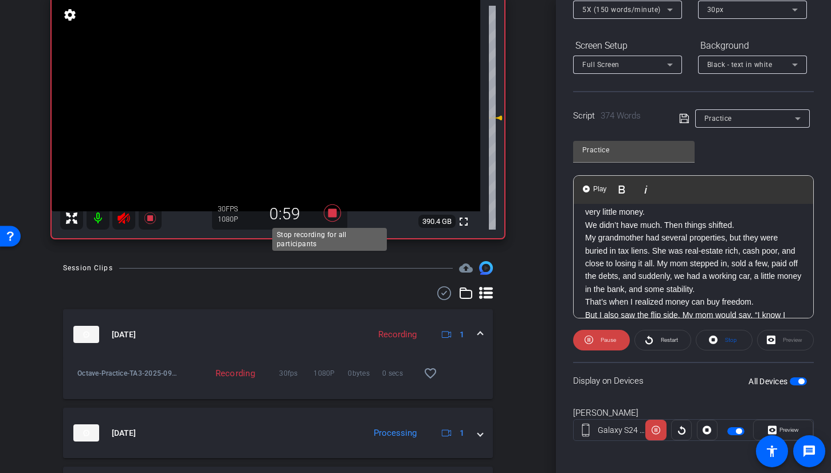
click at [336, 213] on icon at bounding box center [331, 213] width 27 height 21
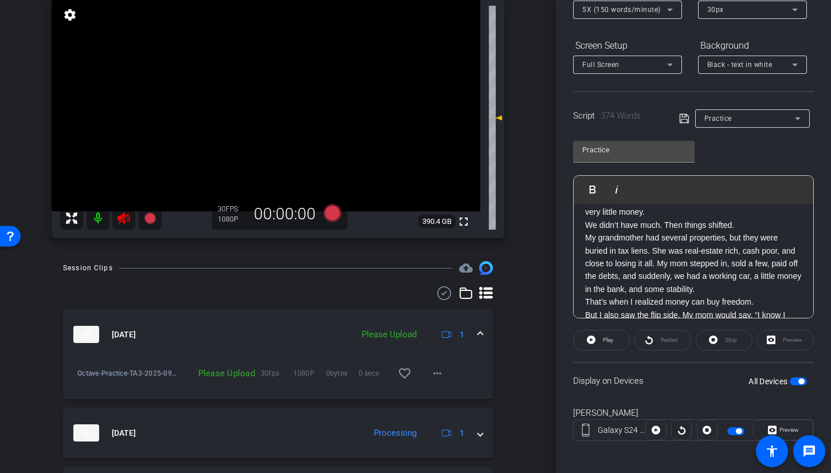
click at [118, 223] on icon at bounding box center [124, 218] width 14 height 14
click at [430, 378] on mat-icon "more_horiz" at bounding box center [437, 374] width 14 height 14
click at [439, 399] on span "Upload" at bounding box center [450, 398] width 46 height 14
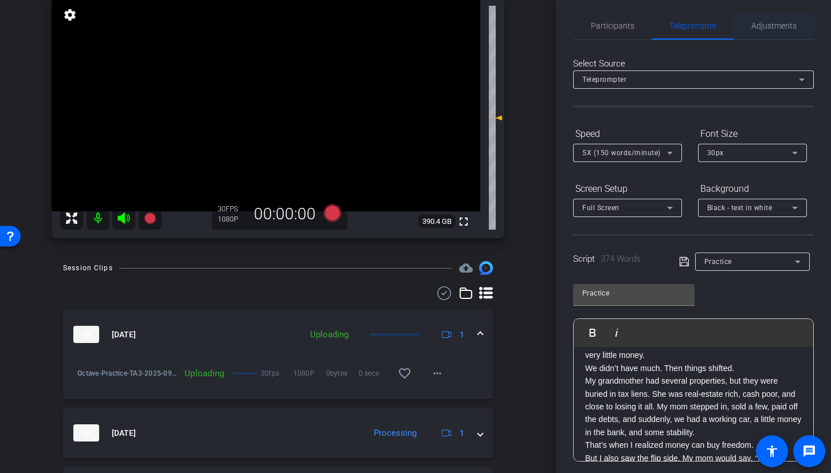
scroll to position [0, 0]
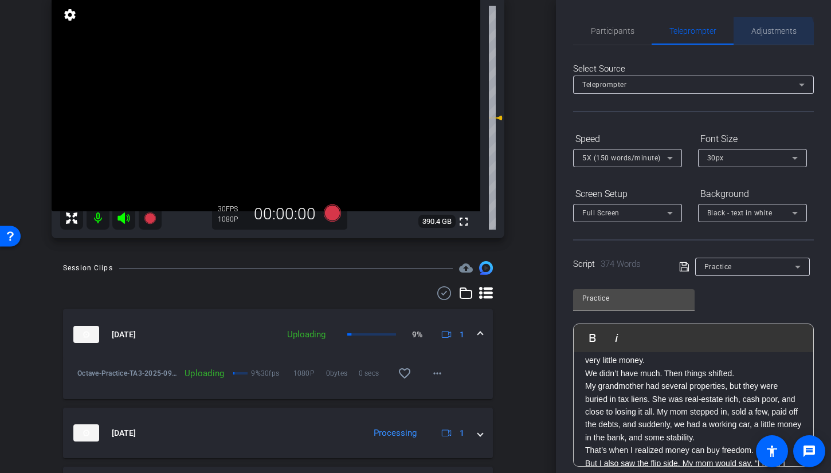
click at [766, 35] on span "Adjustments" at bounding box center [773, 31] width 45 height 8
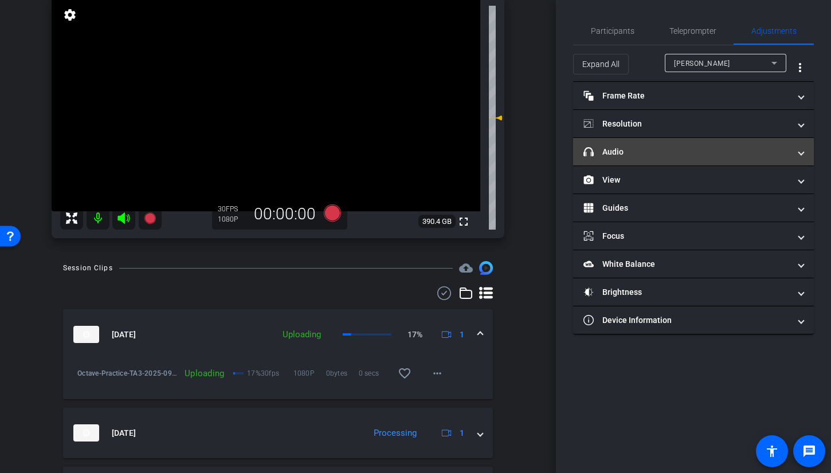
click at [721, 149] on mat-panel-title "headphone icon Audio" at bounding box center [686, 152] width 206 height 12
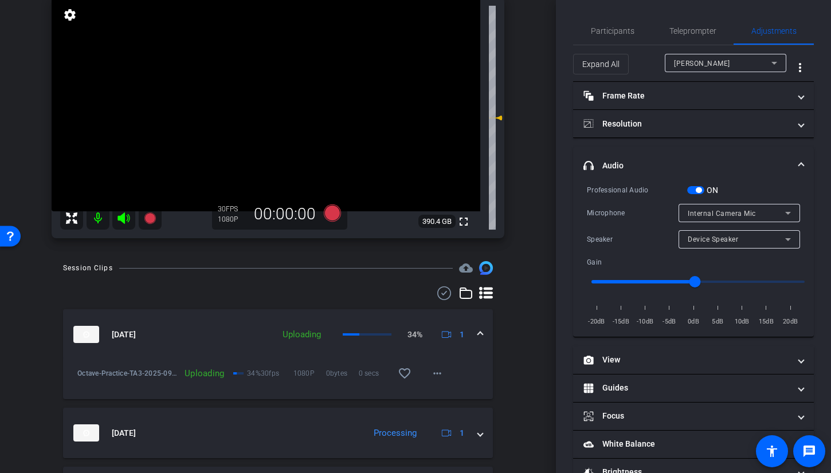
click at [687, 188] on button "ON" at bounding box center [695, 190] width 17 height 8
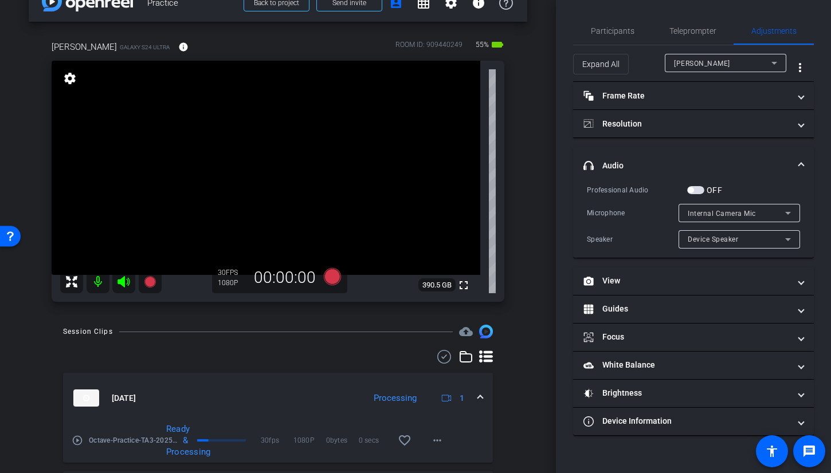
scroll to position [23, 0]
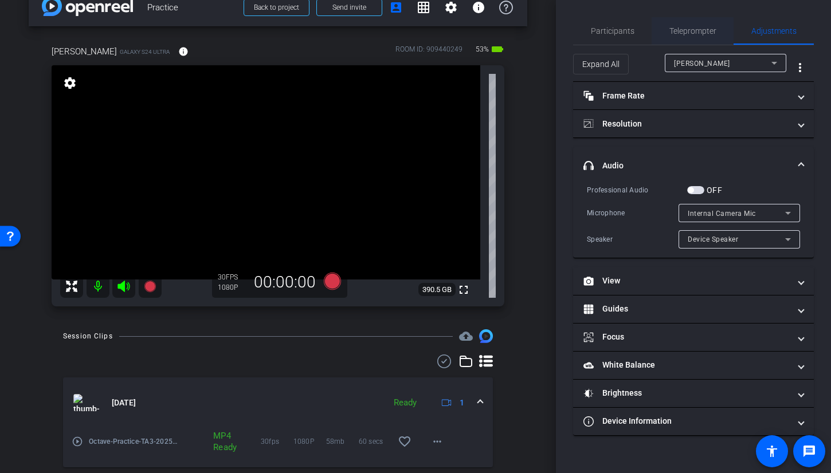
click at [694, 31] on span "Teleprompter" at bounding box center [692, 31] width 47 height 8
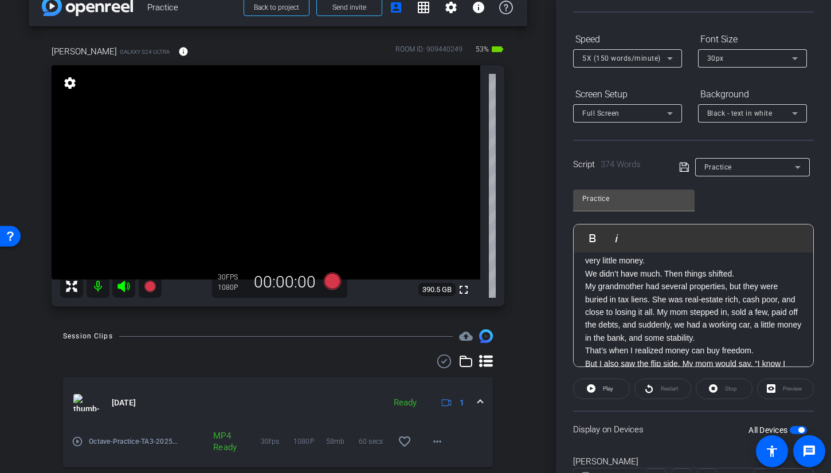
scroll to position [153, 0]
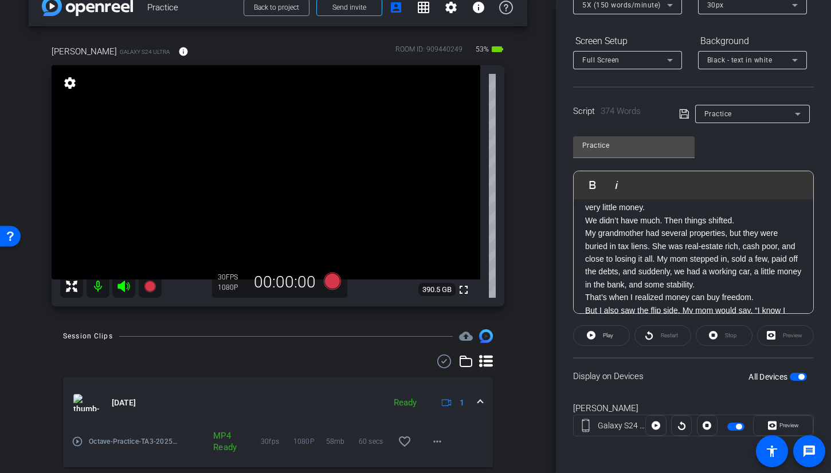
click at [790, 375] on span "button" at bounding box center [797, 377] width 17 height 8
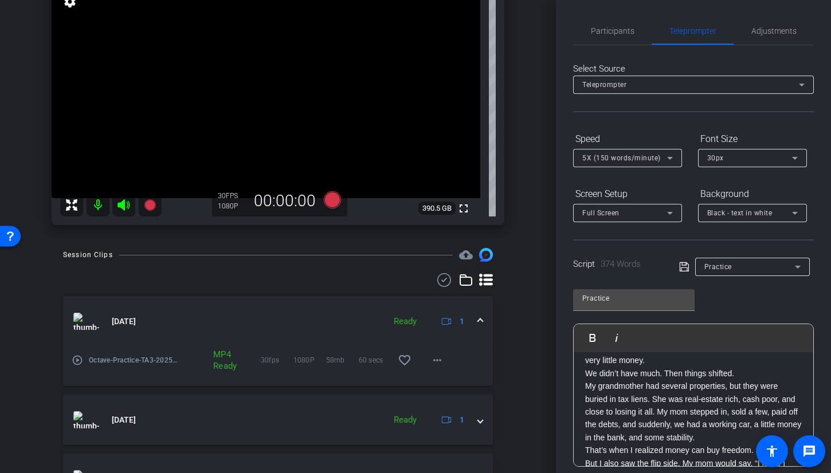
scroll to position [215, 0]
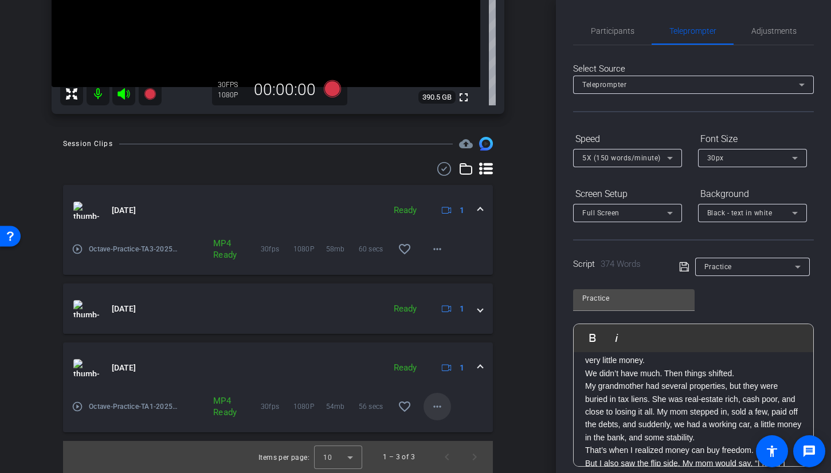
click at [438, 409] on mat-icon "more_horiz" at bounding box center [437, 407] width 14 height 14
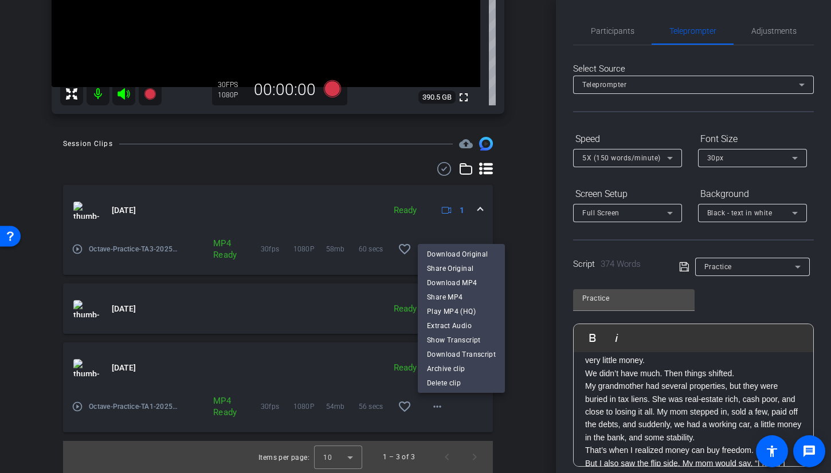
click at [533, 343] on div at bounding box center [415, 236] width 831 height 473
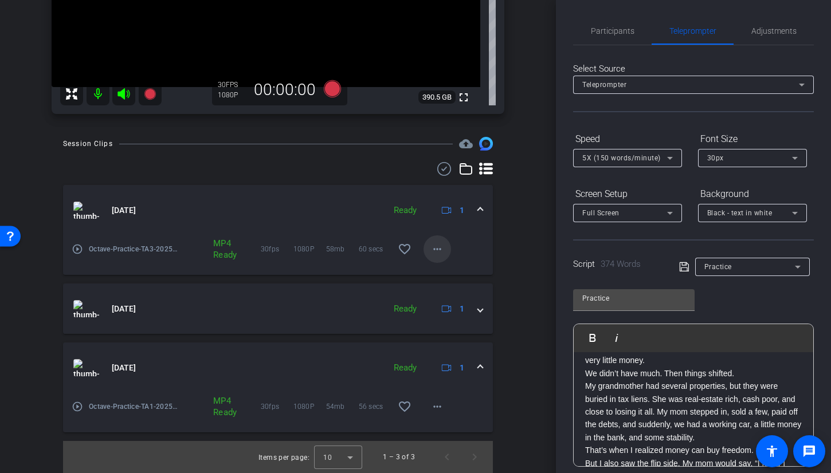
click at [432, 246] on mat-icon "more_horiz" at bounding box center [437, 249] width 14 height 14
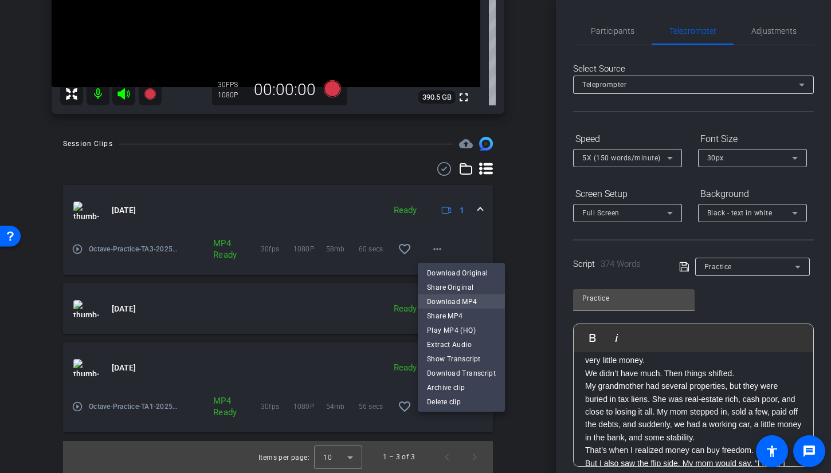
click at [452, 303] on span "Download MP4" at bounding box center [461, 302] width 69 height 14
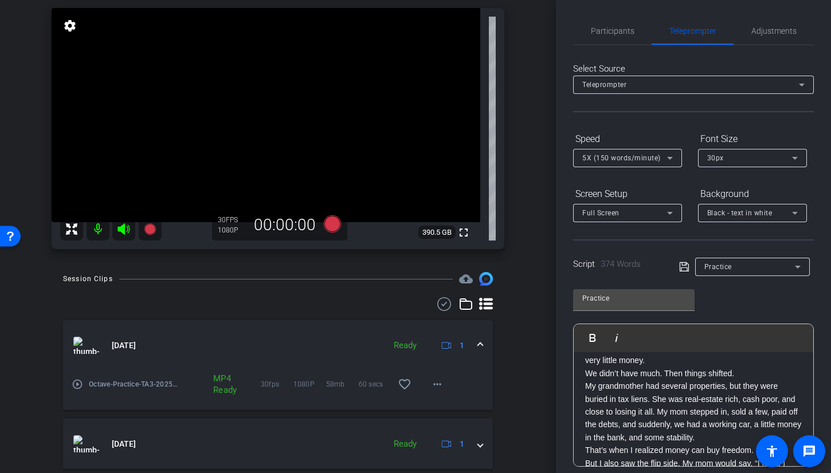
scroll to position [5, 0]
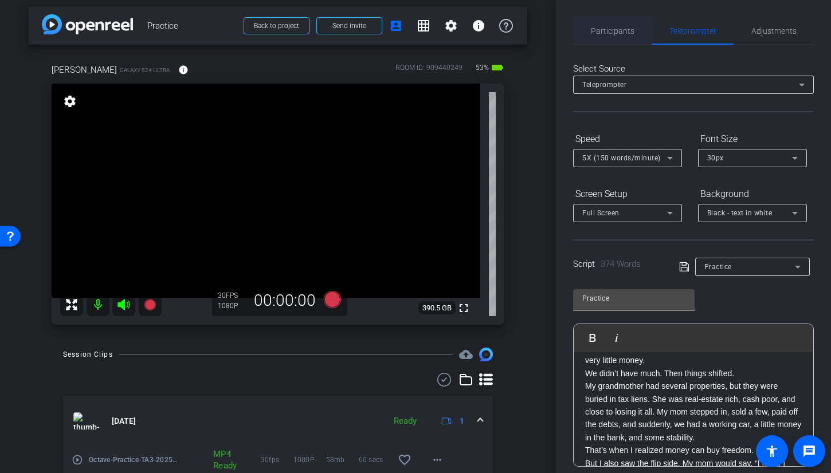
click at [623, 38] on span "Participants" at bounding box center [613, 30] width 44 height 27
